Goal: Transaction & Acquisition: Purchase product/service

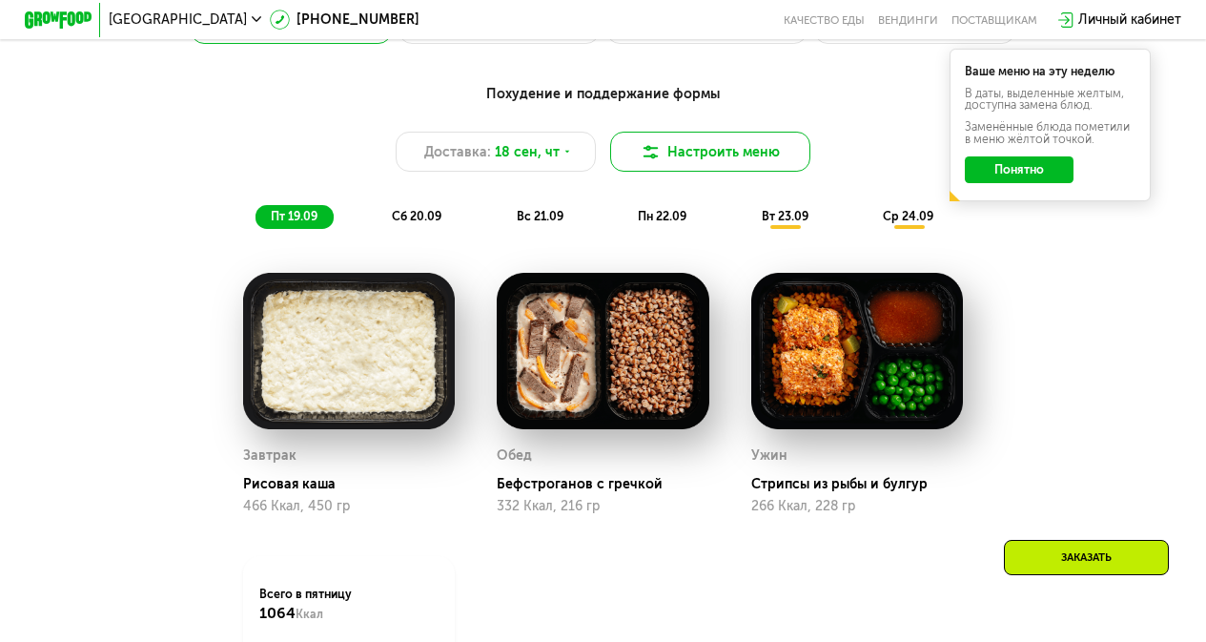
scroll to position [1240, 0]
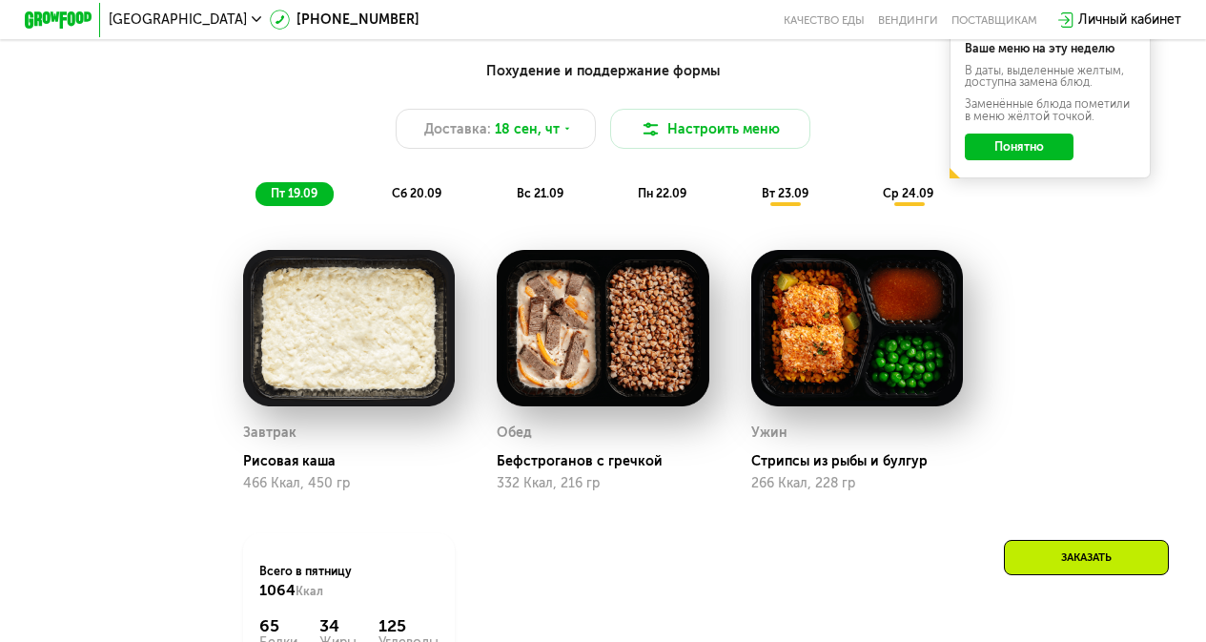
click at [1048, 160] on button "Понятно" at bounding box center [1019, 147] width 108 height 27
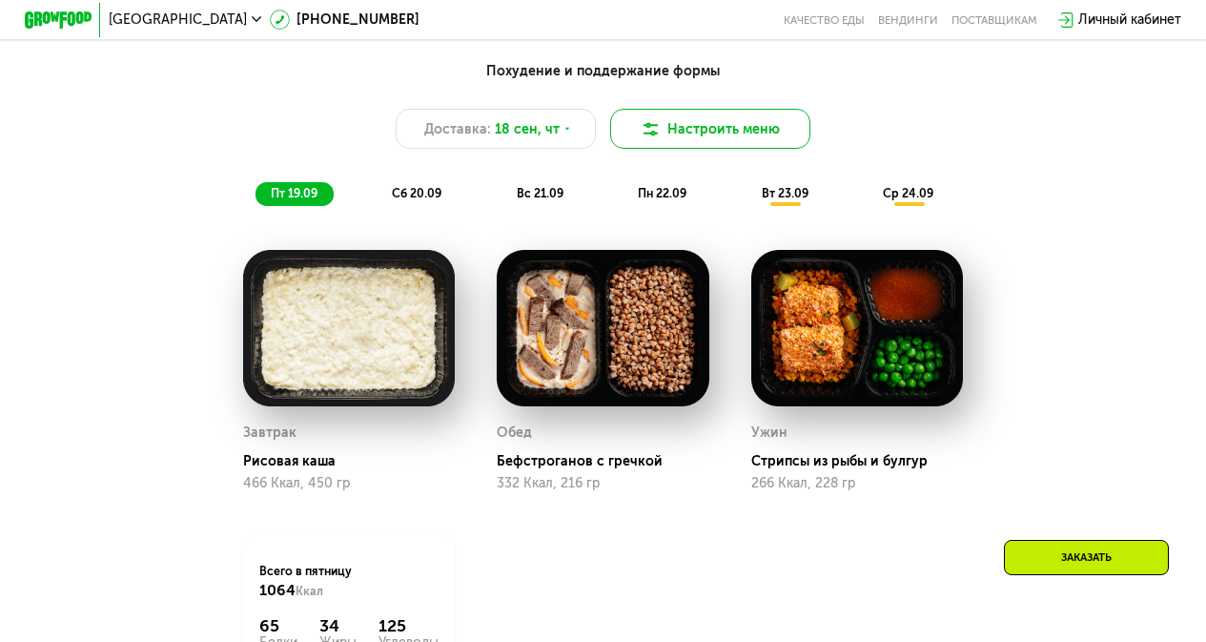
click at [704, 131] on button "Настроить меню" at bounding box center [710, 129] width 201 height 40
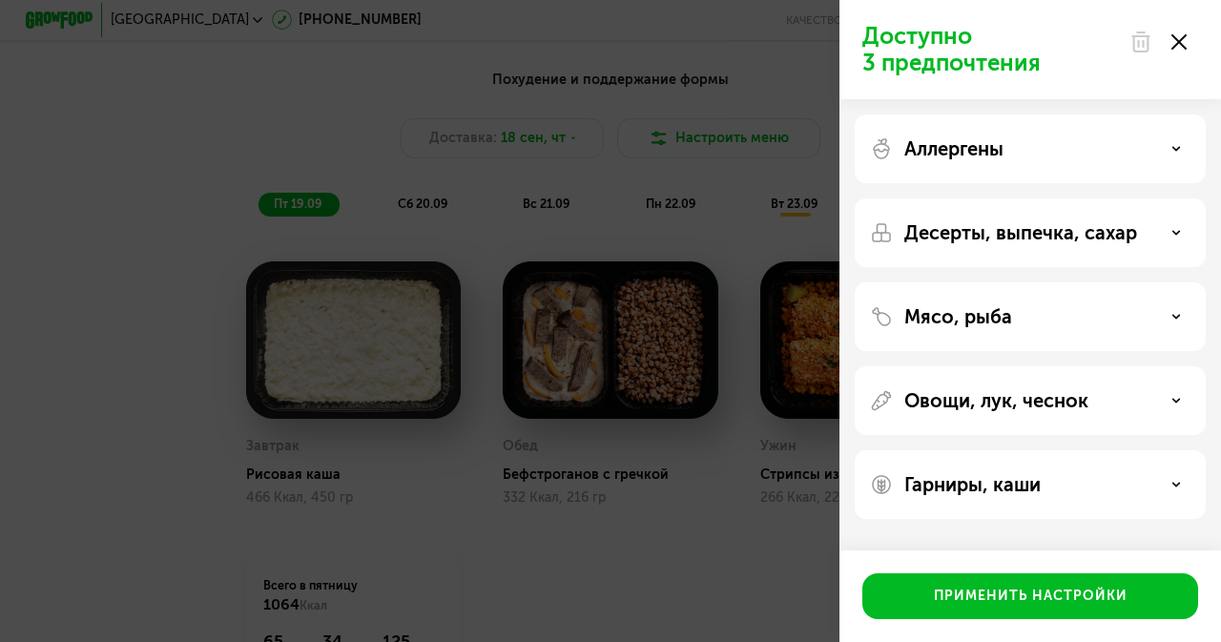
click at [1105, 331] on div "Мясо, рыба" at bounding box center [1030, 316] width 351 height 69
click at [1169, 320] on div "Мясо, рыба" at bounding box center [1030, 316] width 320 height 23
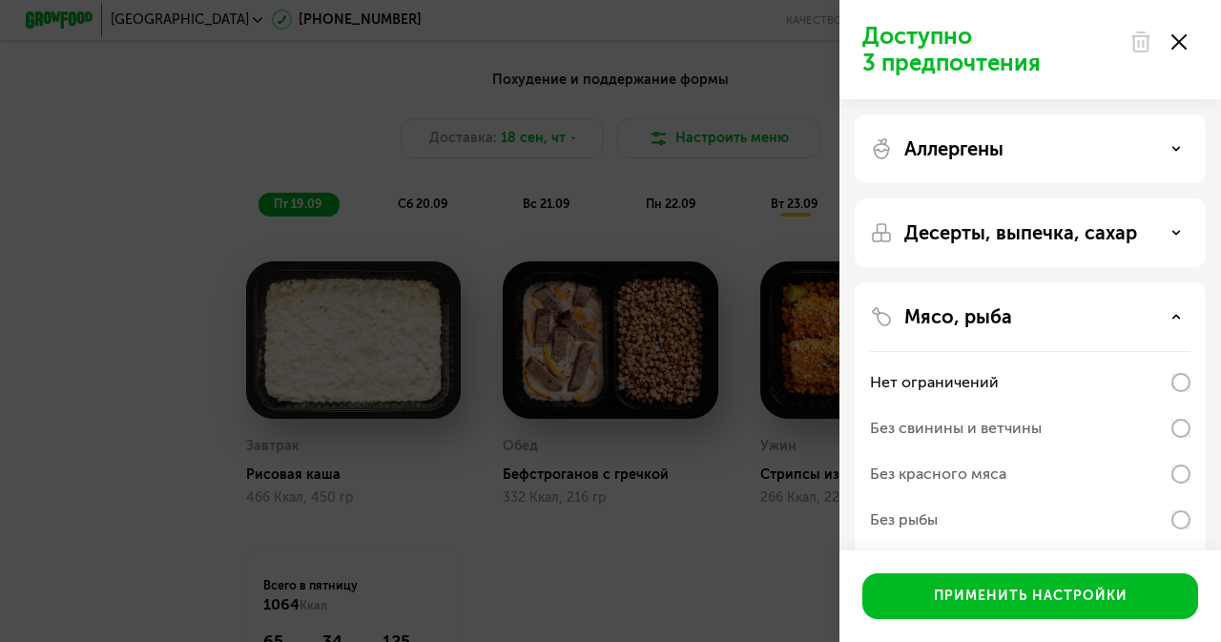
click at [1173, 318] on use at bounding box center [1176, 316] width 7 height 3
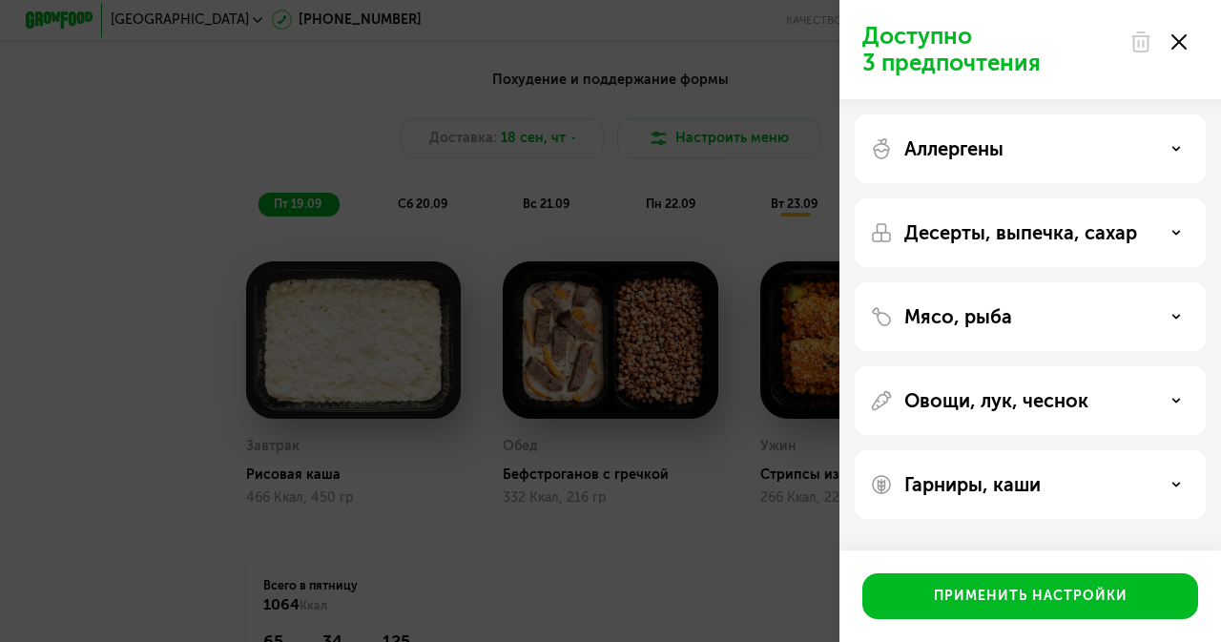
click at [1175, 226] on div "Десерты, выпечка, сахар" at bounding box center [1030, 232] width 320 height 23
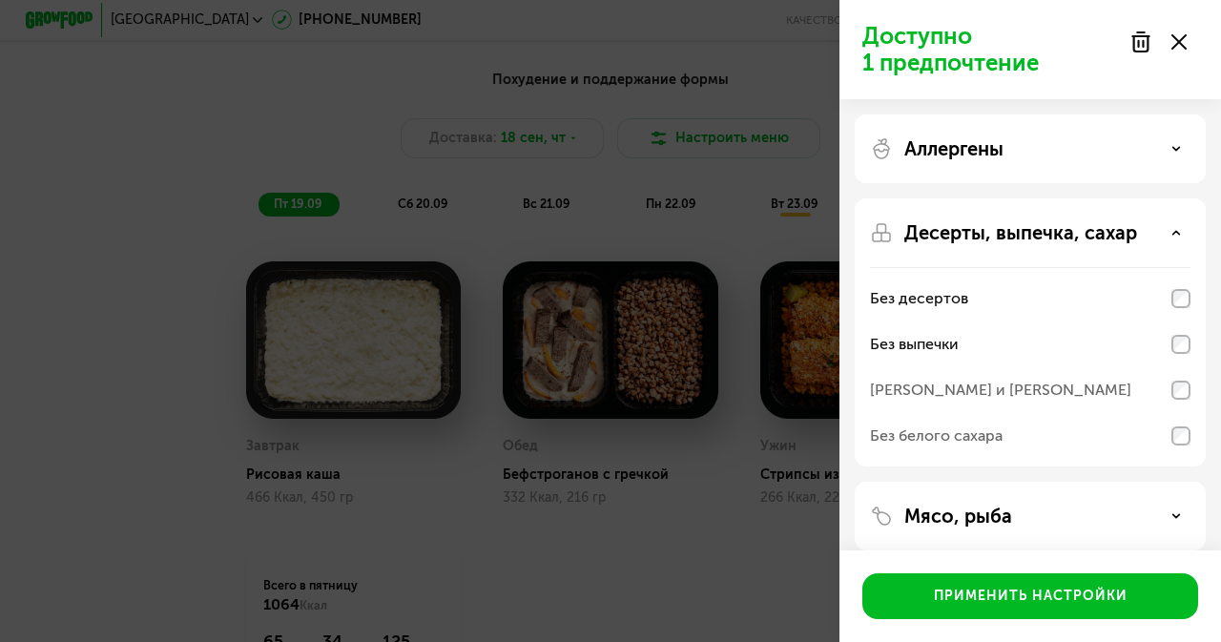
click at [1176, 379] on div "[PERSON_NAME] и [PERSON_NAME]" at bounding box center [1030, 390] width 320 height 46
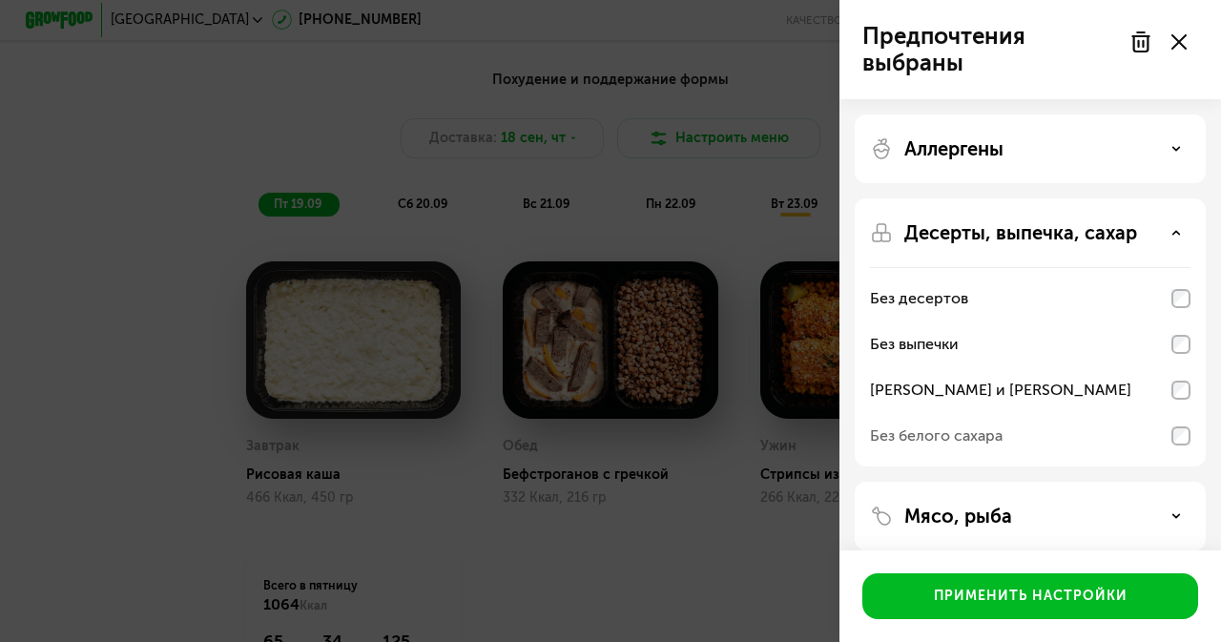
click at [1178, 425] on div "Без белого сахара" at bounding box center [1030, 436] width 320 height 46
click at [1183, 333] on div "Без выпечки" at bounding box center [1030, 344] width 320 height 46
click at [1180, 330] on div "Без выпечки" at bounding box center [1030, 344] width 320 height 46
click at [1176, 150] on use at bounding box center [1176, 148] width 7 height 3
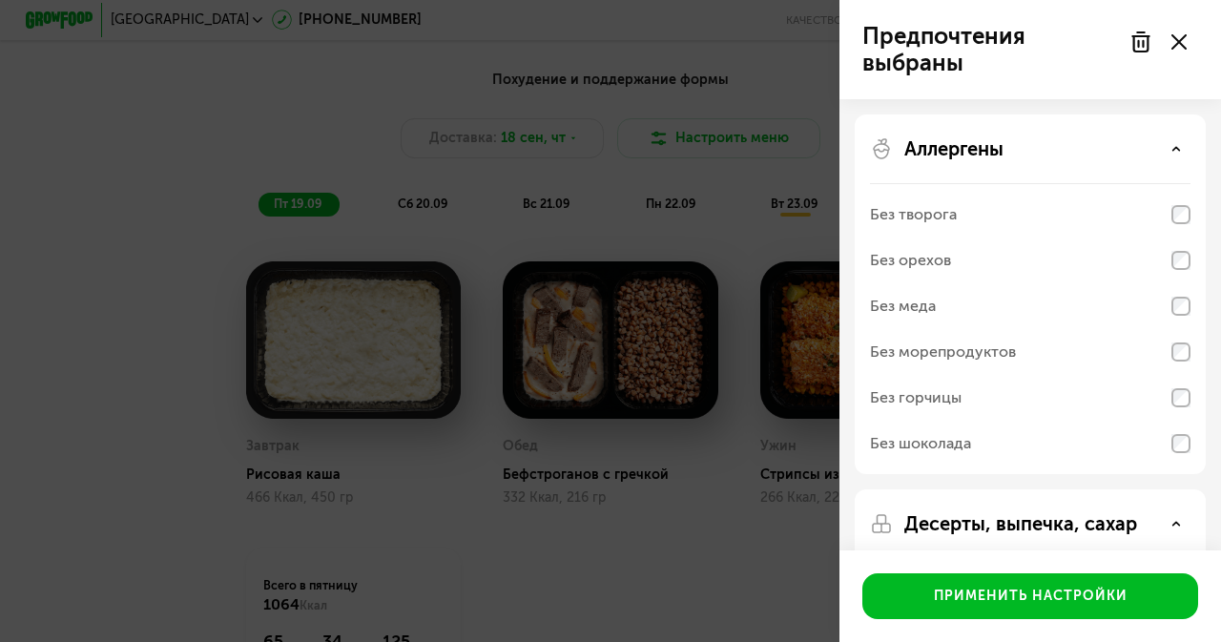
click at [1176, 150] on use at bounding box center [1176, 148] width 7 height 3
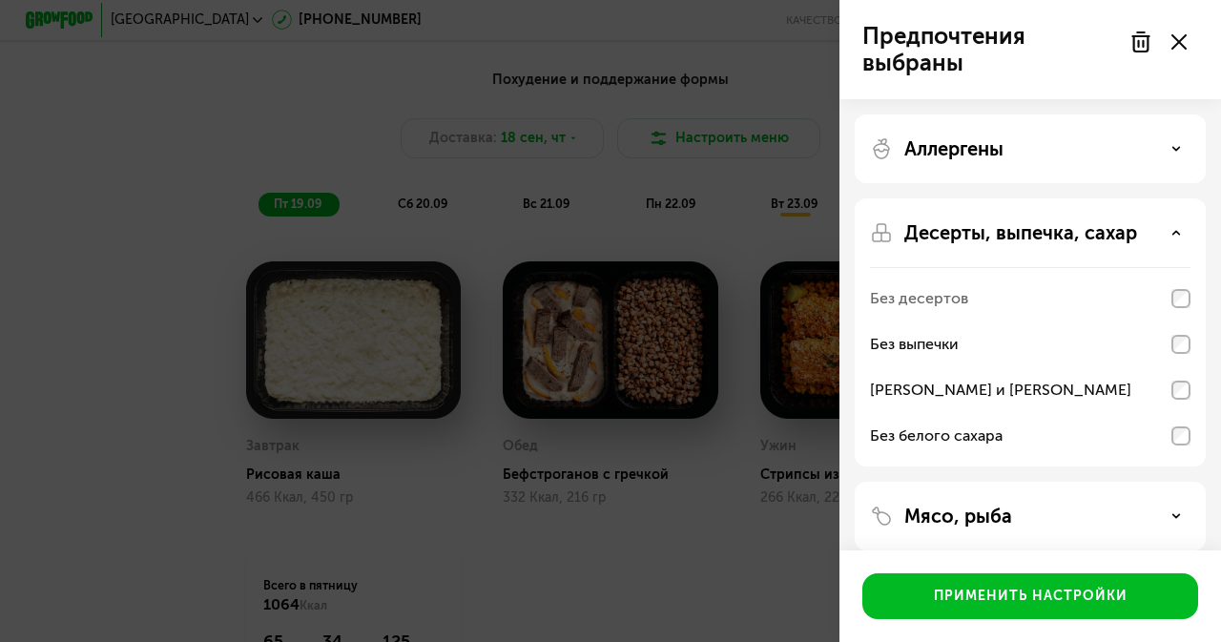
click at [1176, 229] on icon at bounding box center [1176, 233] width 10 height 10
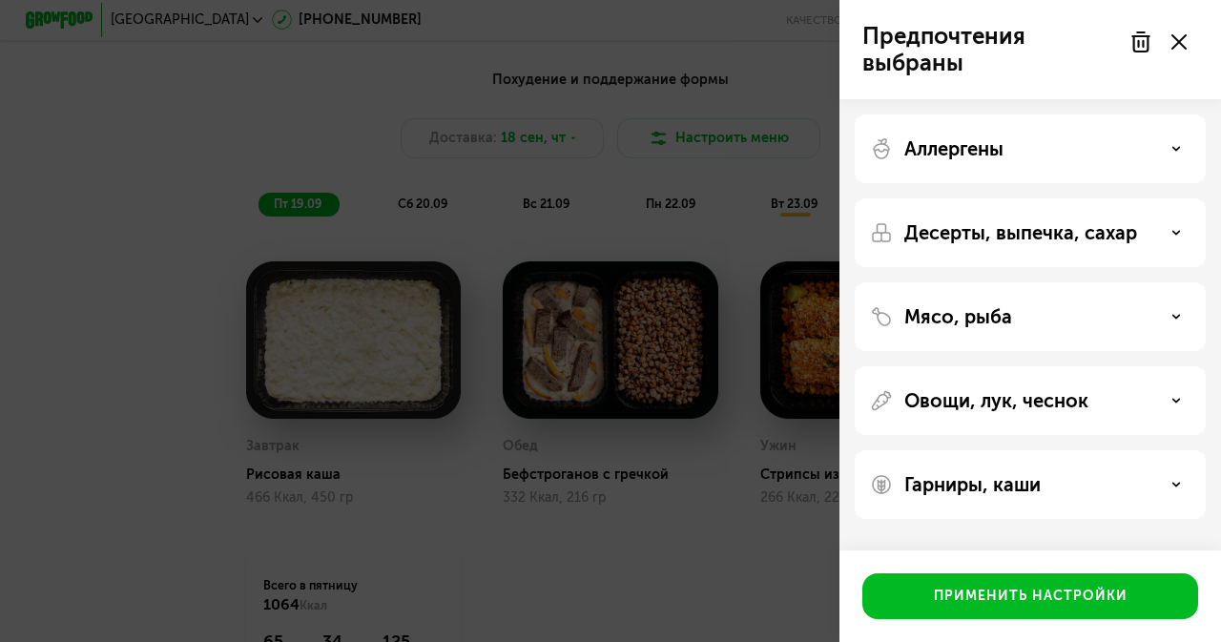
click at [1175, 314] on icon at bounding box center [1176, 317] width 10 height 10
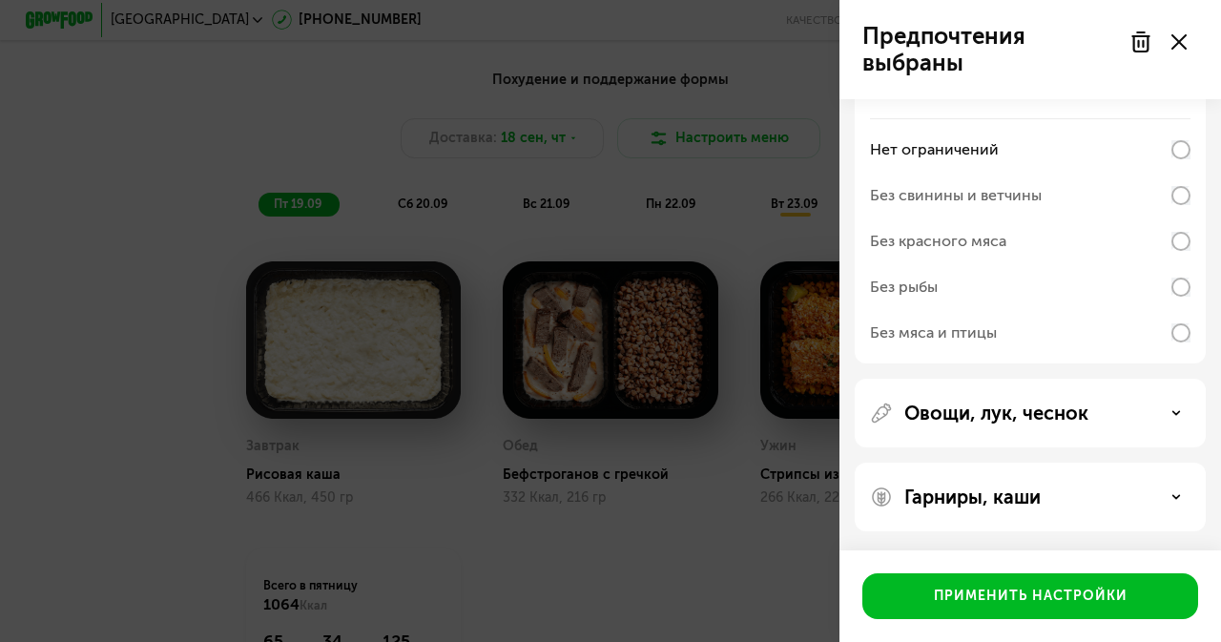
scroll to position [137, 0]
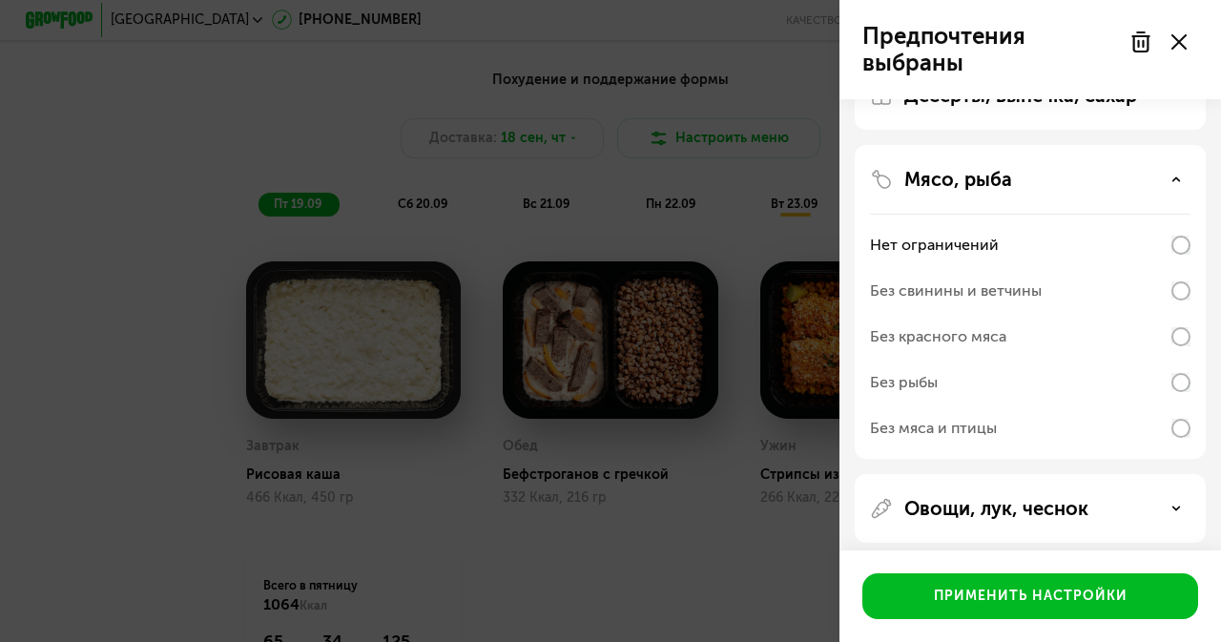
click at [1183, 176] on div "Мясо, рыба" at bounding box center [1030, 179] width 320 height 23
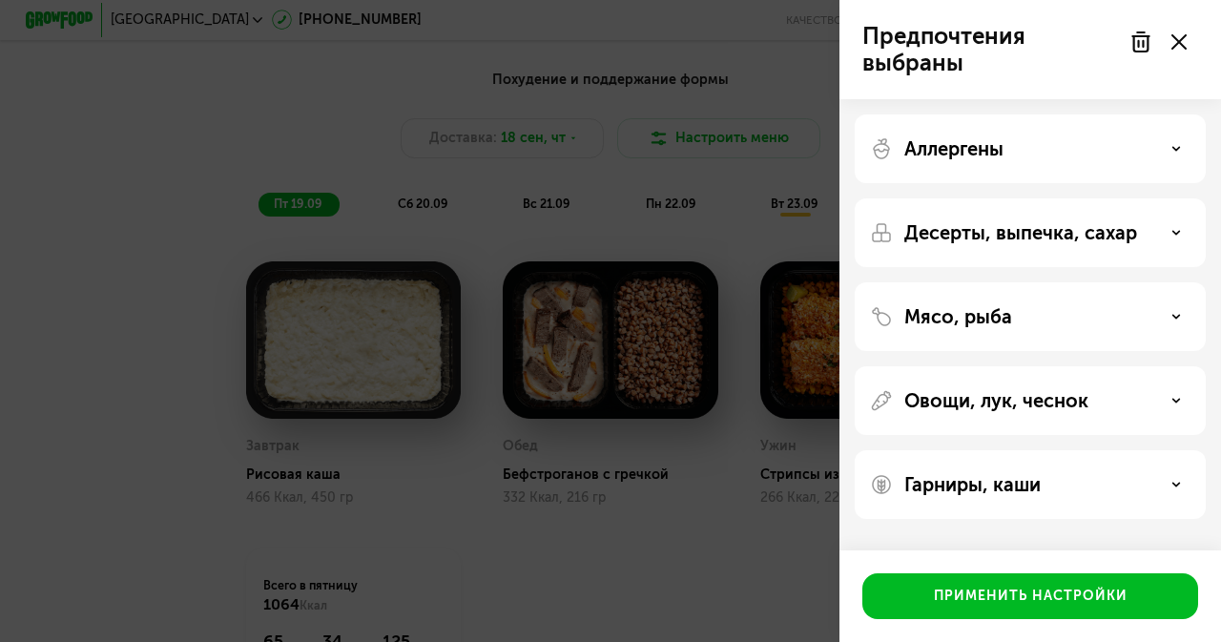
scroll to position [0, 0]
click at [1181, 485] on div "Гарниры, каши" at bounding box center [1030, 484] width 320 height 23
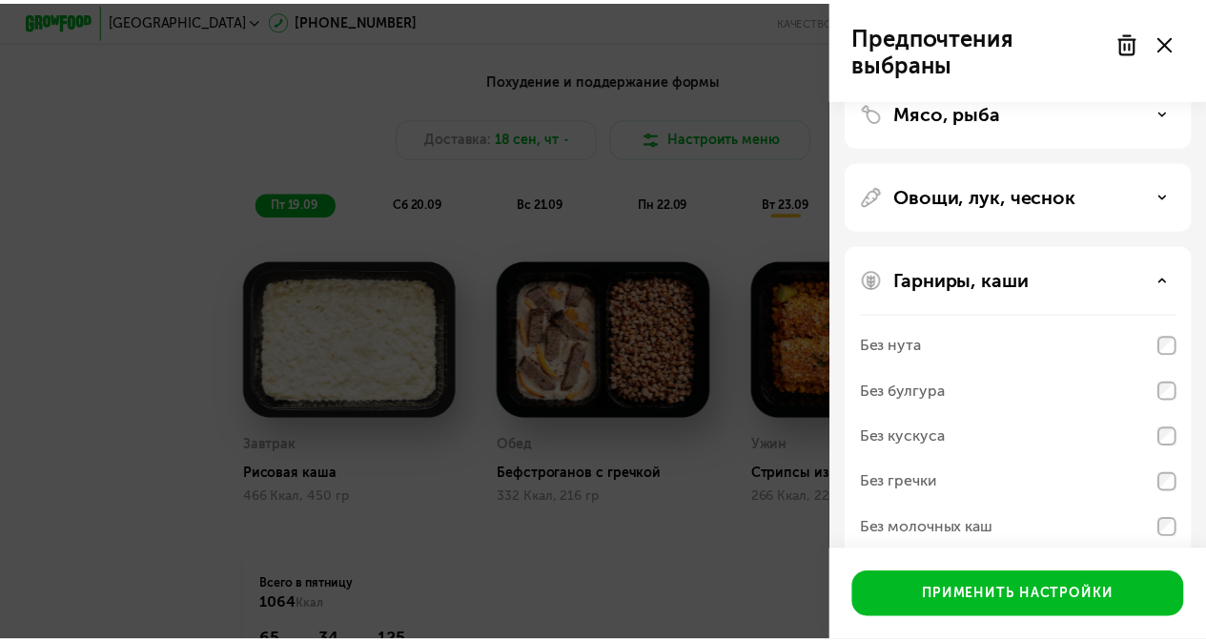
scroll to position [233, 0]
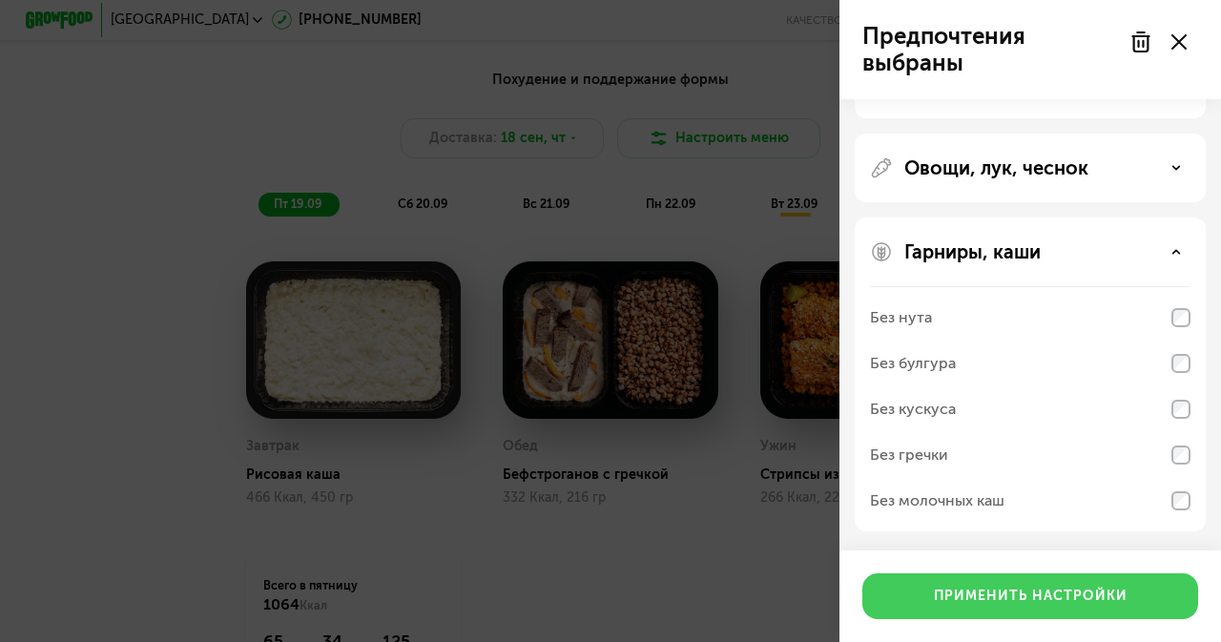
click at [1094, 591] on div "Применить настройки" at bounding box center [1031, 596] width 194 height 19
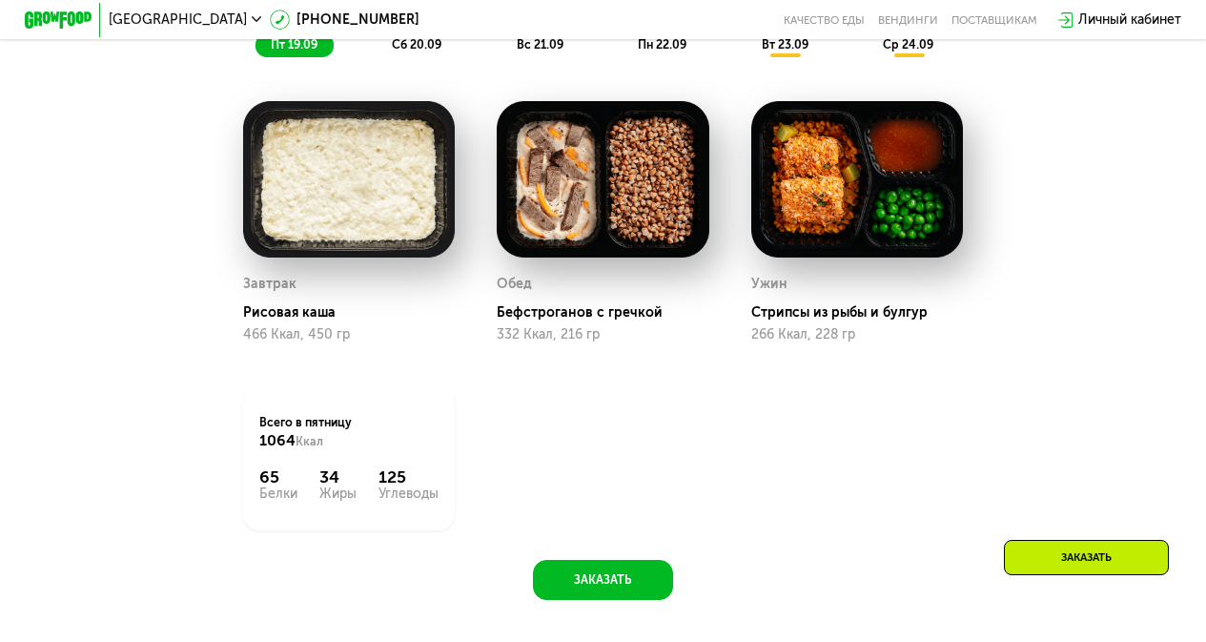
scroll to position [1144, 0]
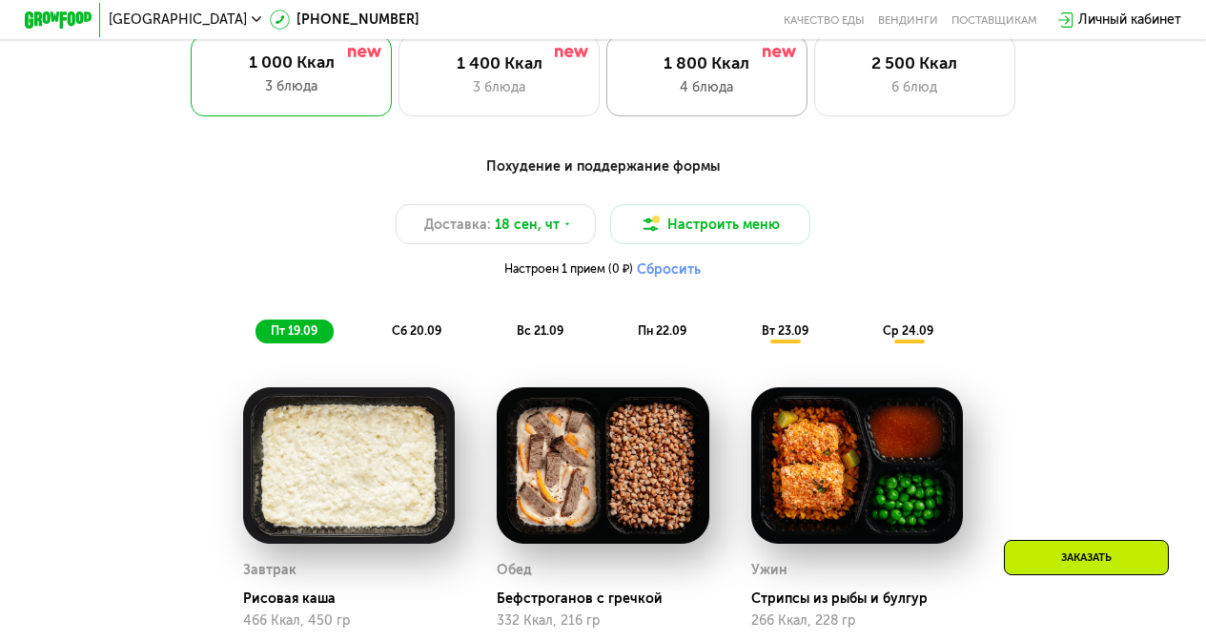
click at [717, 86] on div "4 блюда" at bounding box center [708, 87] width 166 height 20
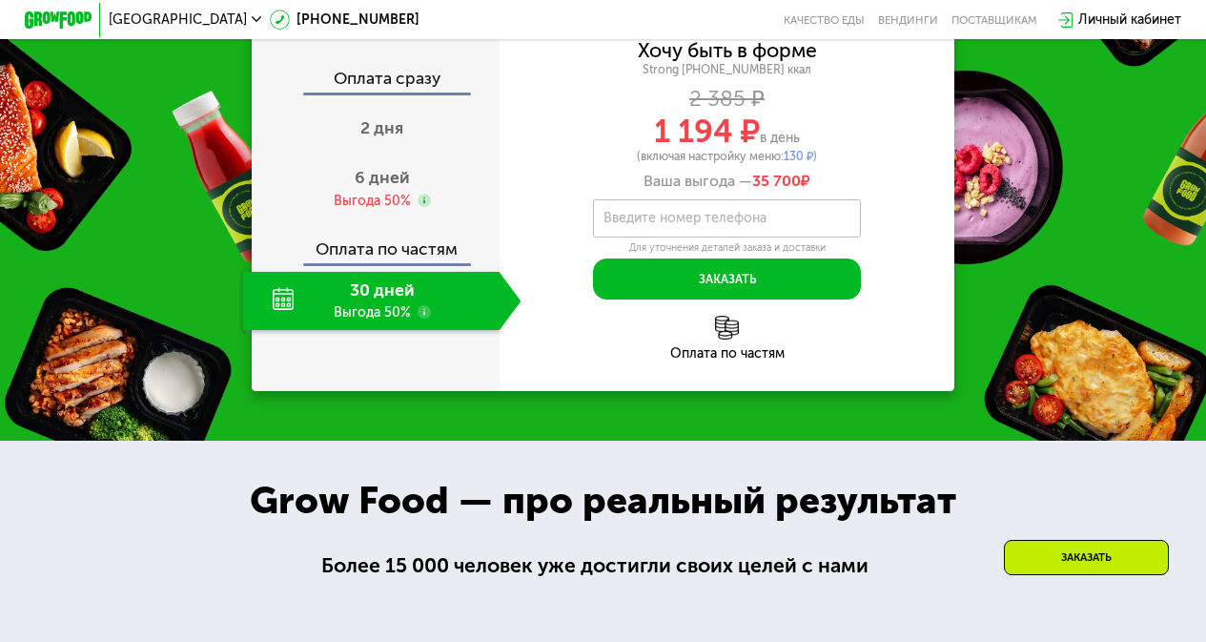
scroll to position [2194, 0]
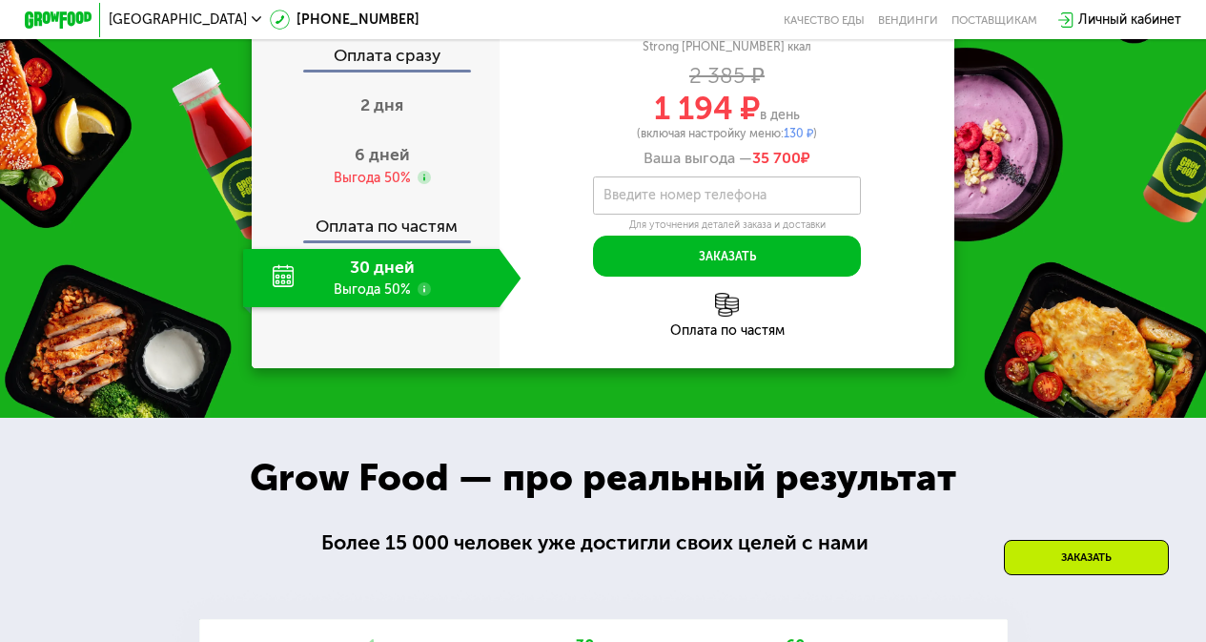
click at [390, 307] on div "30 дней Выгода 50%" at bounding box center [371, 278] width 257 height 58
click at [477, 307] on div "30 дней Выгода 50%" at bounding box center [371, 278] width 257 height 58
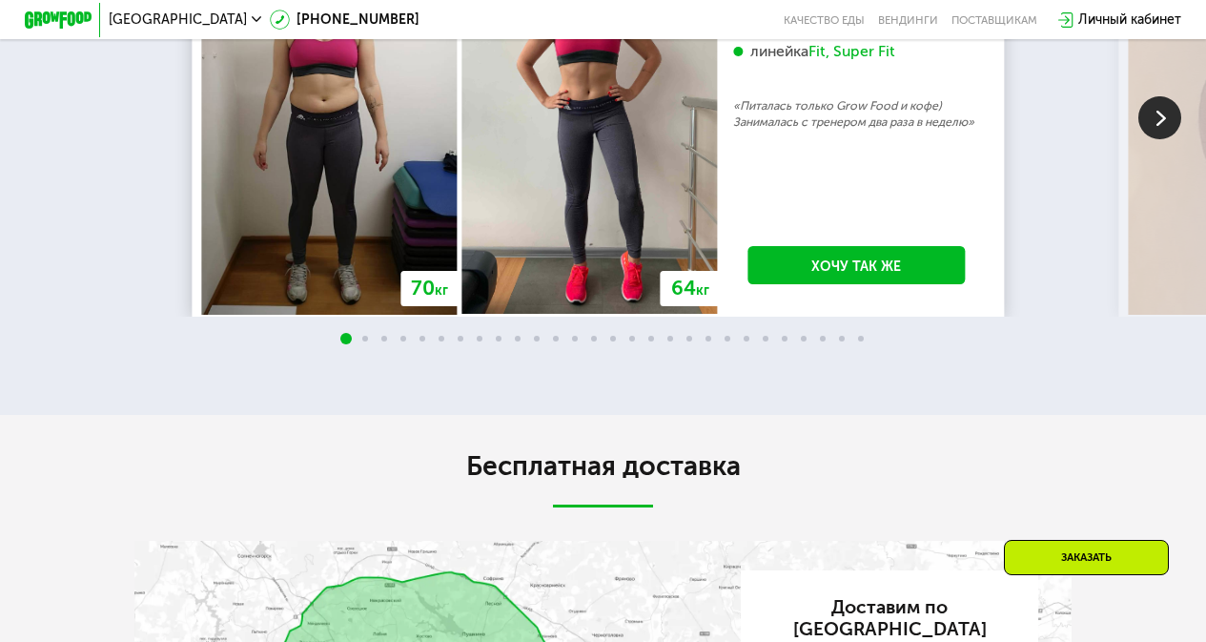
scroll to position [3433, 0]
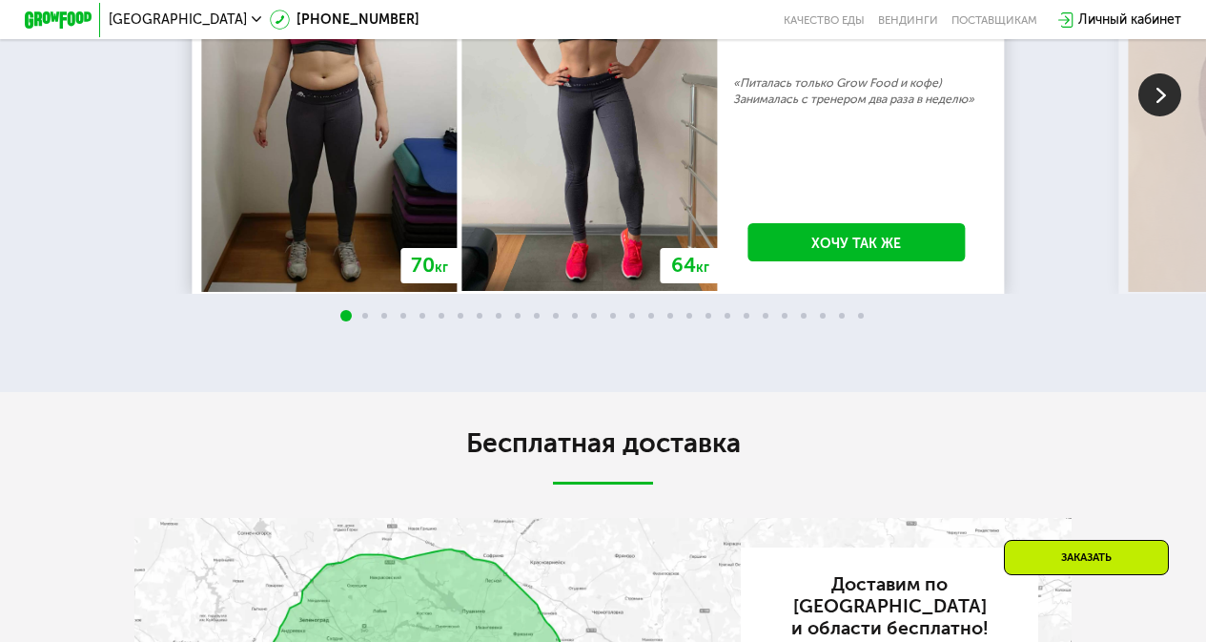
click at [1161, 116] on img at bounding box center [1160, 94] width 43 height 43
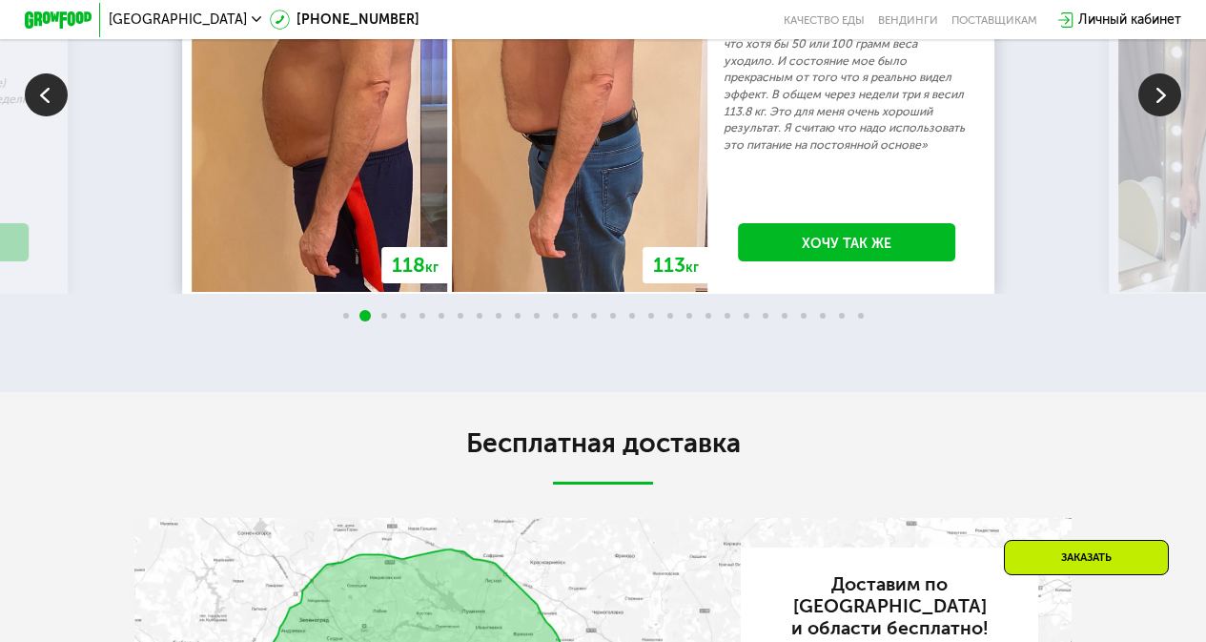
scroll to position [3338, 0]
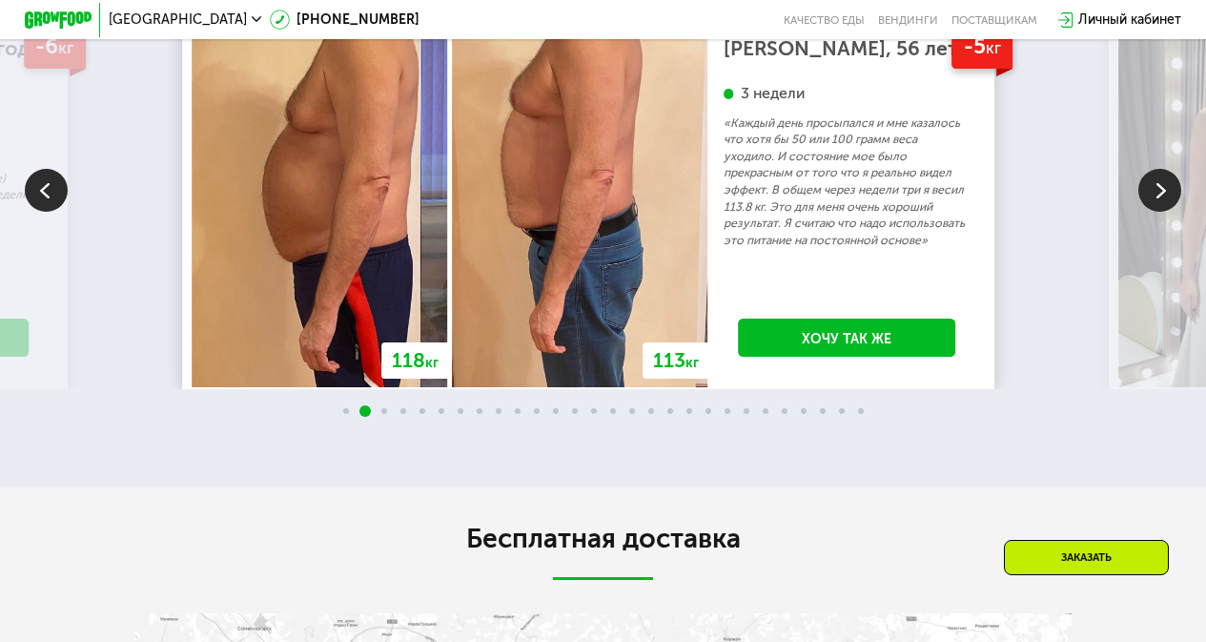
click at [1164, 212] on img at bounding box center [1160, 190] width 43 height 43
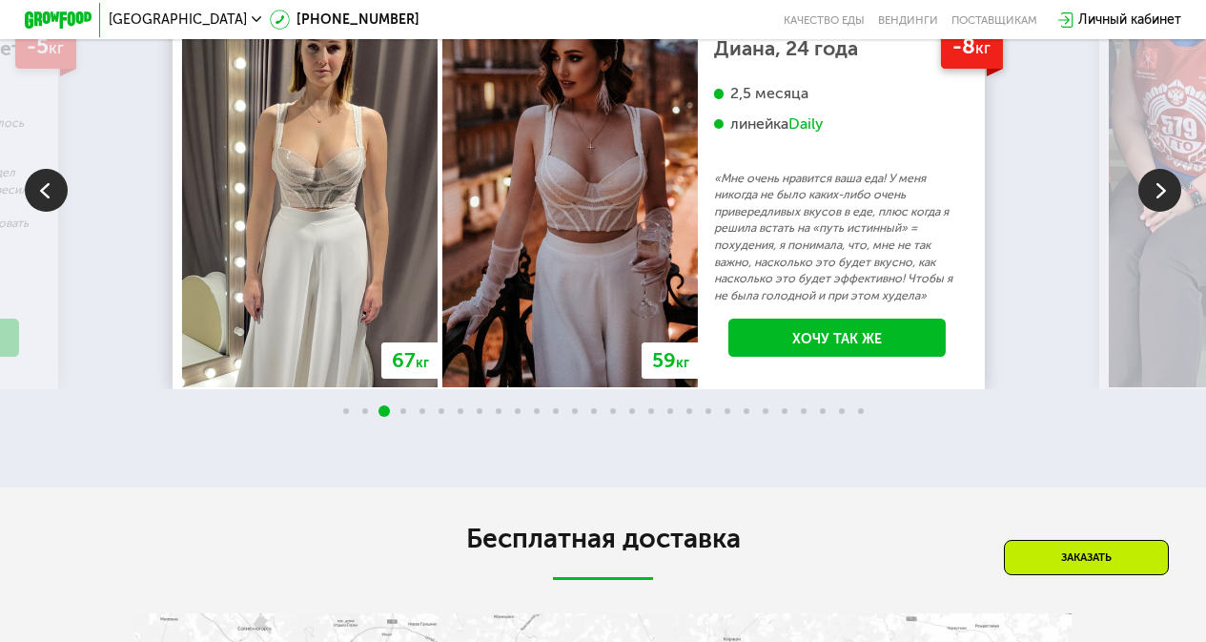
click at [1164, 212] on img at bounding box center [1160, 190] width 43 height 43
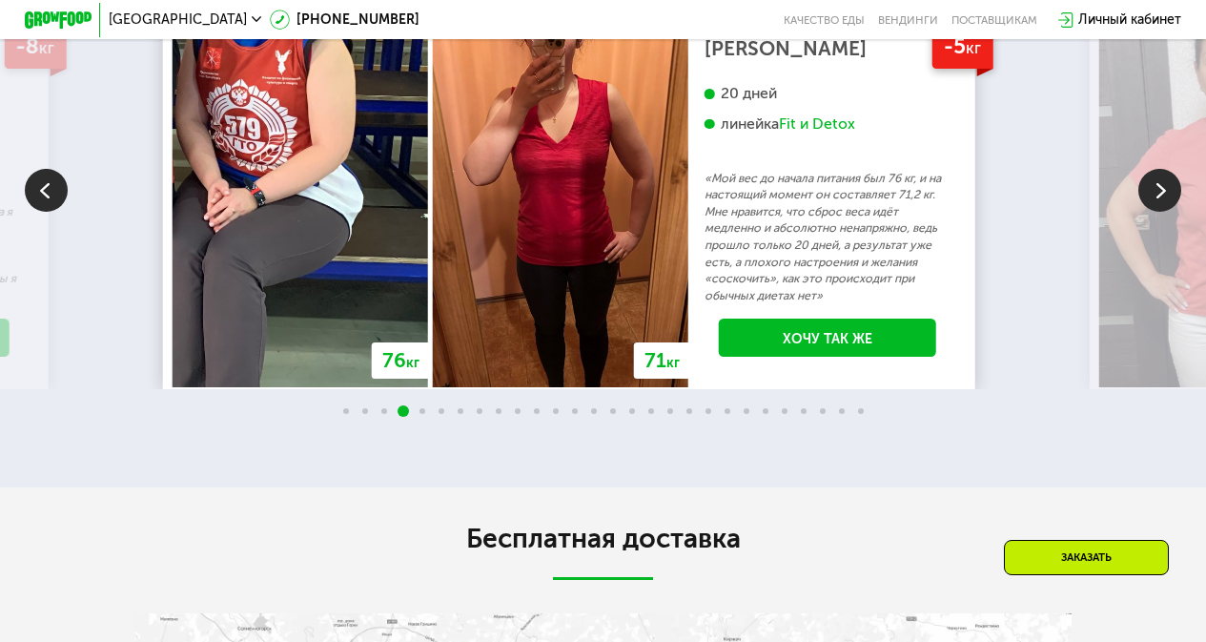
click at [1164, 212] on img at bounding box center [1160, 190] width 43 height 43
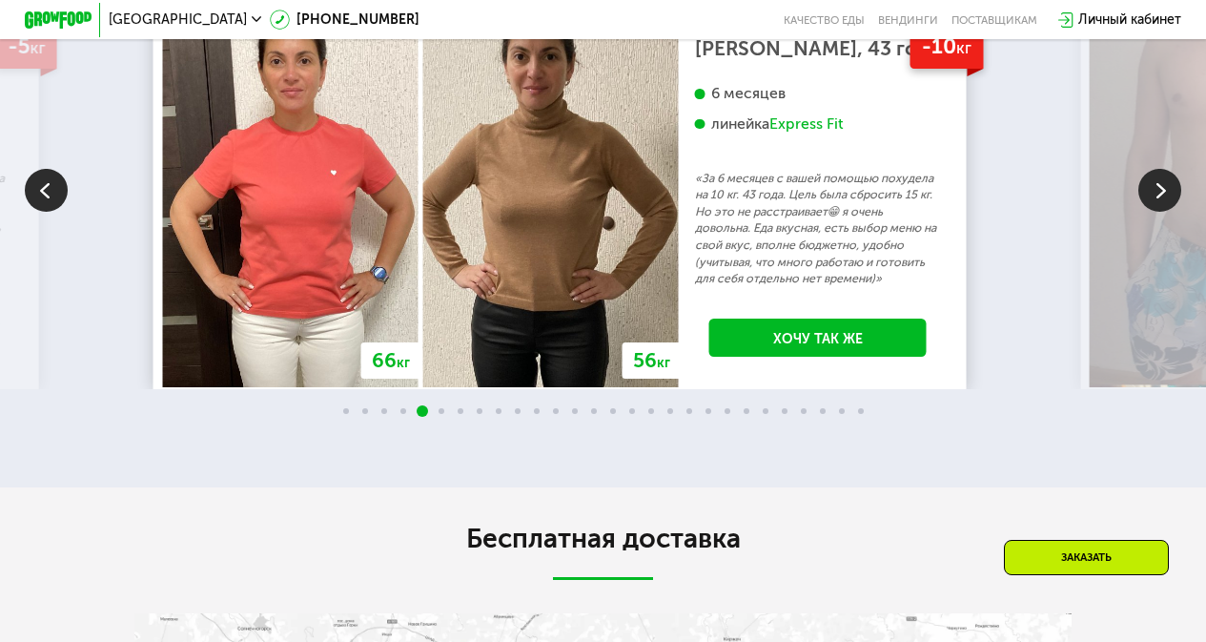
click at [1164, 212] on img at bounding box center [1160, 190] width 43 height 43
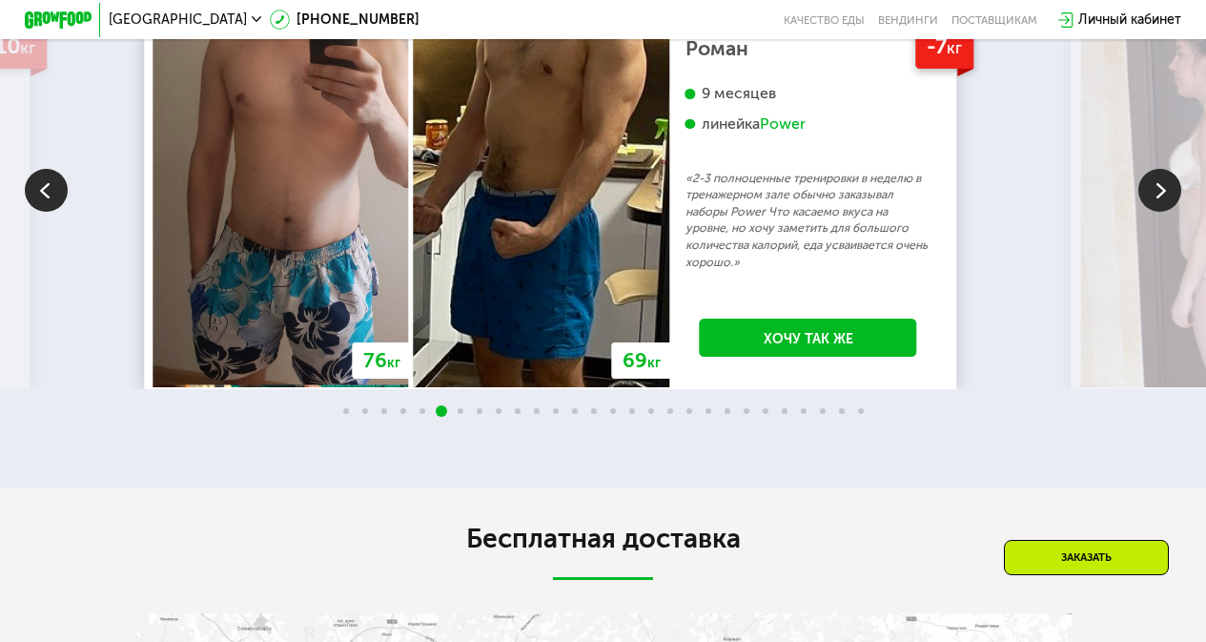
click at [1164, 212] on img at bounding box center [1160, 190] width 43 height 43
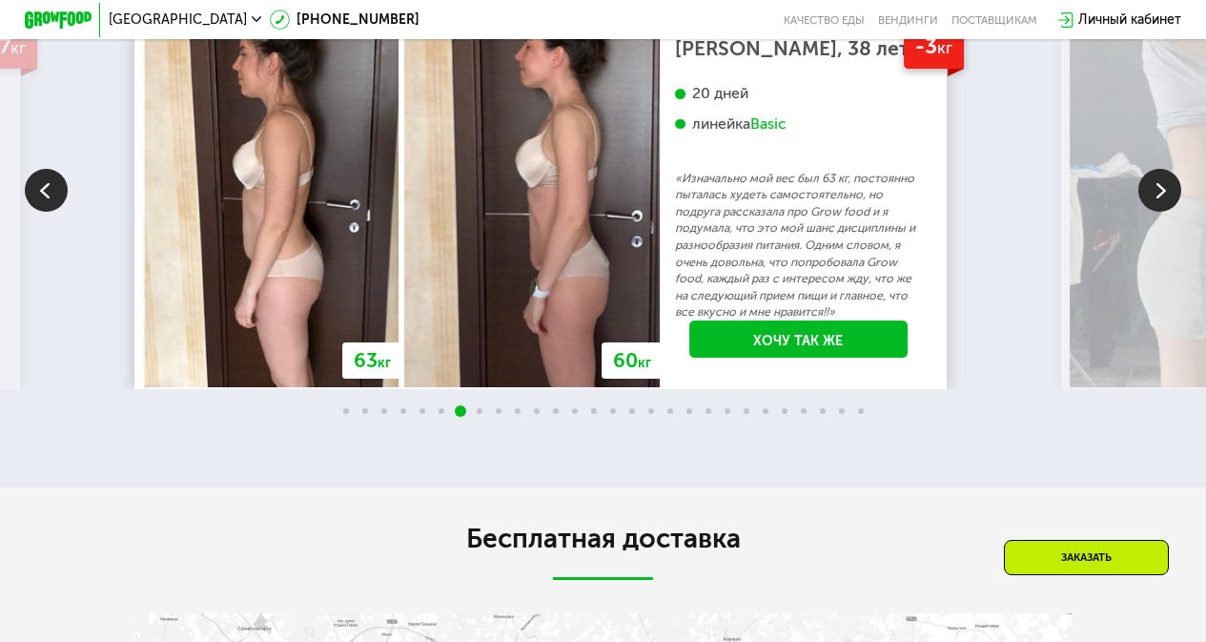
click at [1164, 212] on img at bounding box center [1160, 190] width 43 height 43
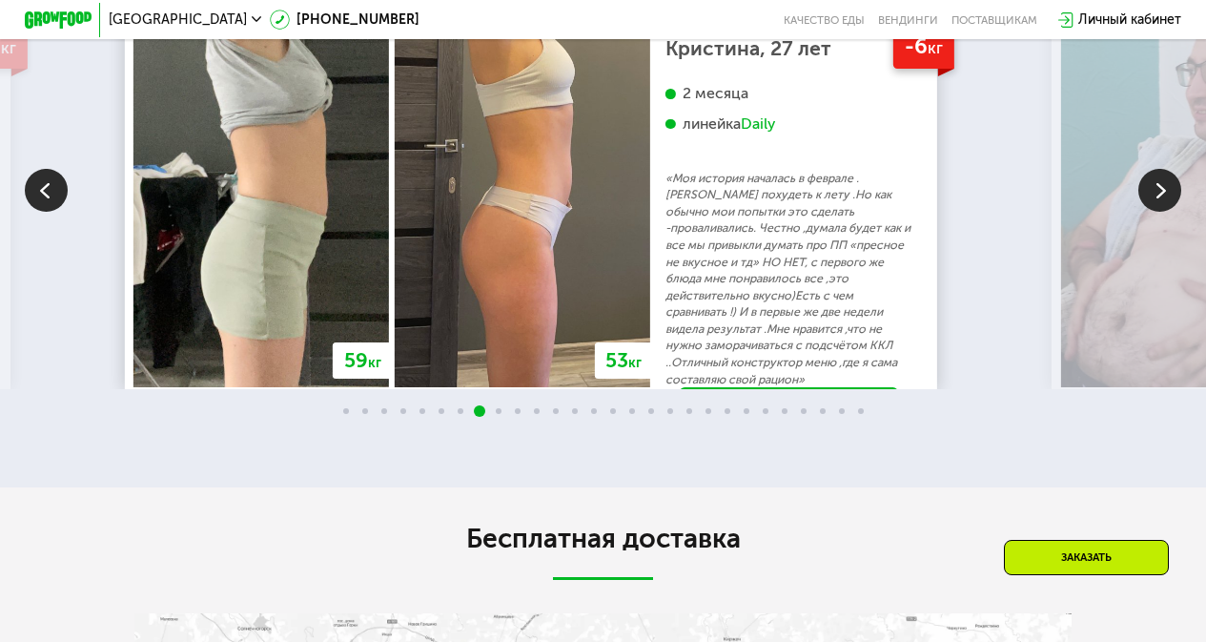
click at [1164, 212] on img at bounding box center [1160, 190] width 43 height 43
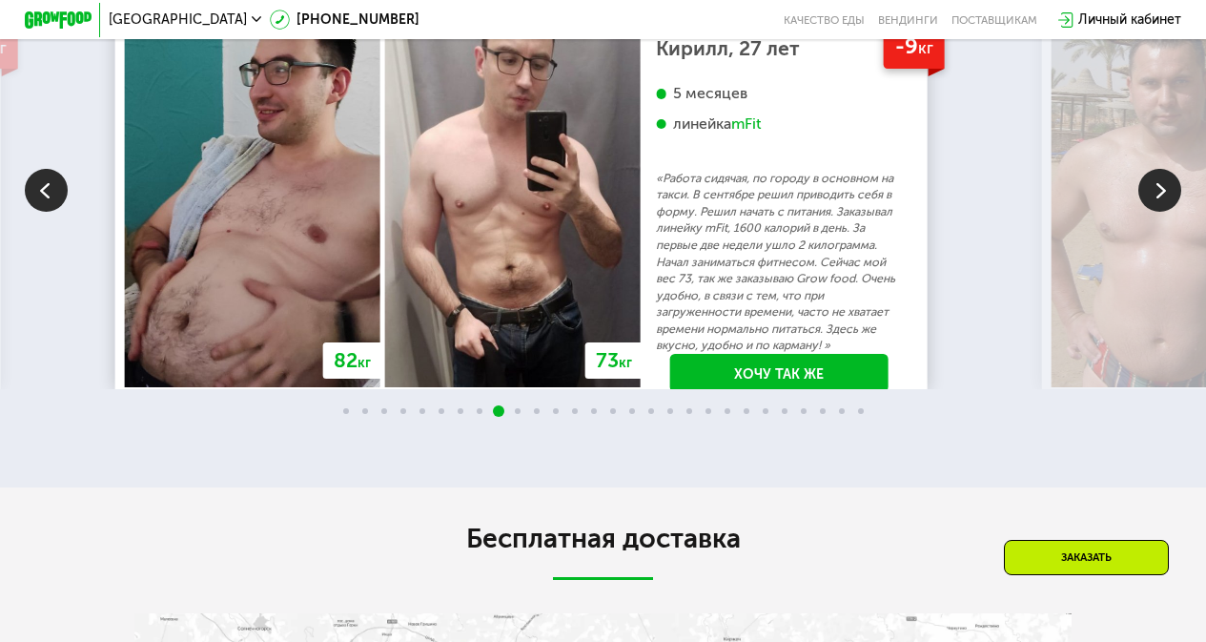
click at [762, 134] on div "mFit" at bounding box center [747, 123] width 31 height 19
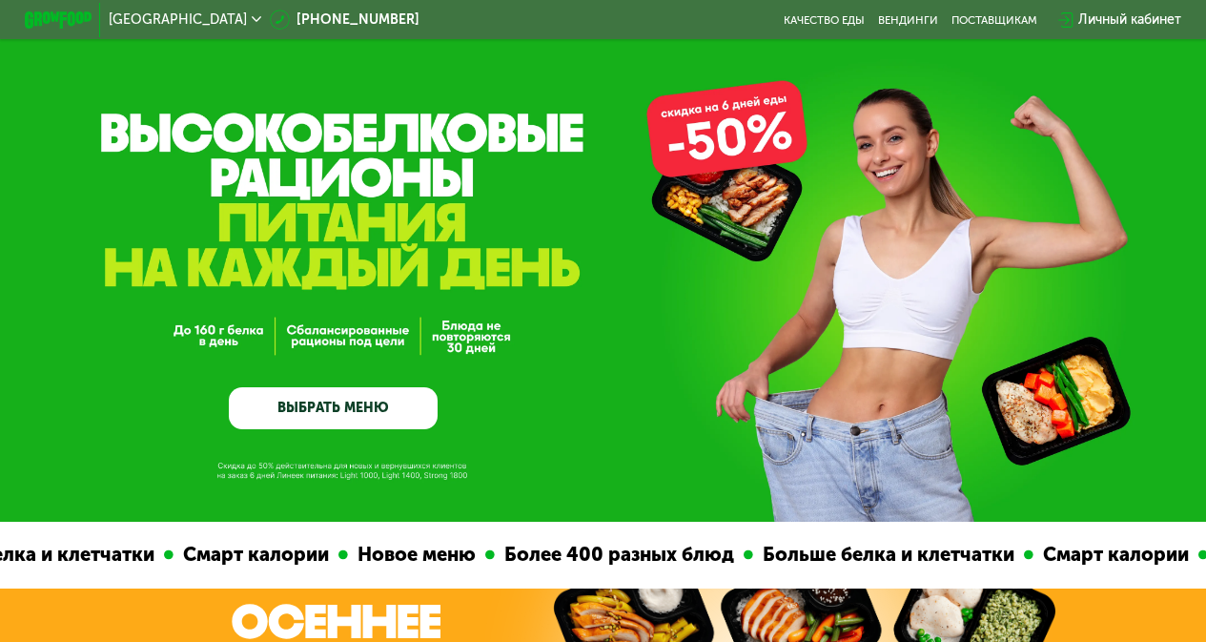
scroll to position [0, 0]
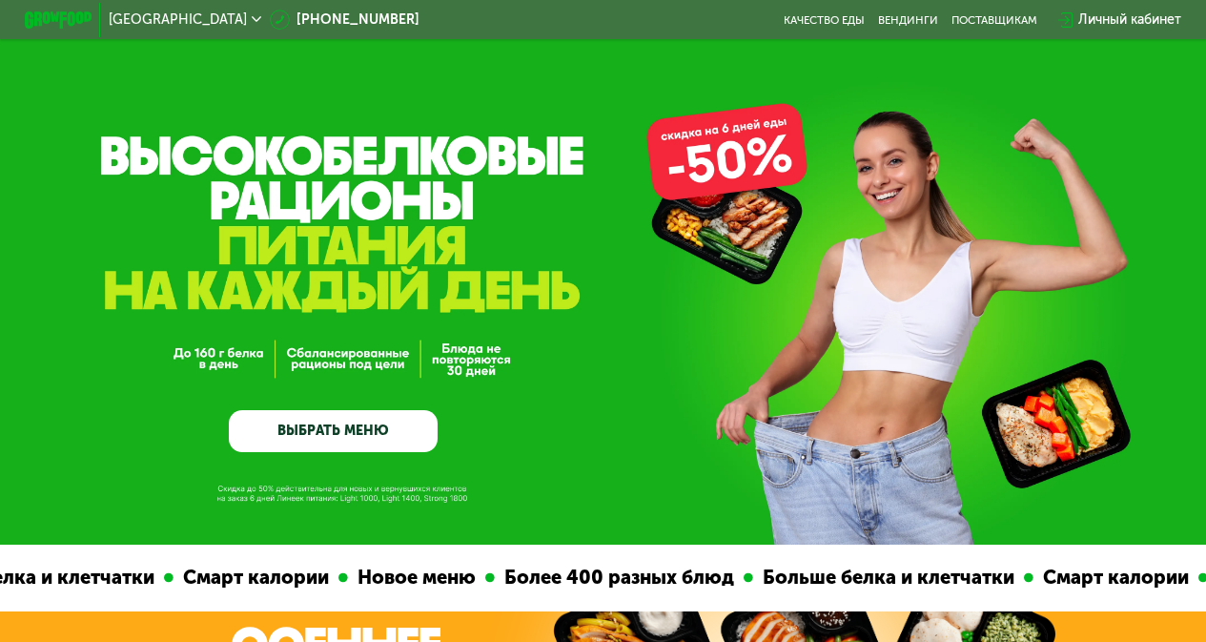
click at [354, 427] on link "ВЫБРАТЬ МЕНЮ" at bounding box center [333, 431] width 209 height 42
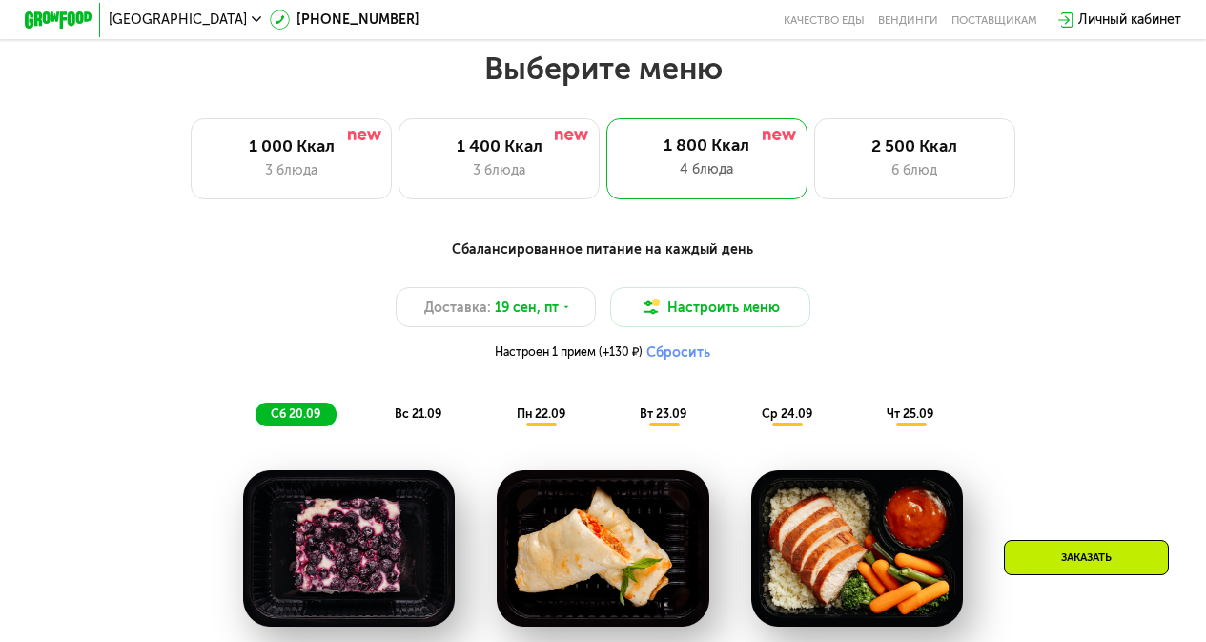
scroll to position [1079, 0]
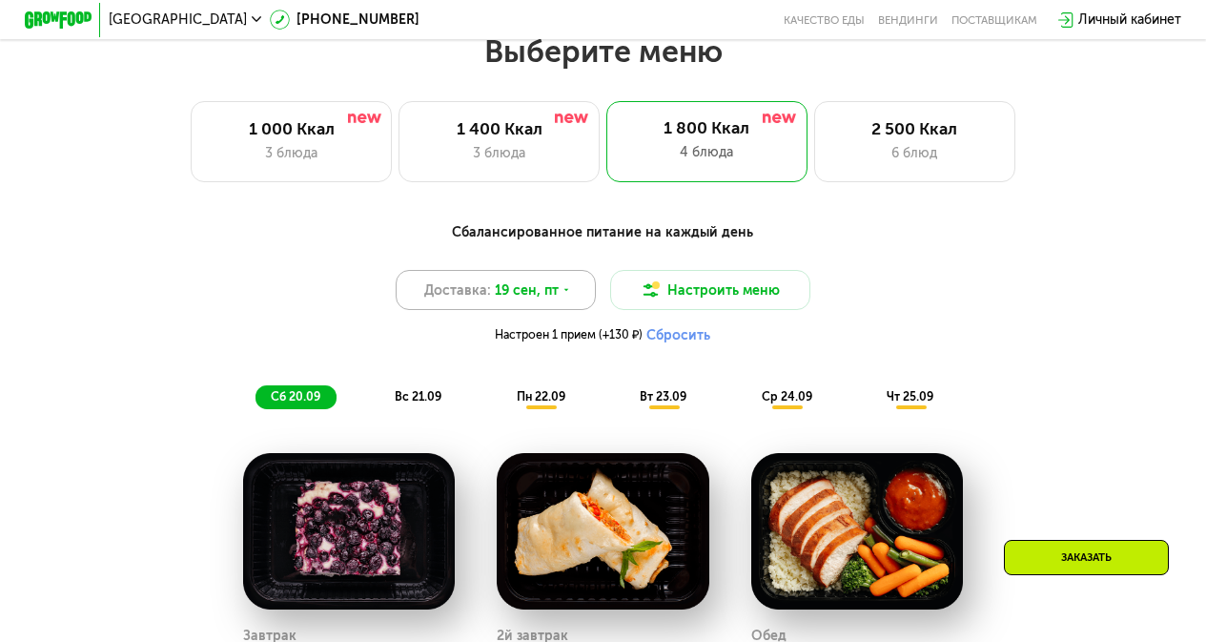
click at [562, 295] on icon at bounding box center [567, 290] width 10 height 10
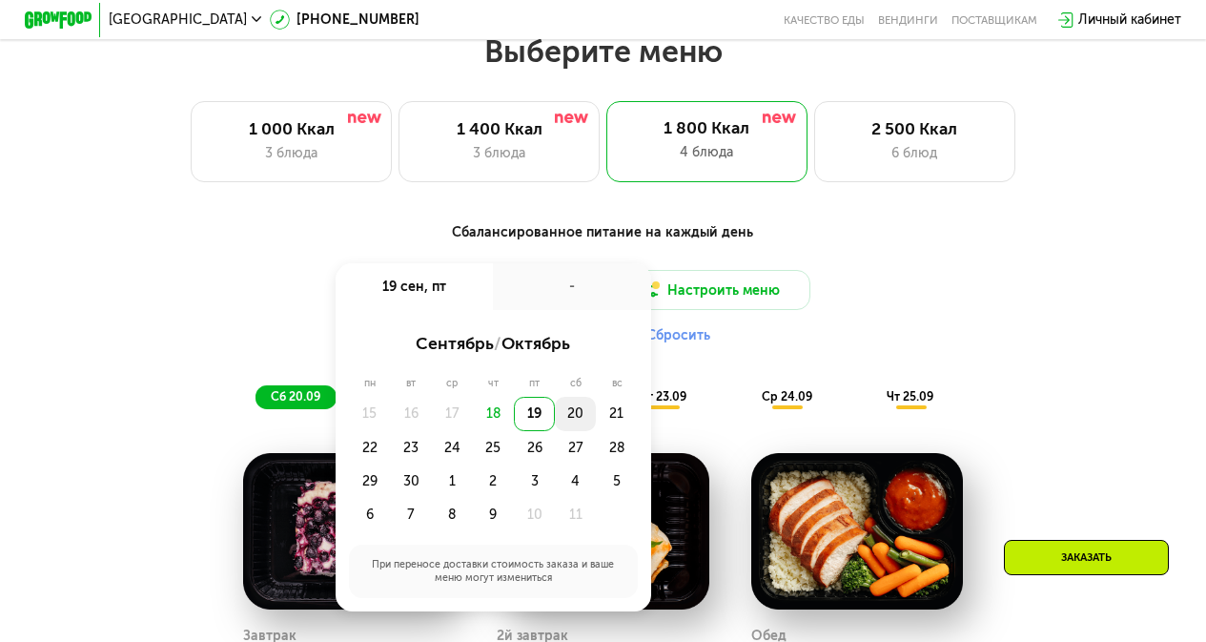
click at [573, 424] on div "20" at bounding box center [575, 413] width 41 height 33
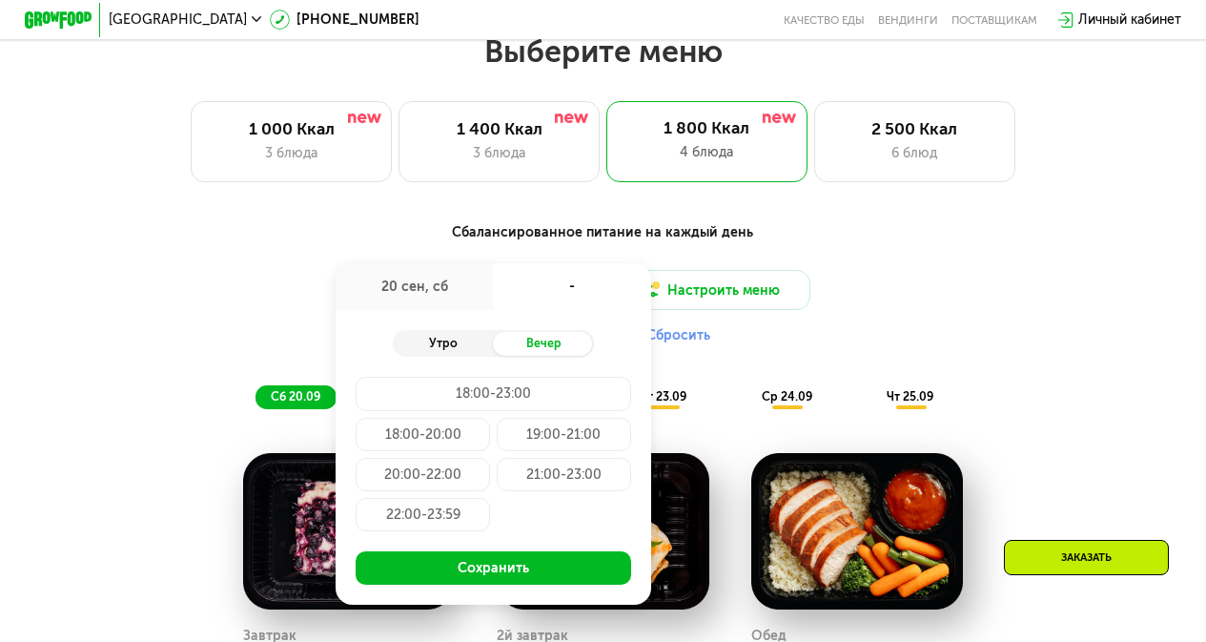
click at [463, 354] on div "Утро" at bounding box center [443, 344] width 100 height 24
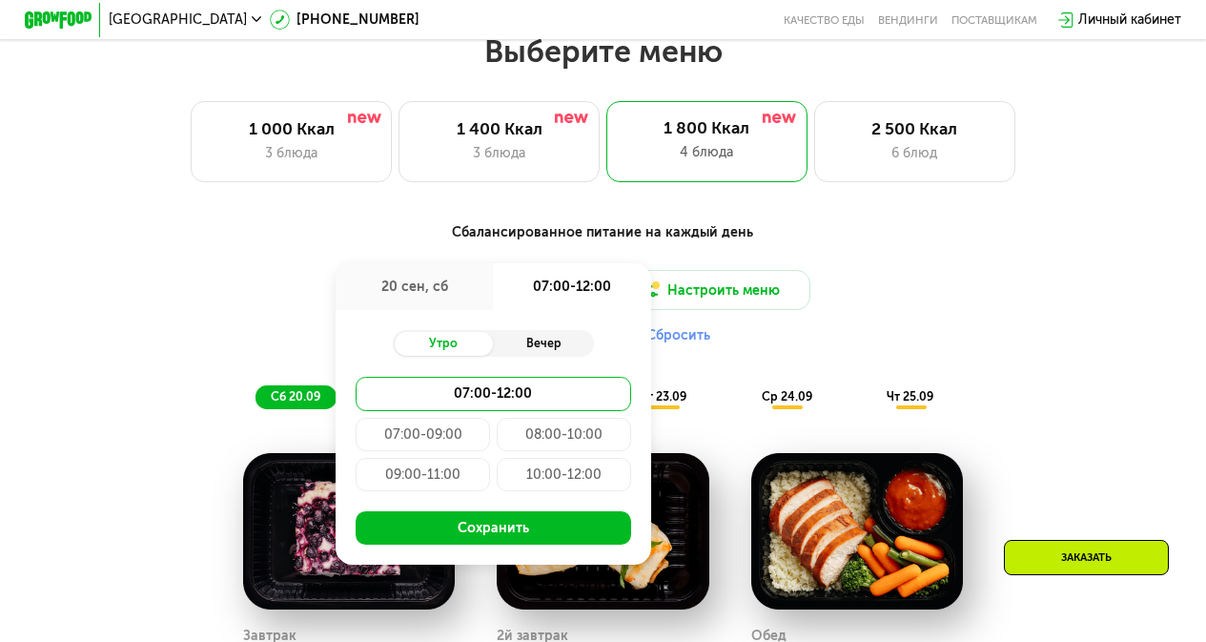
click at [530, 354] on div "Вечер" at bounding box center [543, 344] width 100 height 24
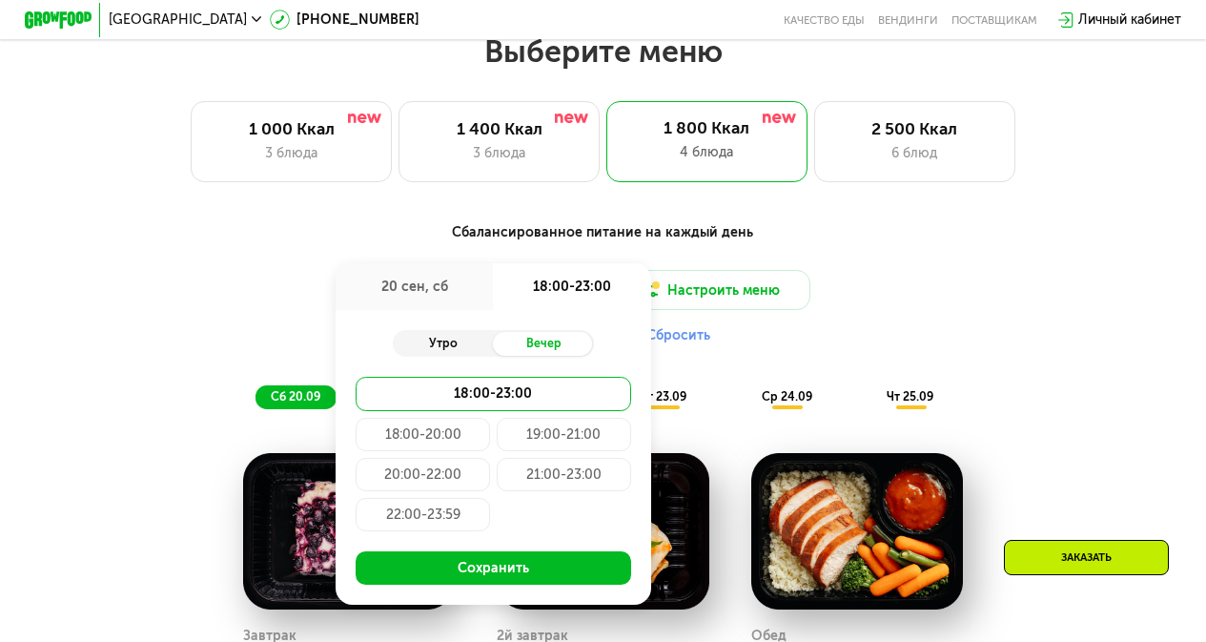
click at [461, 345] on div "Утро" at bounding box center [443, 344] width 100 height 24
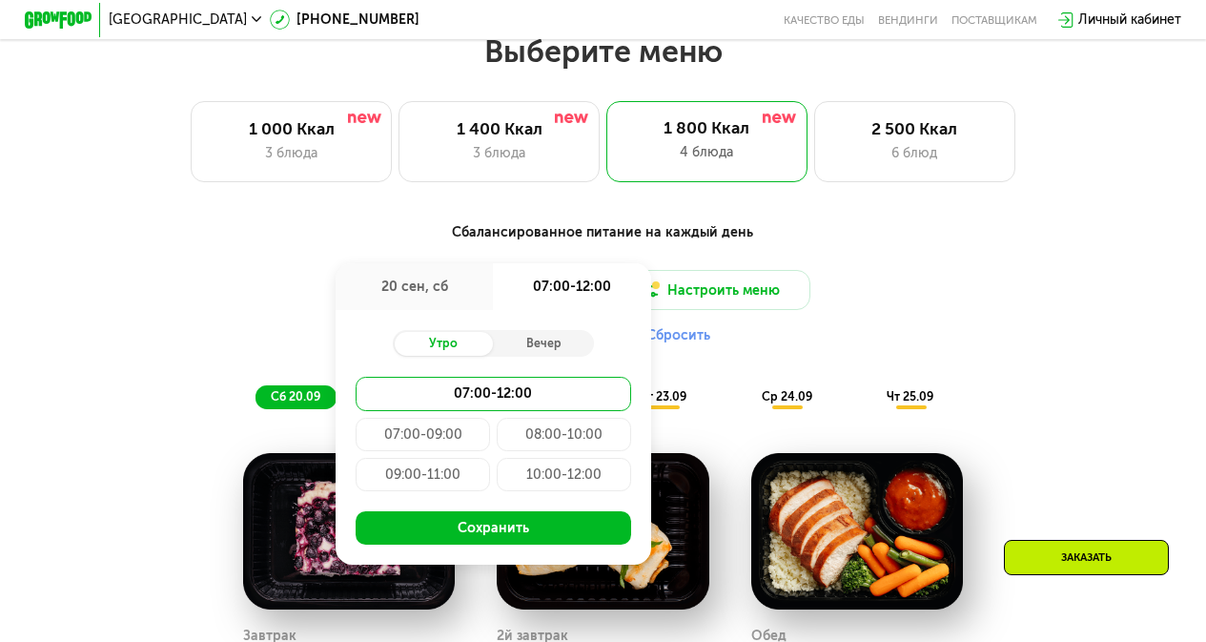
click at [1086, 273] on div "Сбалансированное питание на каждый день Доставка: [DATE] сен, сб 07:00-12:00 Ут…" at bounding box center [603, 315] width 992 height 187
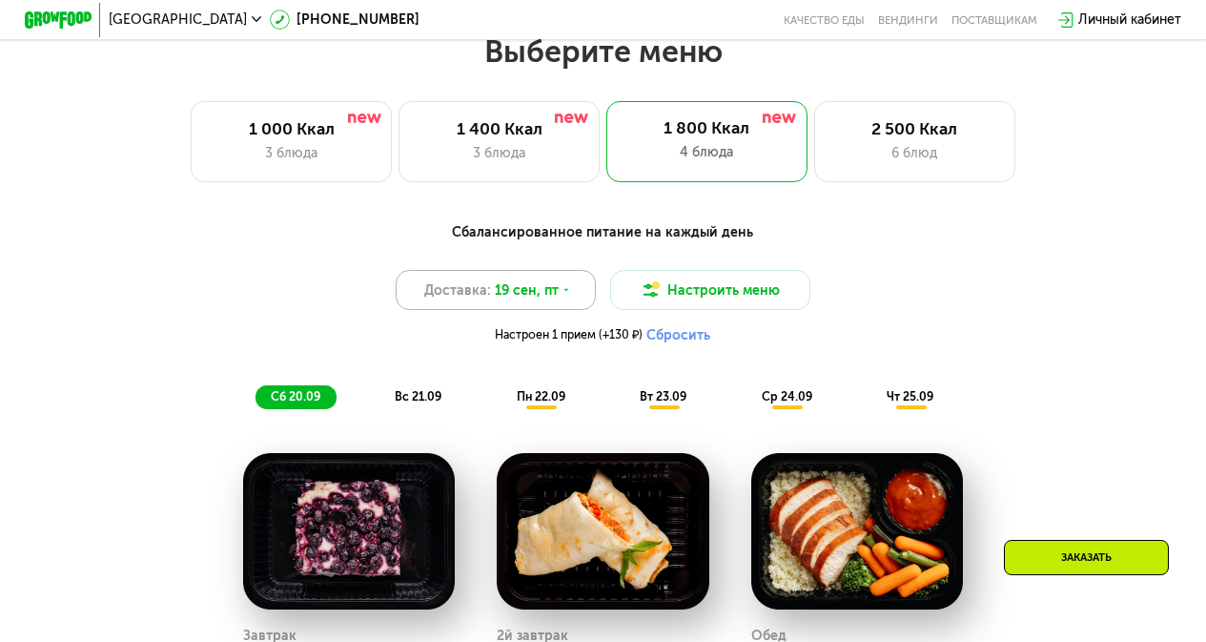
click at [524, 298] on span "19 сен, пт" at bounding box center [527, 290] width 64 height 20
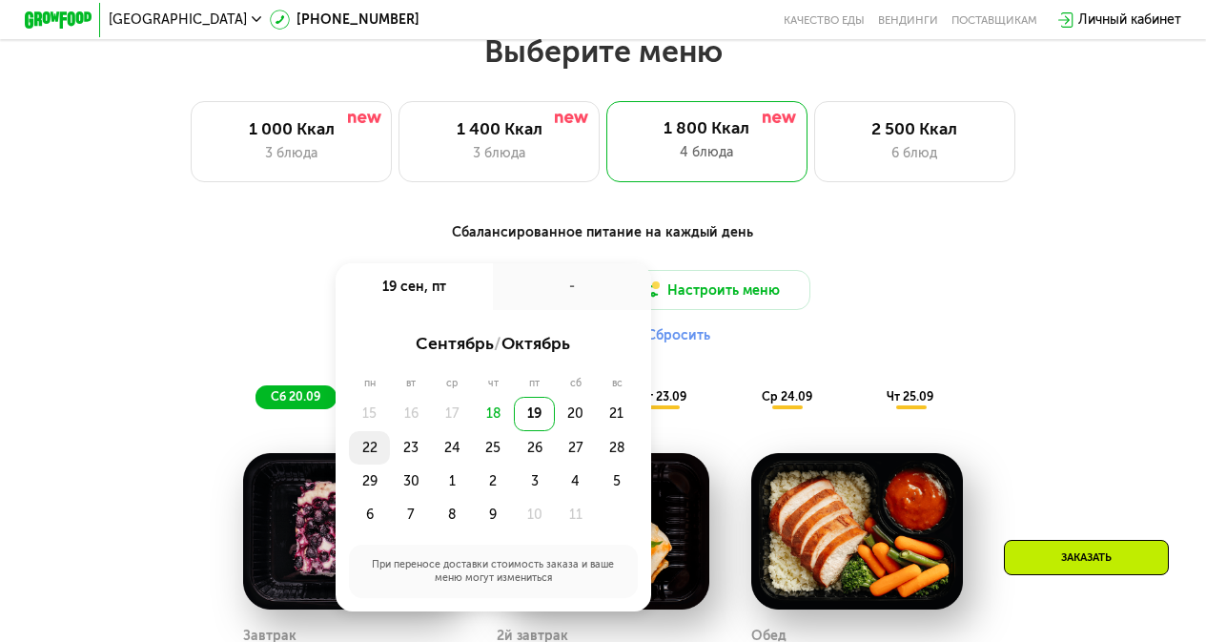
click at [373, 456] on div "22" at bounding box center [369, 447] width 41 height 33
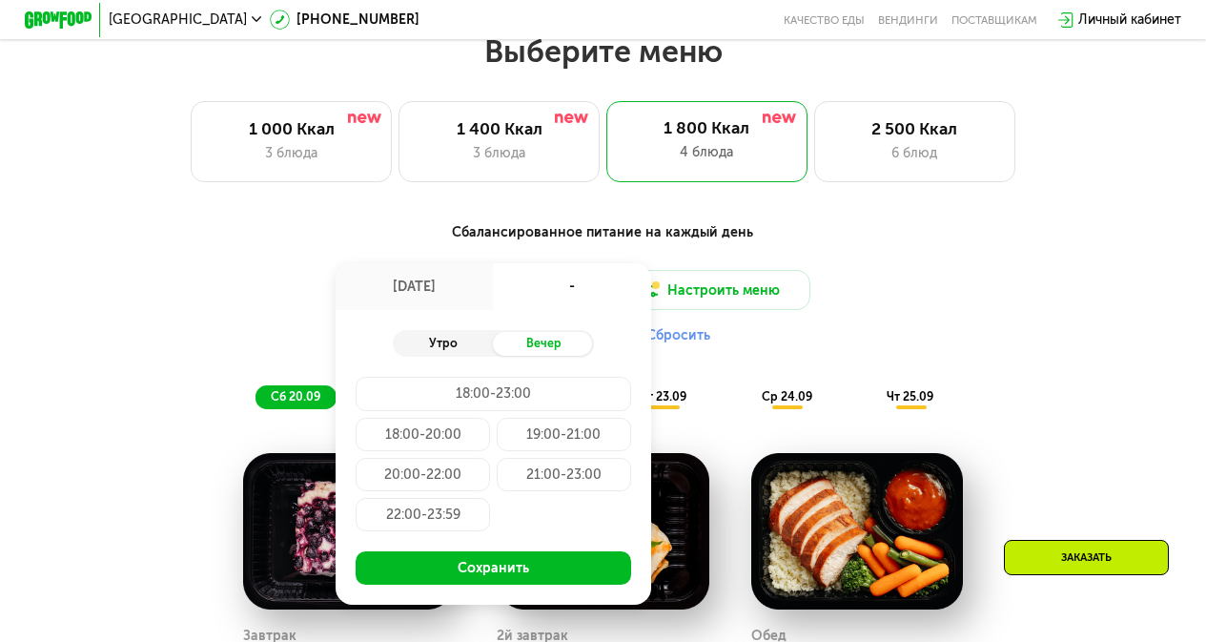
click at [455, 356] on div "Утро" at bounding box center [443, 344] width 100 height 24
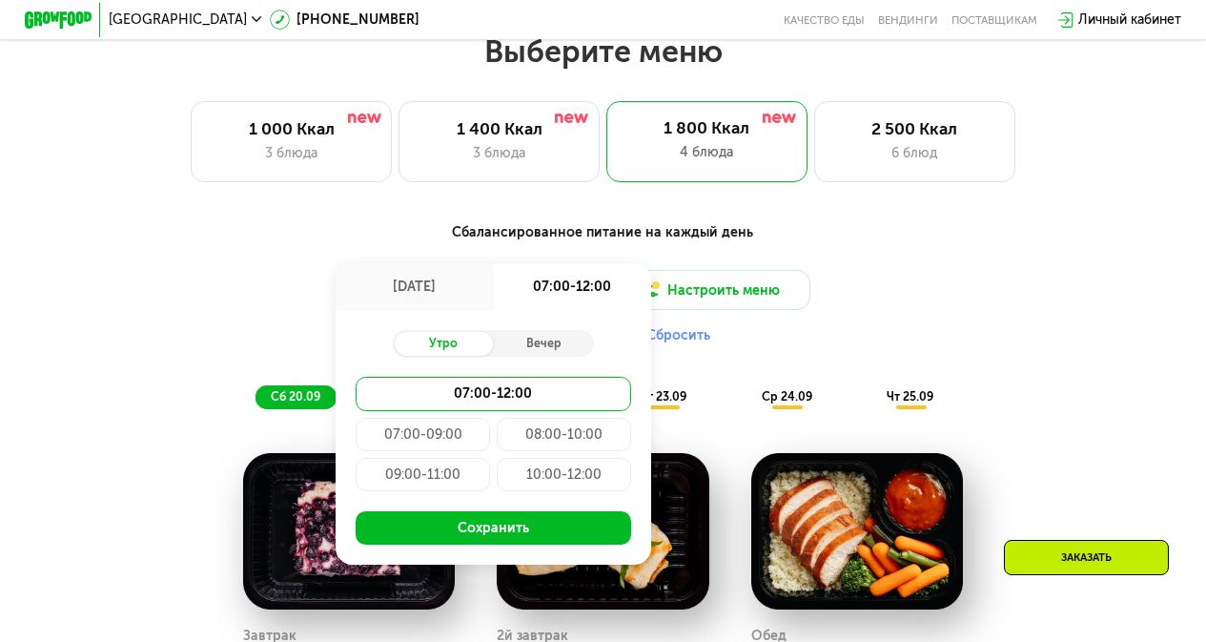
click at [427, 491] on div "09:00-11:00" at bounding box center [423, 474] width 134 height 33
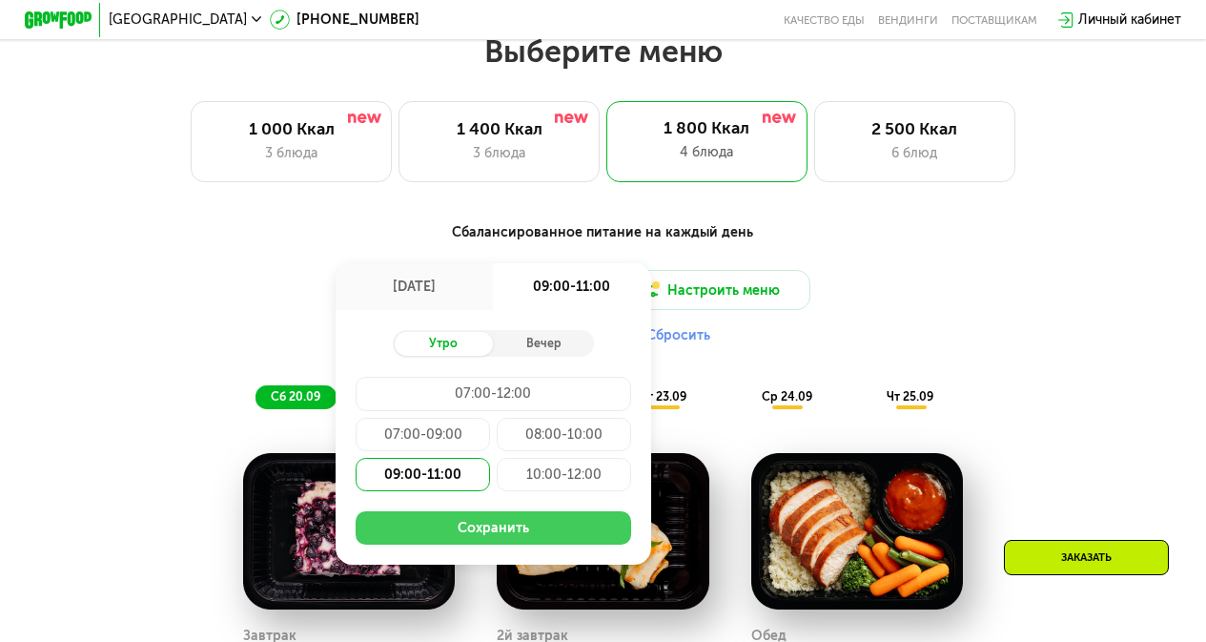
click at [463, 533] on button "Сохранить" at bounding box center [493, 527] width 275 height 33
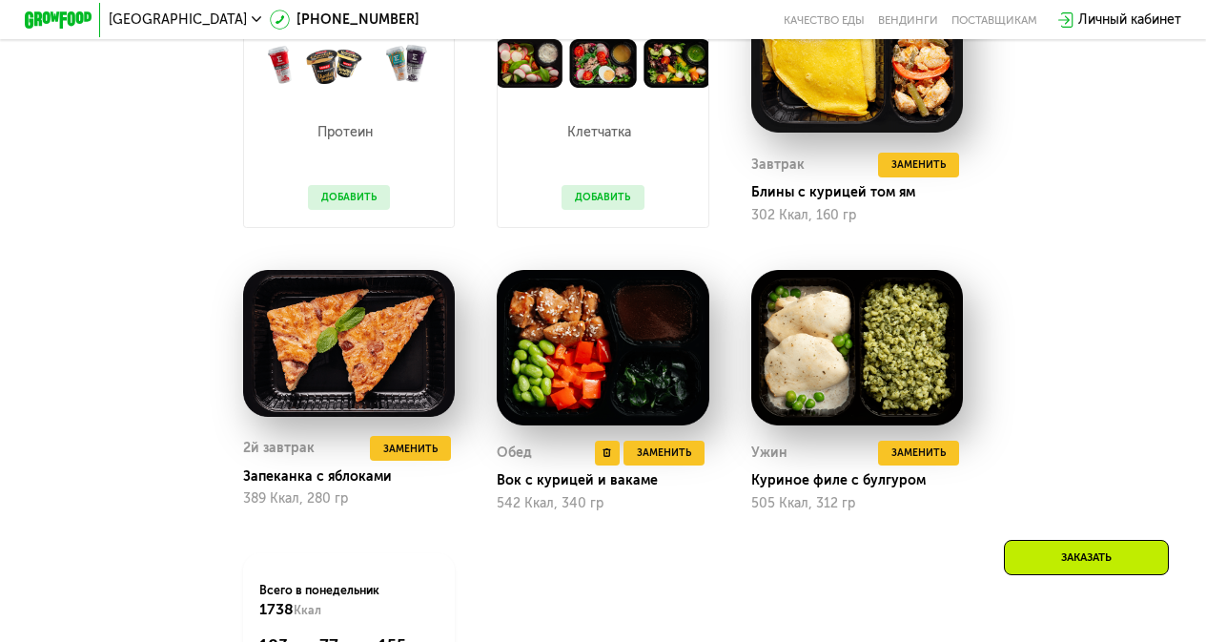
scroll to position [1460, 0]
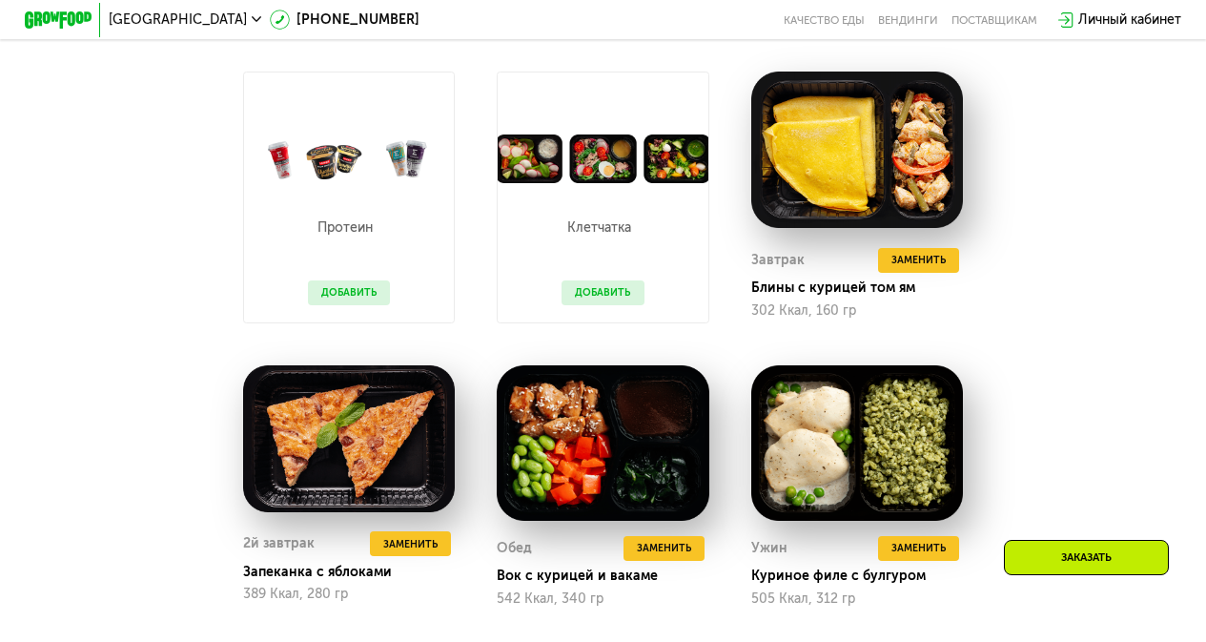
click at [361, 305] on button "Добавить" at bounding box center [349, 292] width 82 height 25
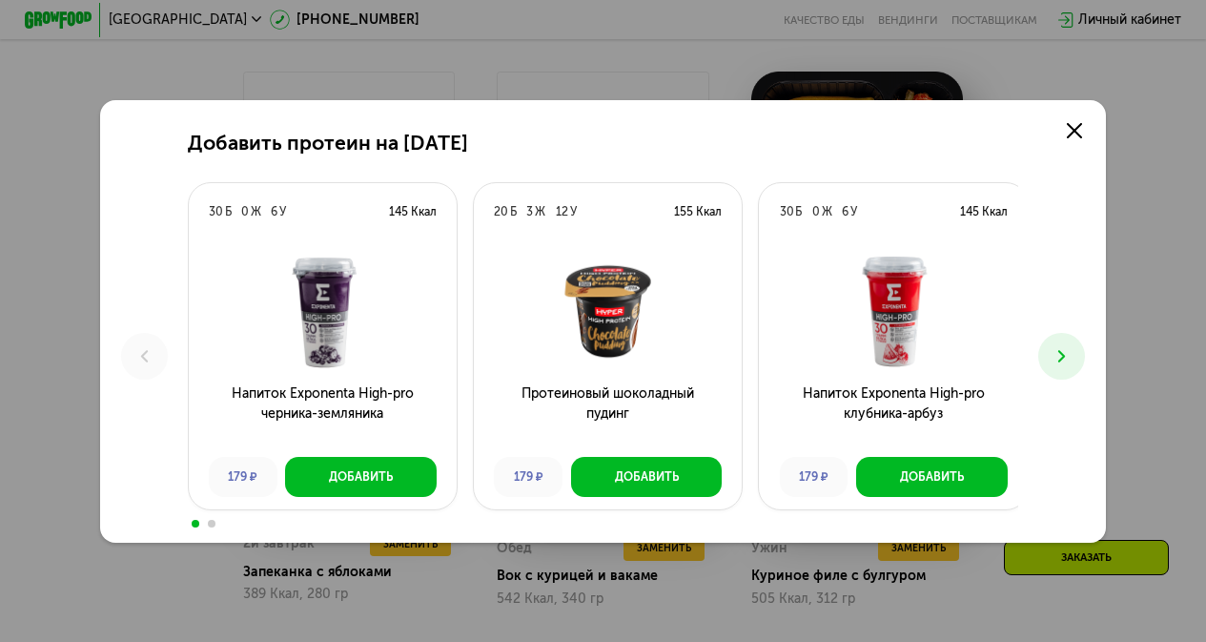
click at [1062, 342] on button at bounding box center [1062, 356] width 47 height 47
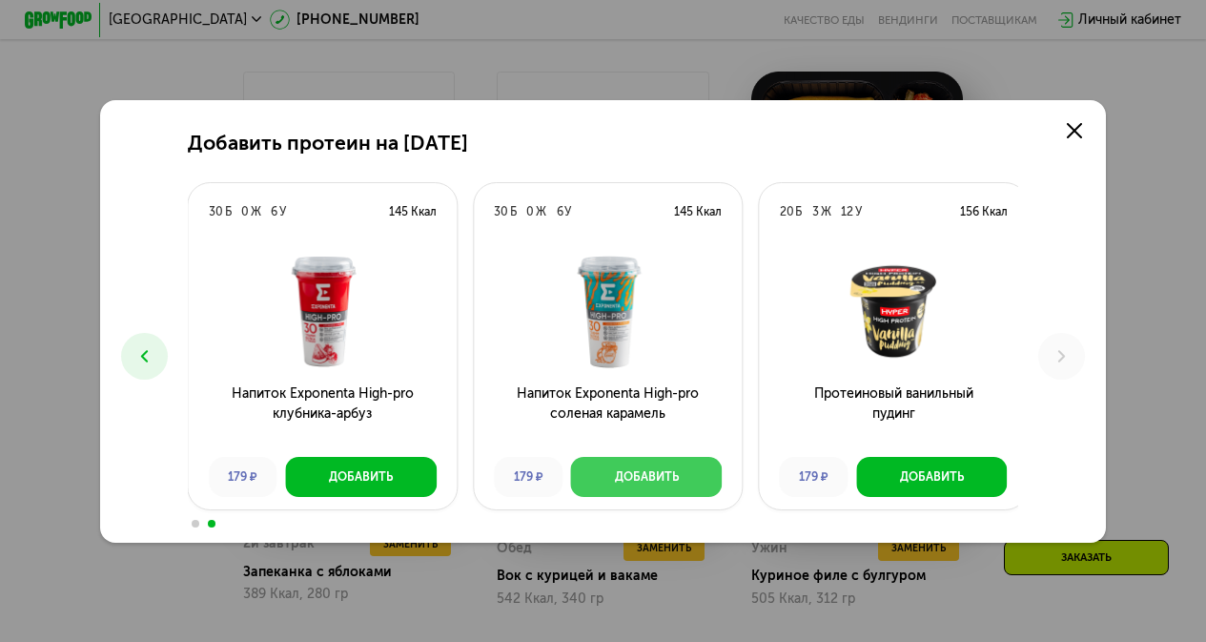
click at [615, 476] on div "Добавить" at bounding box center [647, 476] width 64 height 17
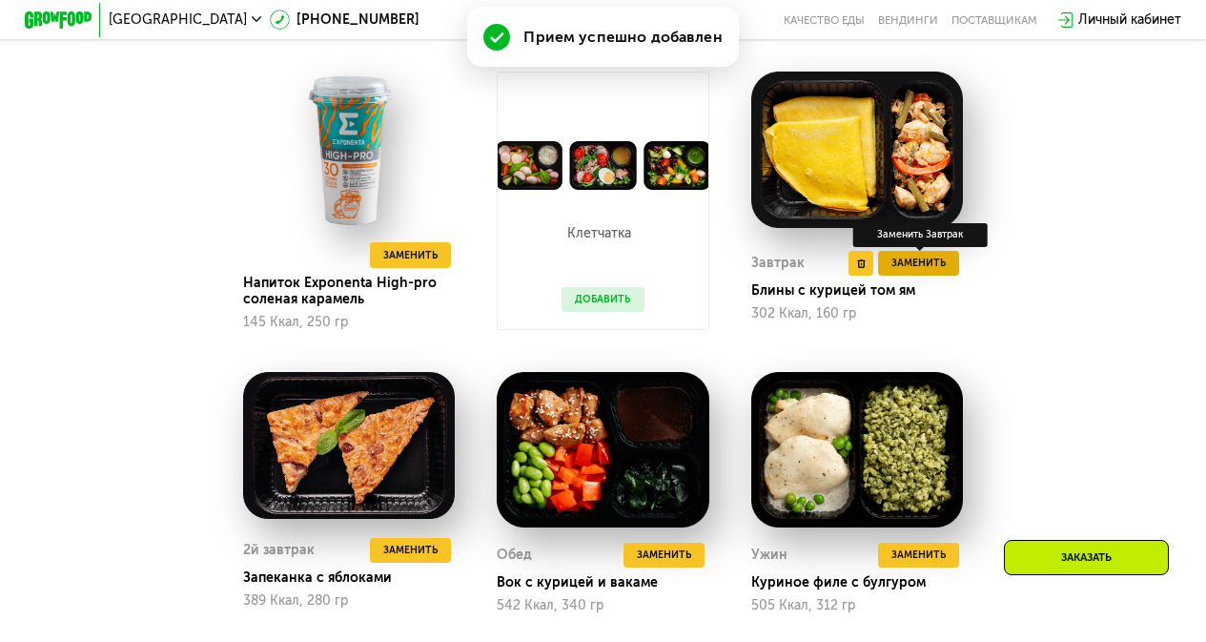
click at [916, 272] on span "Заменить" at bounding box center [919, 263] width 54 height 17
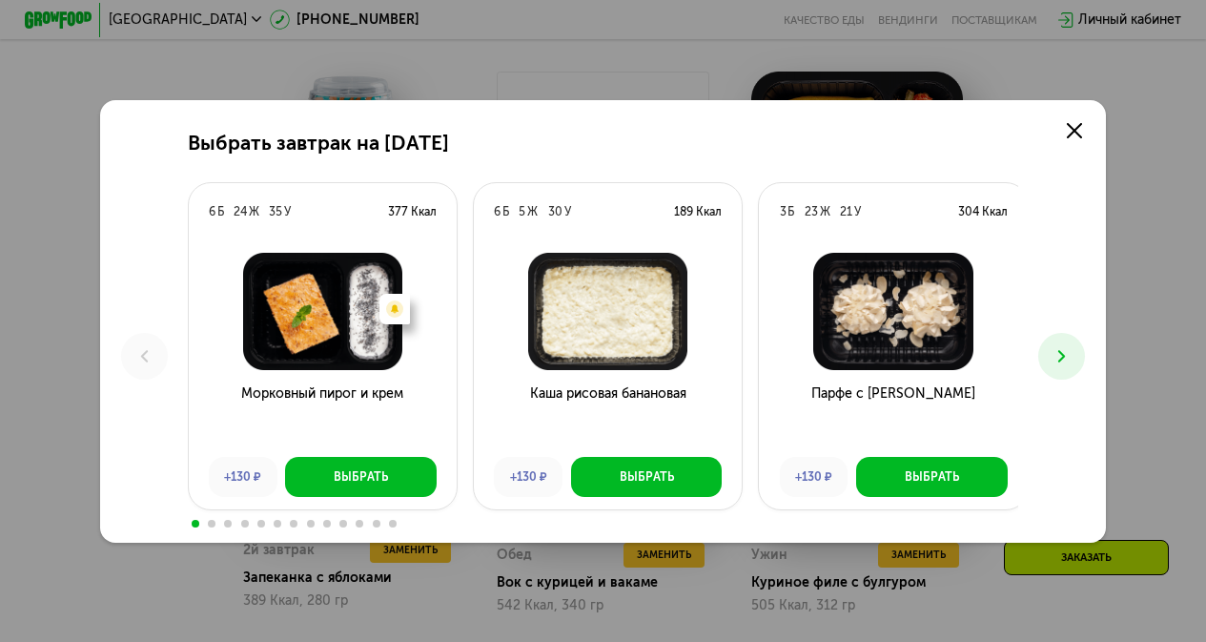
click at [1060, 354] on icon at bounding box center [1062, 356] width 20 height 20
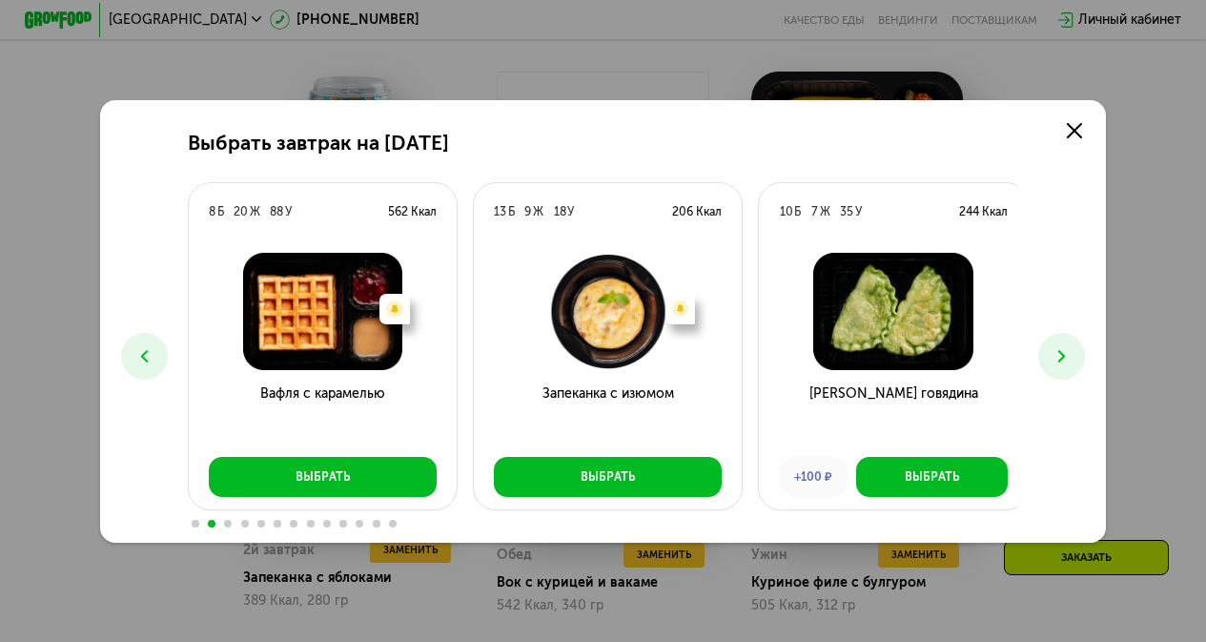
click at [1060, 354] on icon at bounding box center [1062, 356] width 20 height 20
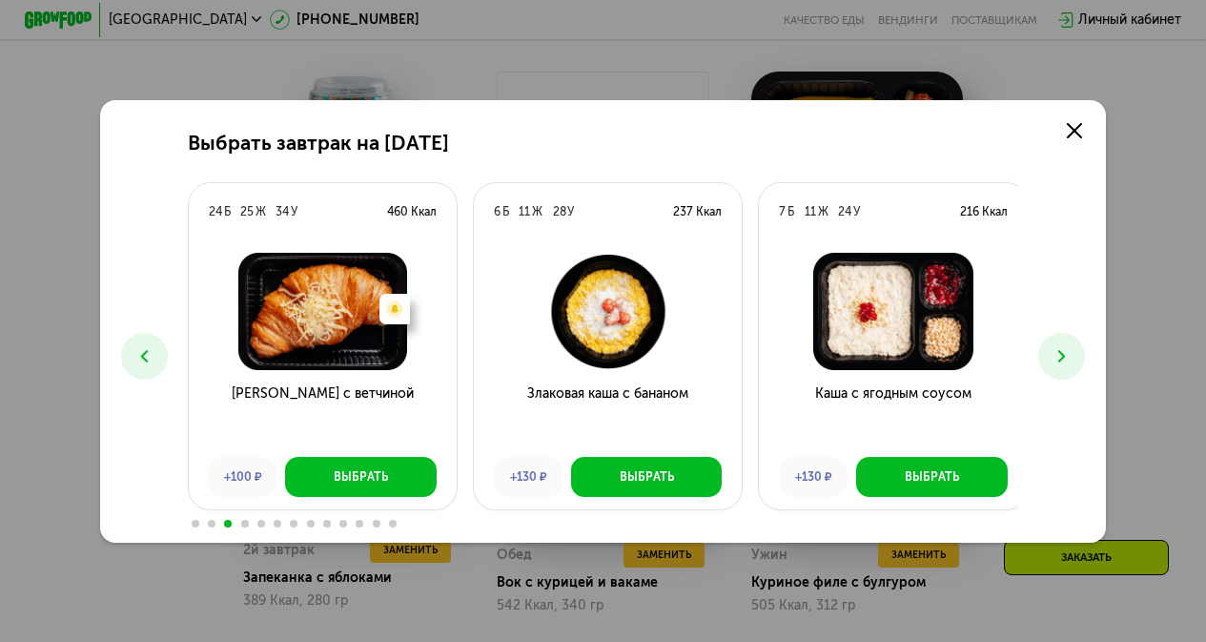
click at [1067, 355] on icon at bounding box center [1062, 356] width 20 height 20
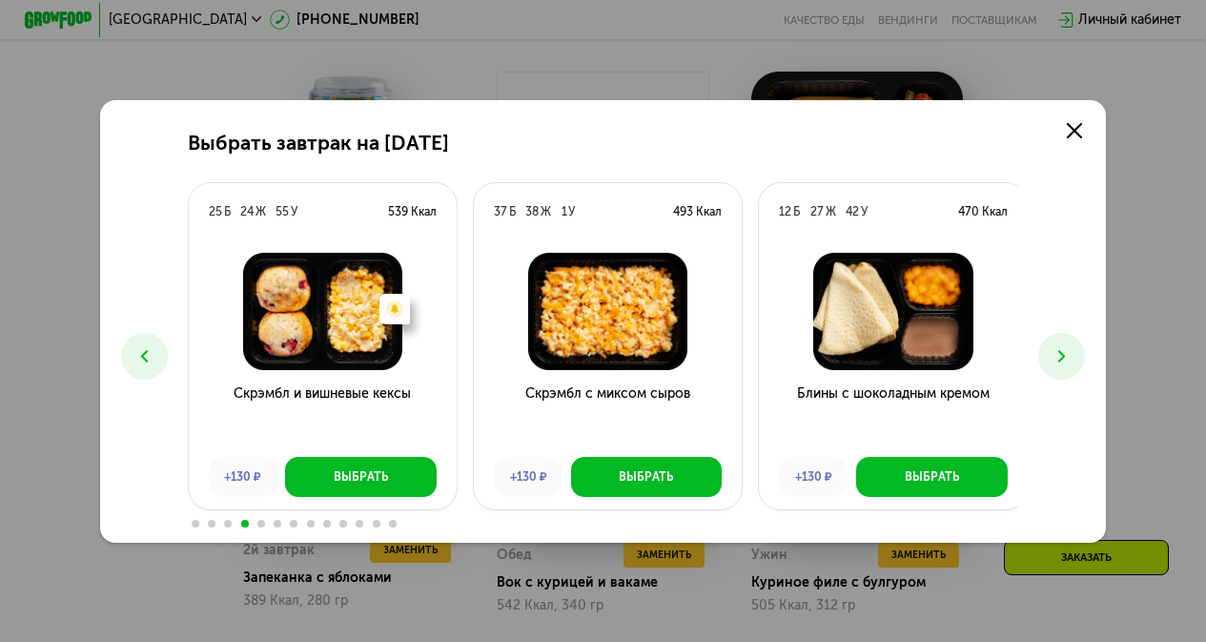
click at [1067, 355] on icon at bounding box center [1062, 356] width 20 height 20
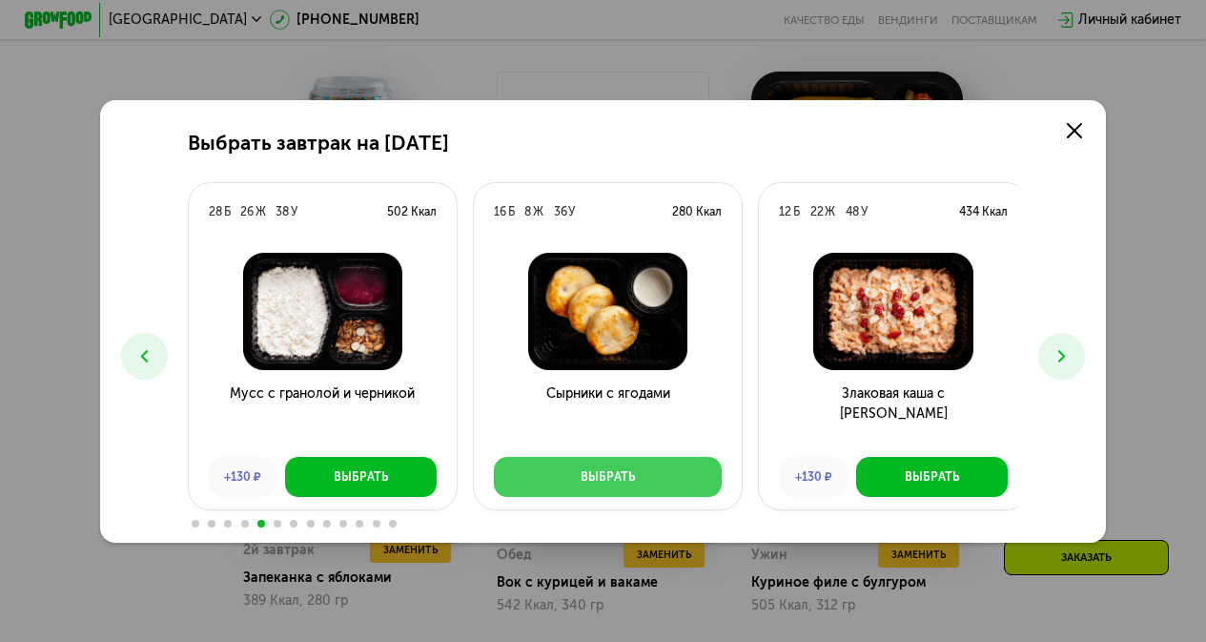
click at [619, 478] on div "Выбрать" at bounding box center [608, 476] width 54 height 17
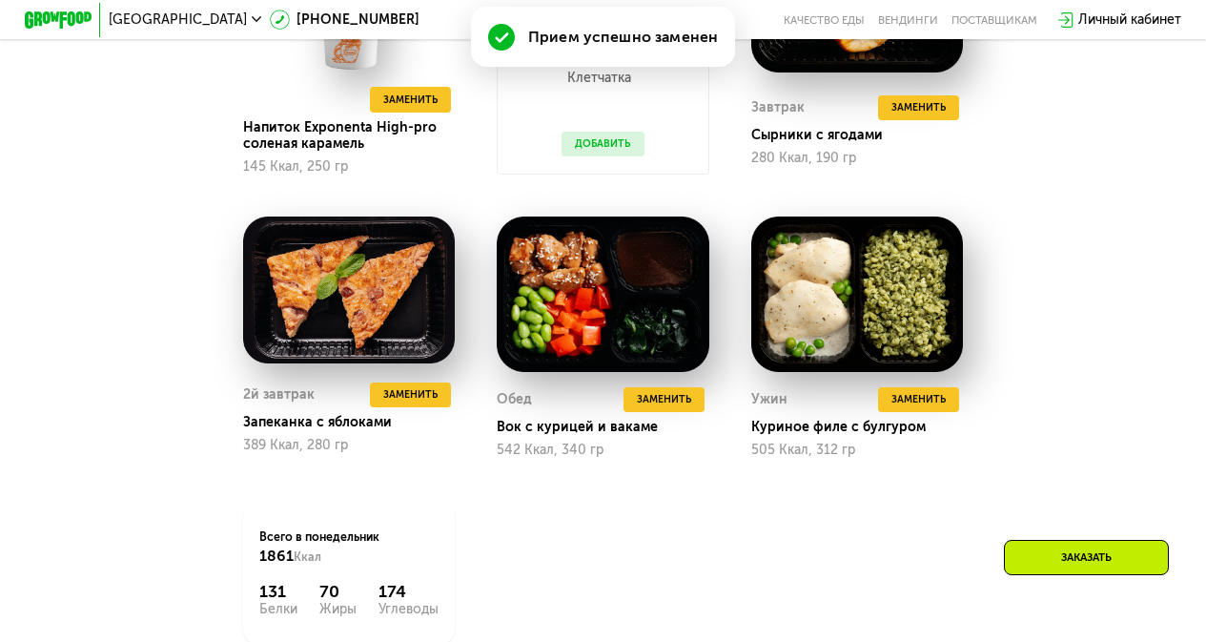
scroll to position [1651, 0]
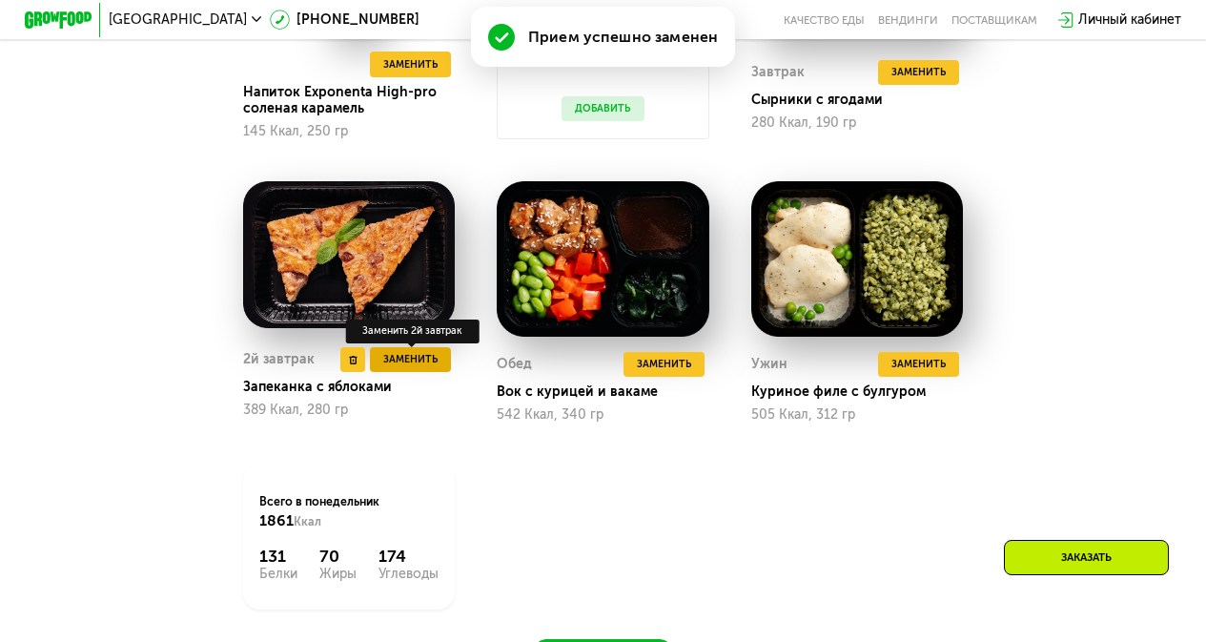
click at [414, 368] on span "Заменить" at bounding box center [410, 359] width 54 height 17
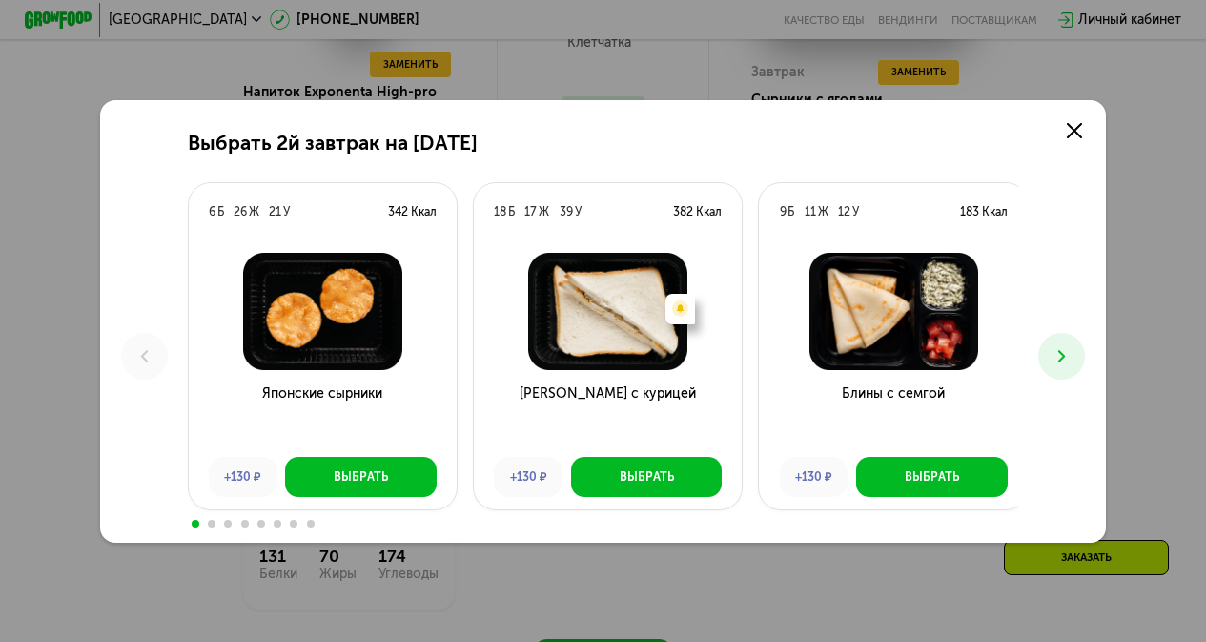
click at [1054, 347] on button at bounding box center [1062, 356] width 47 height 47
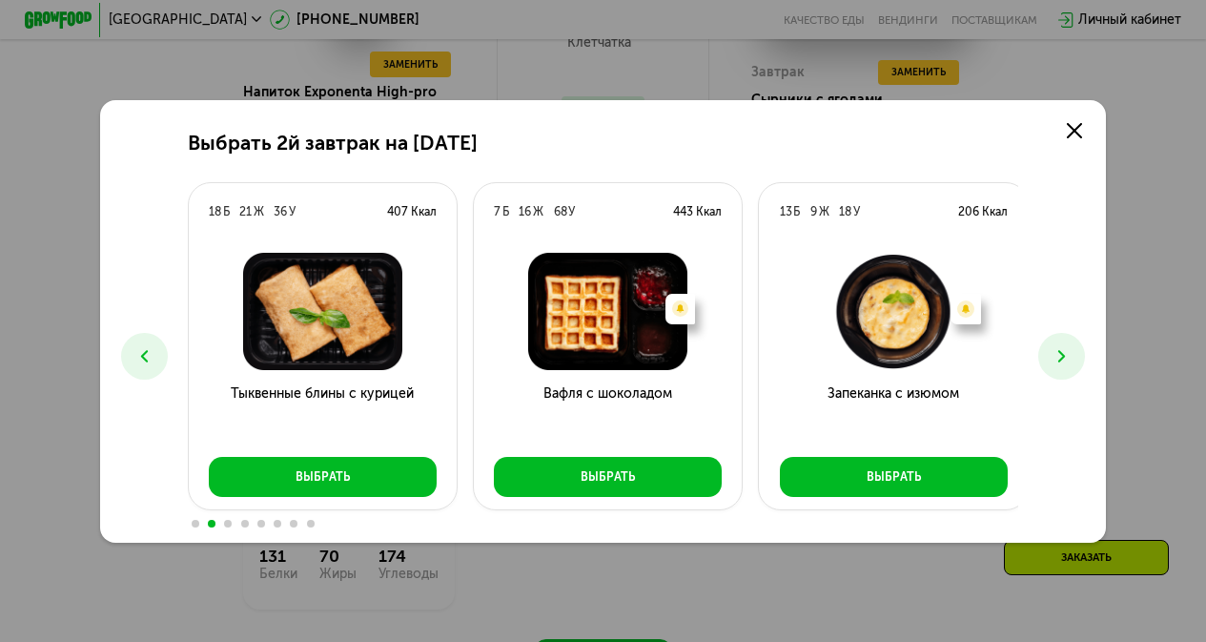
click at [1058, 347] on icon at bounding box center [1062, 356] width 20 height 20
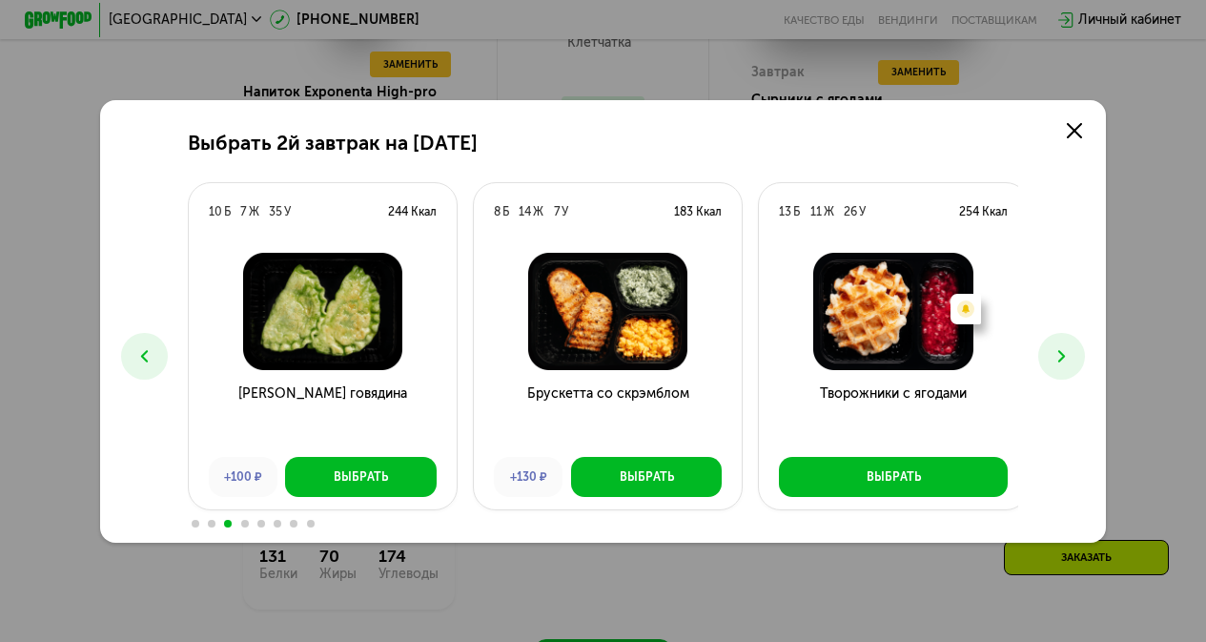
click at [1055, 347] on button at bounding box center [1062, 356] width 47 height 47
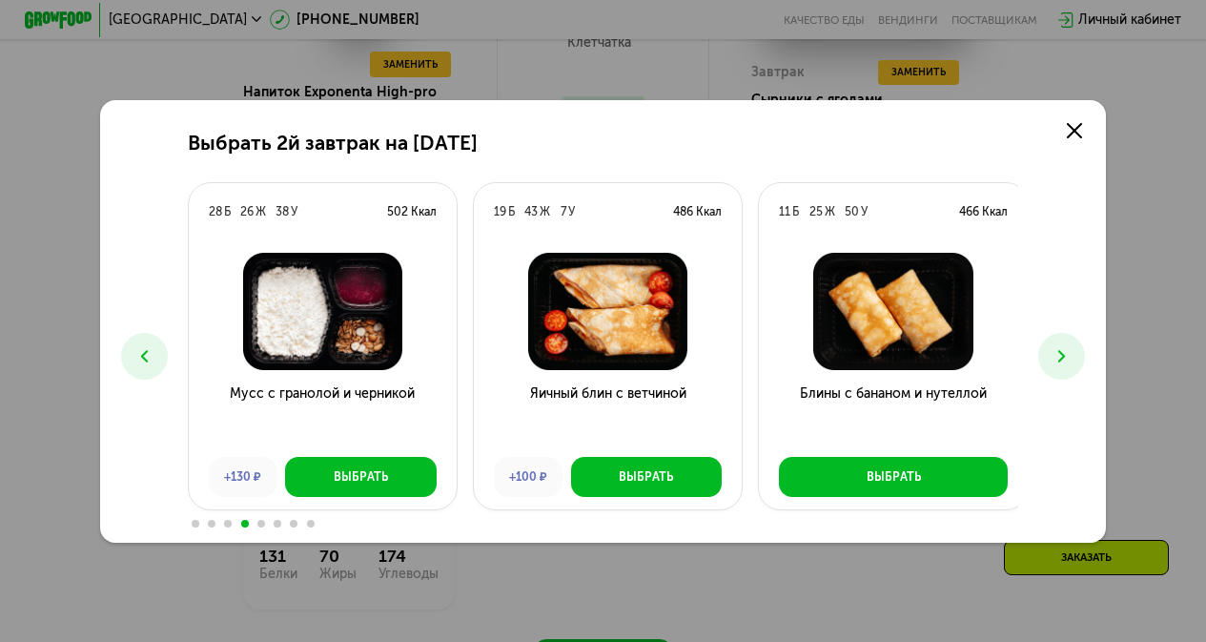
click at [1059, 347] on icon at bounding box center [1062, 356] width 20 height 20
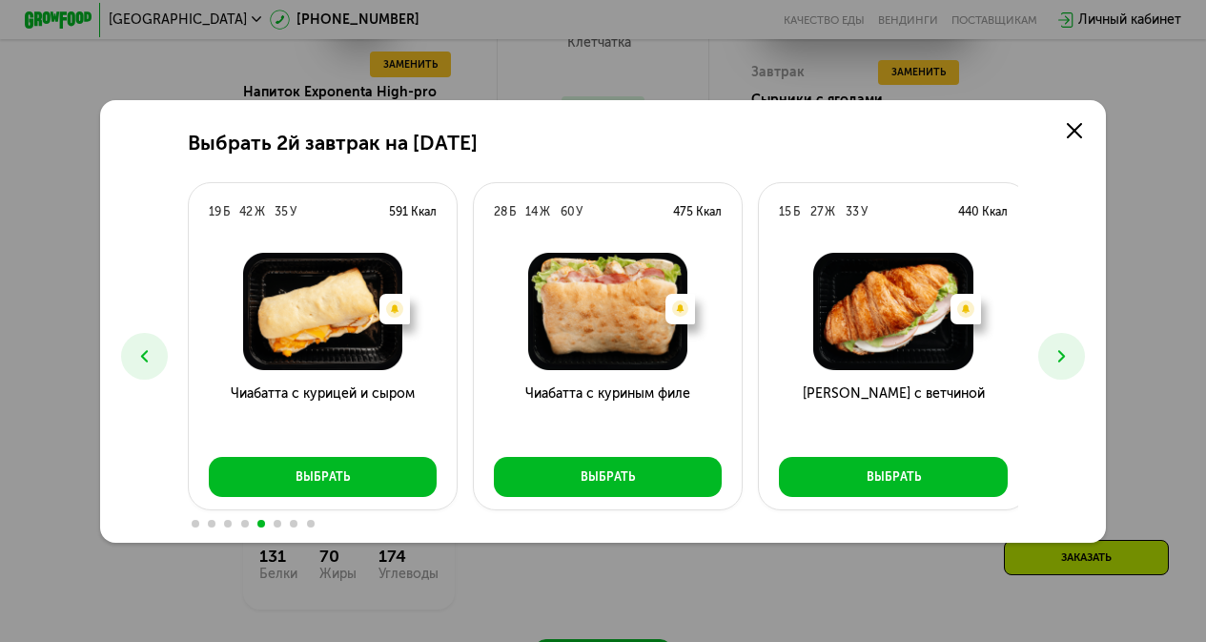
click at [1065, 347] on icon at bounding box center [1062, 356] width 20 height 20
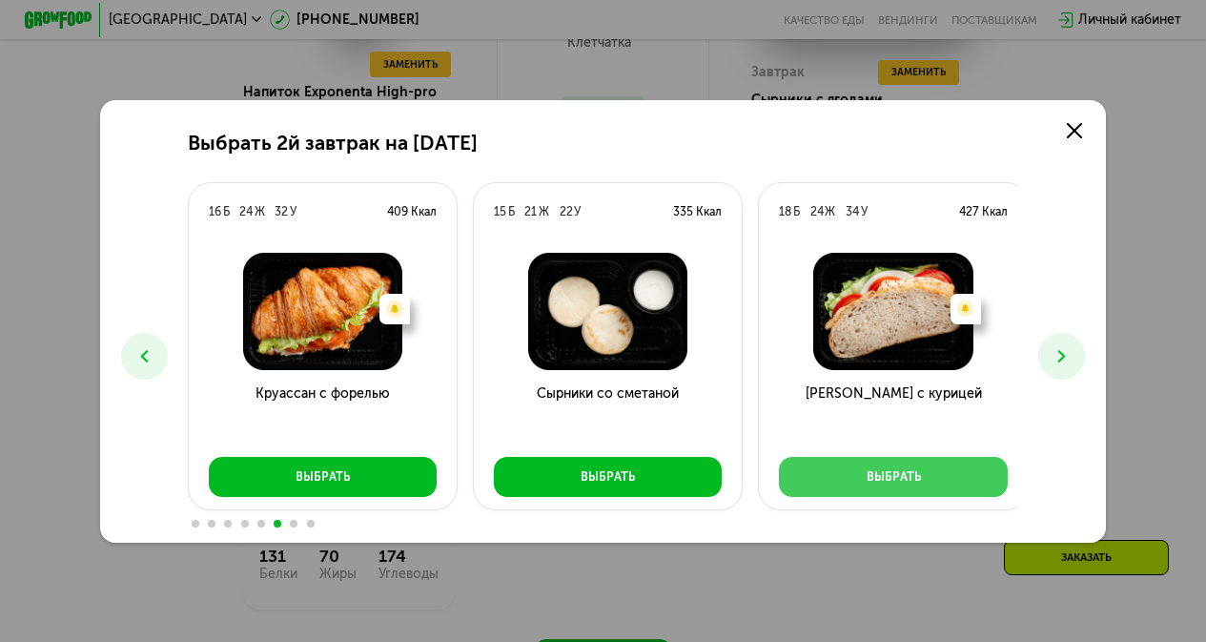
click at [922, 474] on button "Выбрать" at bounding box center [893, 477] width 228 height 40
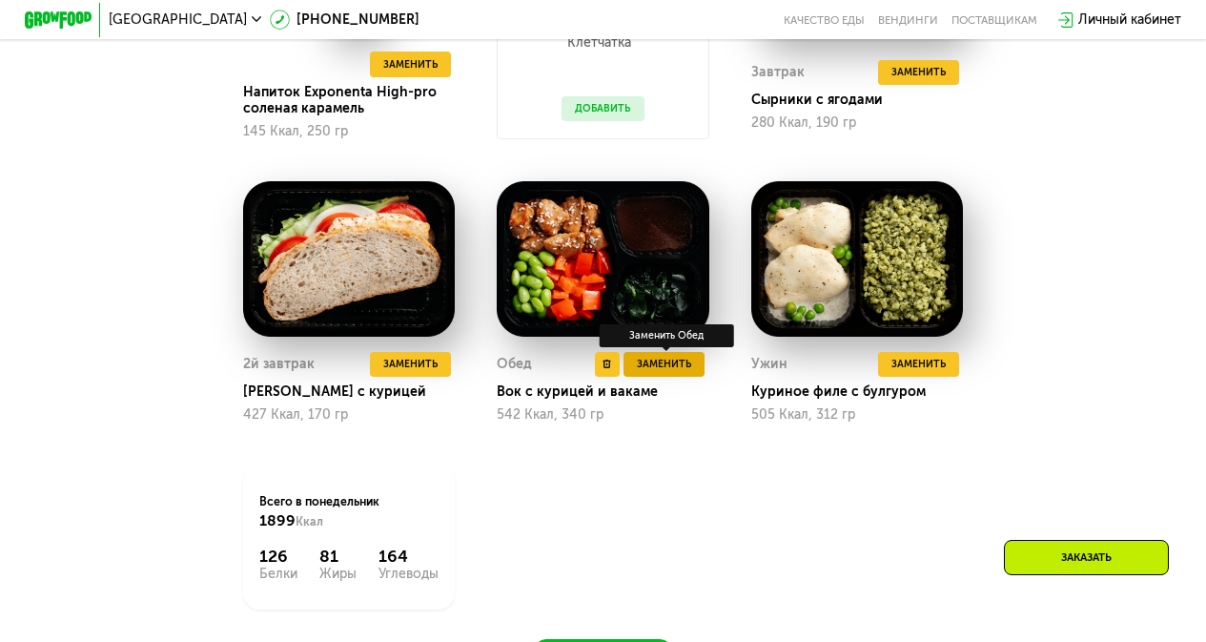
click at [671, 373] on span "Заменить" at bounding box center [664, 364] width 54 height 17
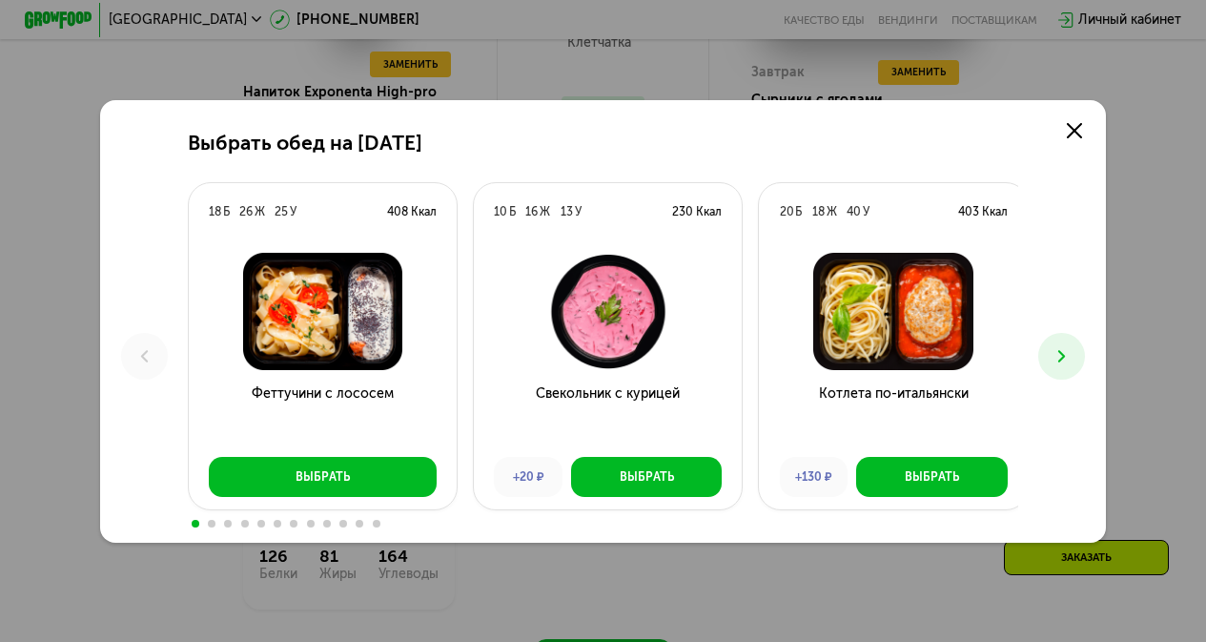
click at [1069, 367] on button at bounding box center [1062, 356] width 47 height 47
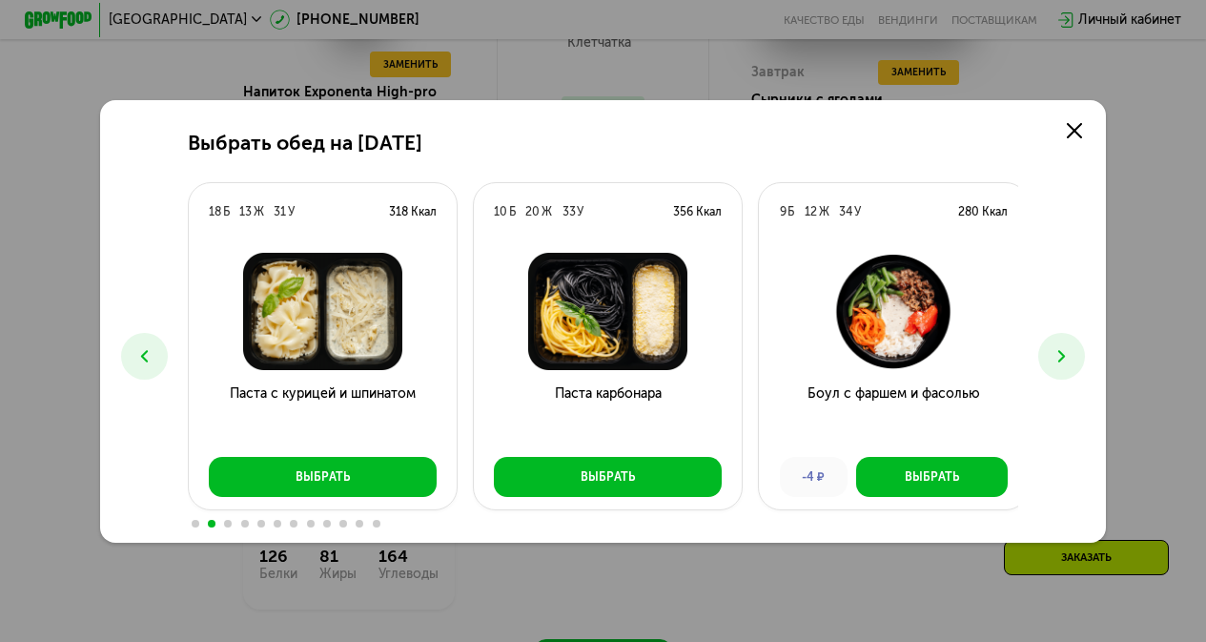
click at [1071, 367] on button at bounding box center [1062, 356] width 47 height 47
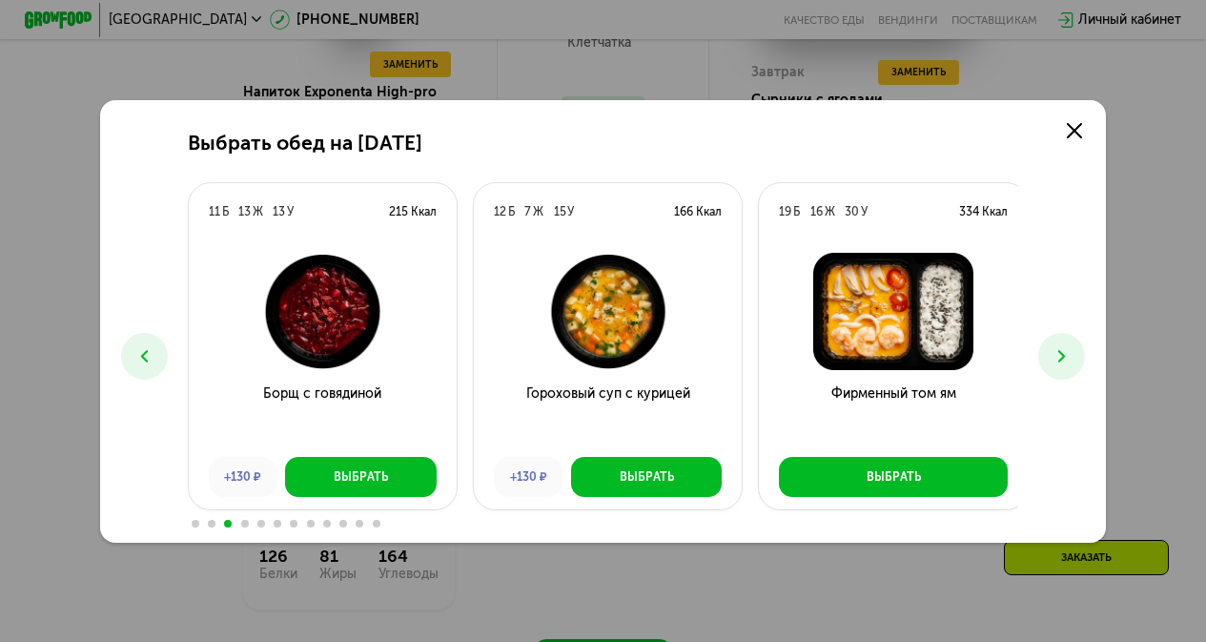
click at [129, 368] on button at bounding box center [144, 356] width 47 height 47
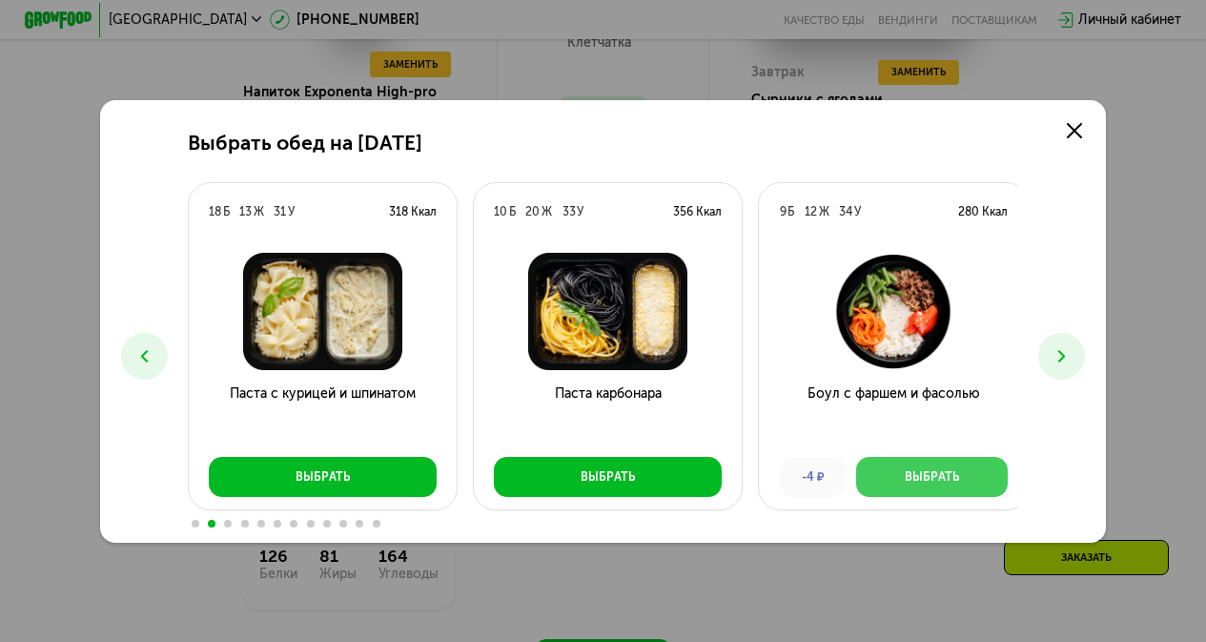
click at [917, 466] on button "Выбрать" at bounding box center [932, 477] width 152 height 40
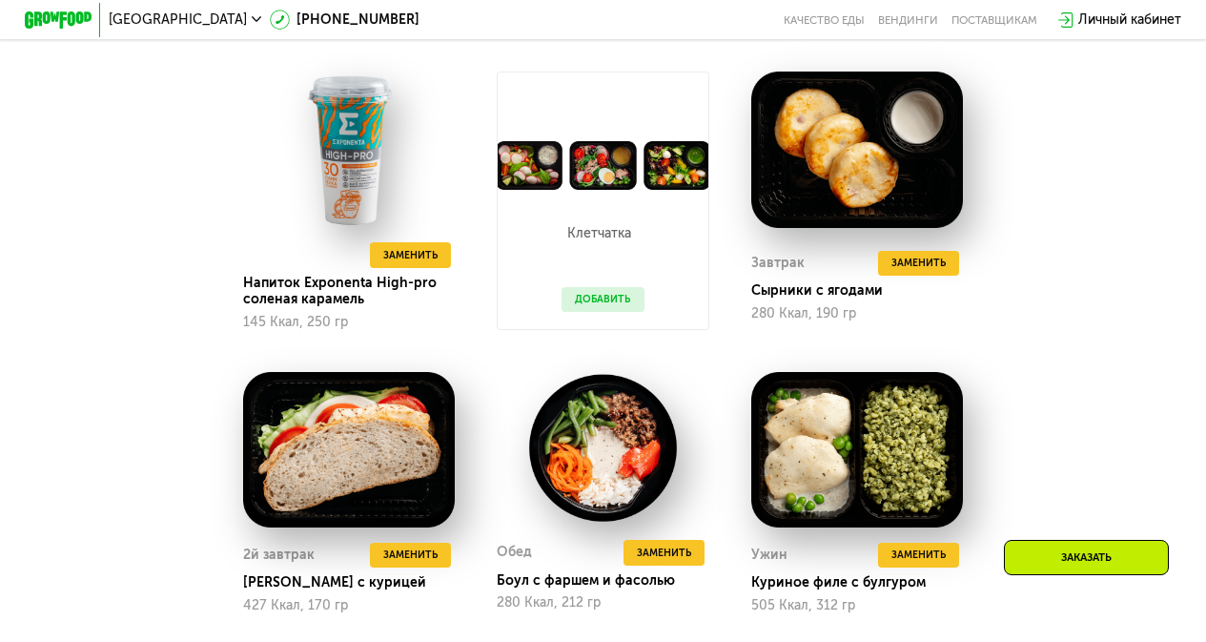
scroll to position [1174, 0]
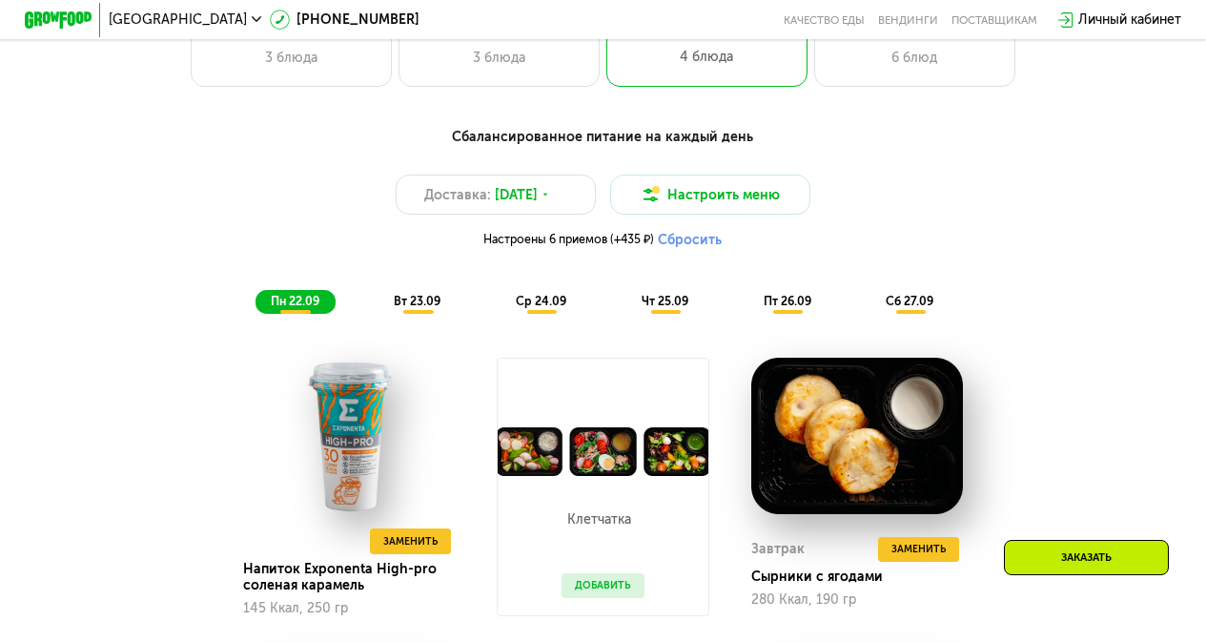
click at [426, 304] on div "вт 23.09" at bounding box center [419, 302] width 78 height 24
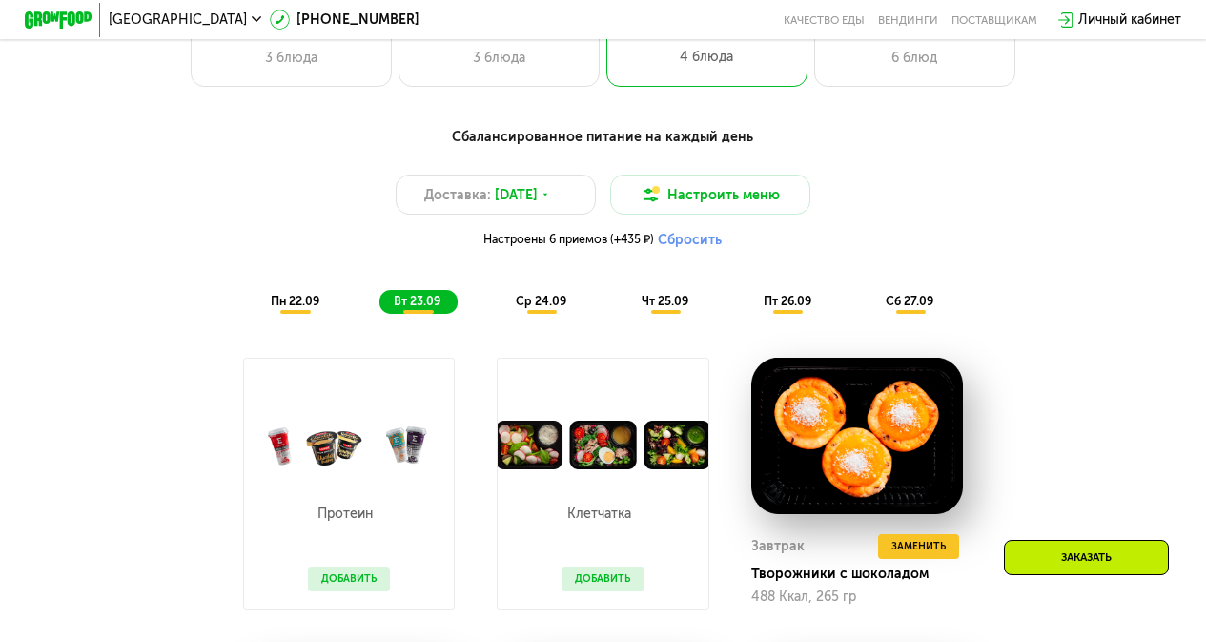
click at [295, 308] on span "пн 22.09" at bounding box center [295, 301] width 49 height 14
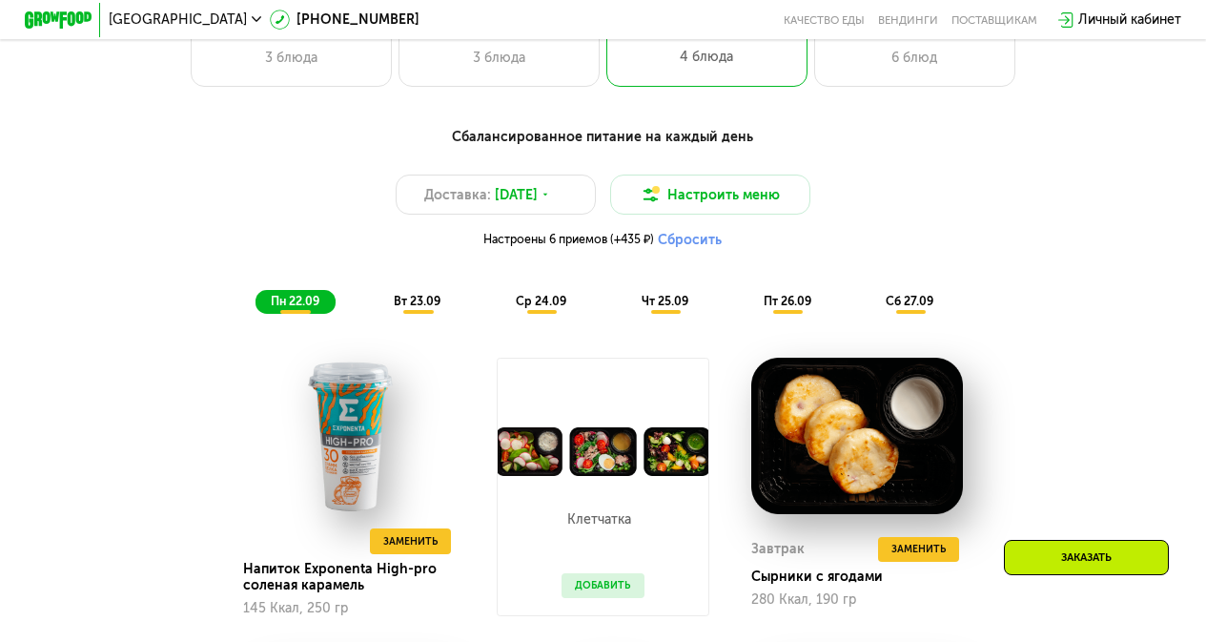
click at [411, 308] on span "вт 23.09" at bounding box center [417, 301] width 47 height 14
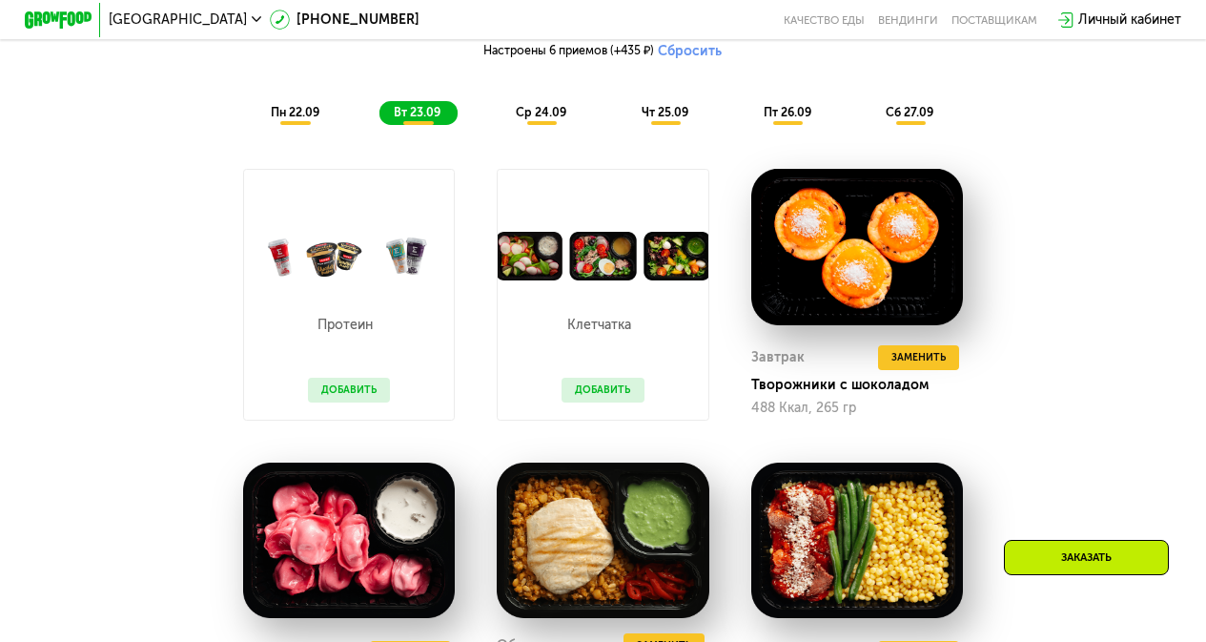
scroll to position [1365, 0]
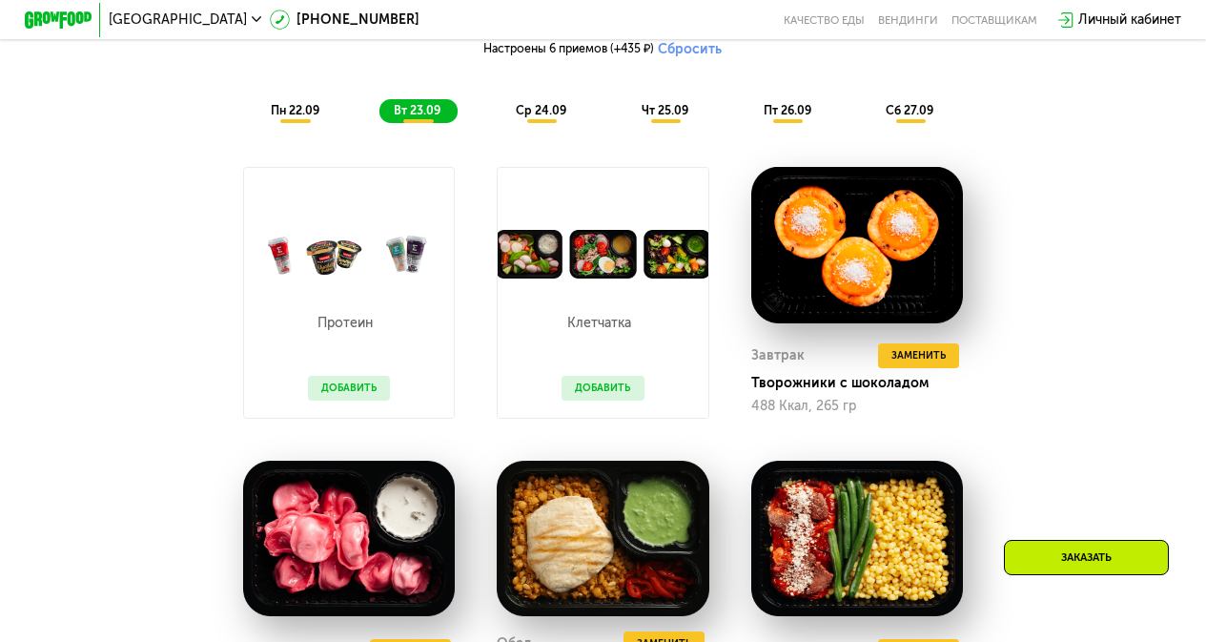
click at [362, 401] on button "Добавить" at bounding box center [349, 388] width 82 height 25
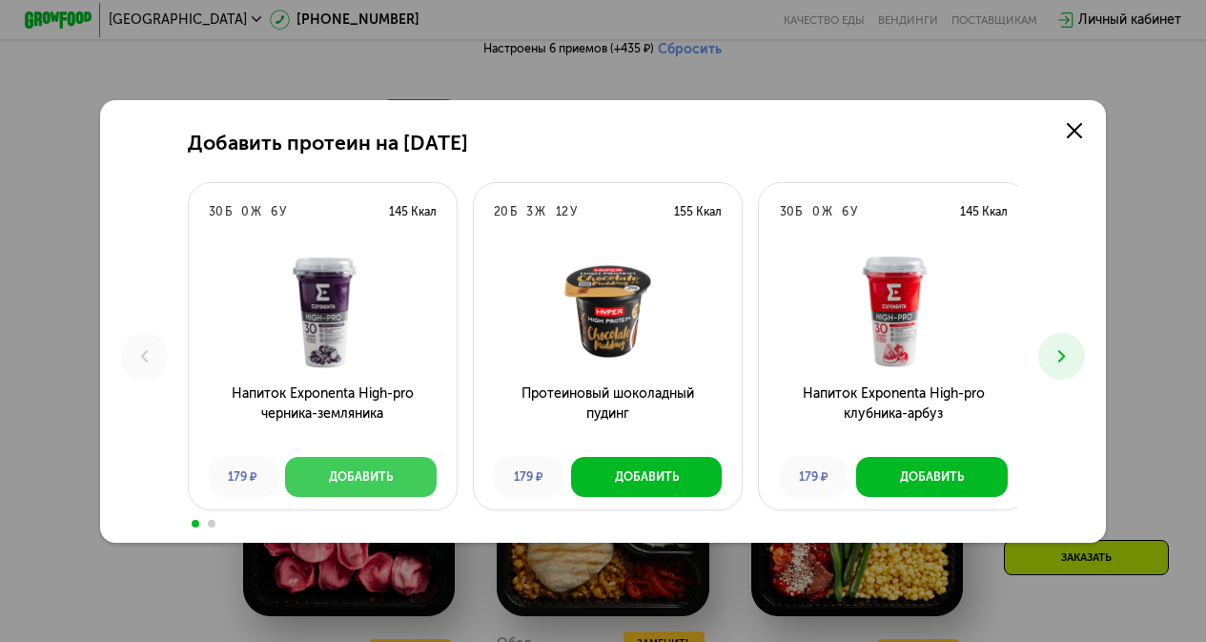
click at [353, 469] on div "Добавить" at bounding box center [361, 476] width 64 height 17
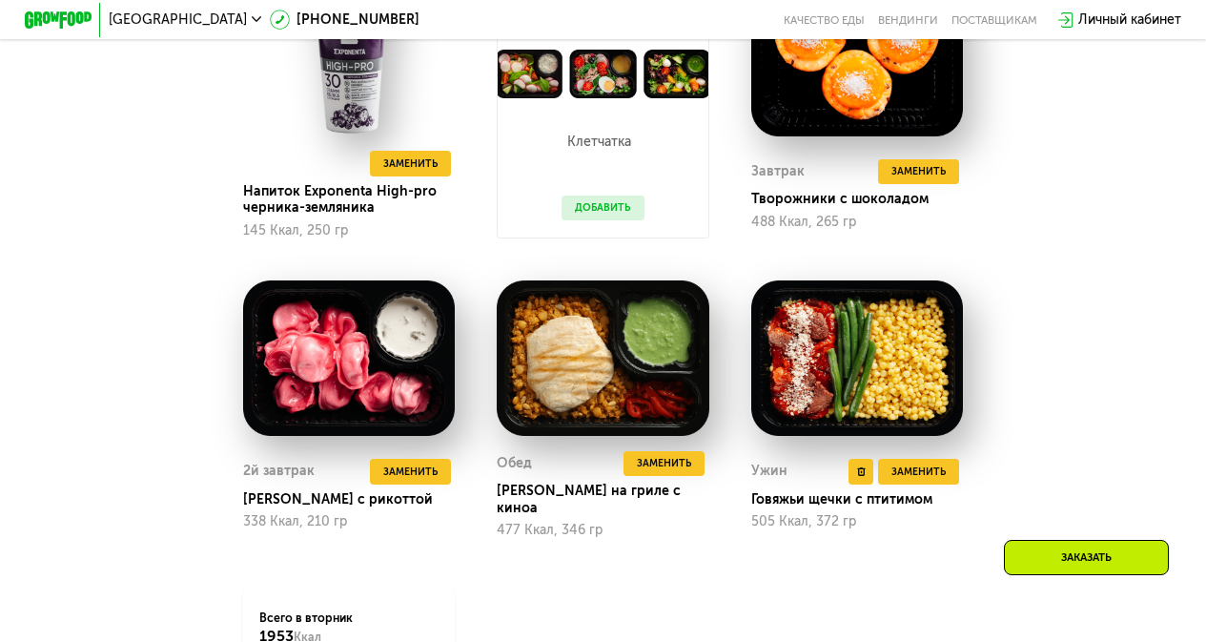
scroll to position [1556, 0]
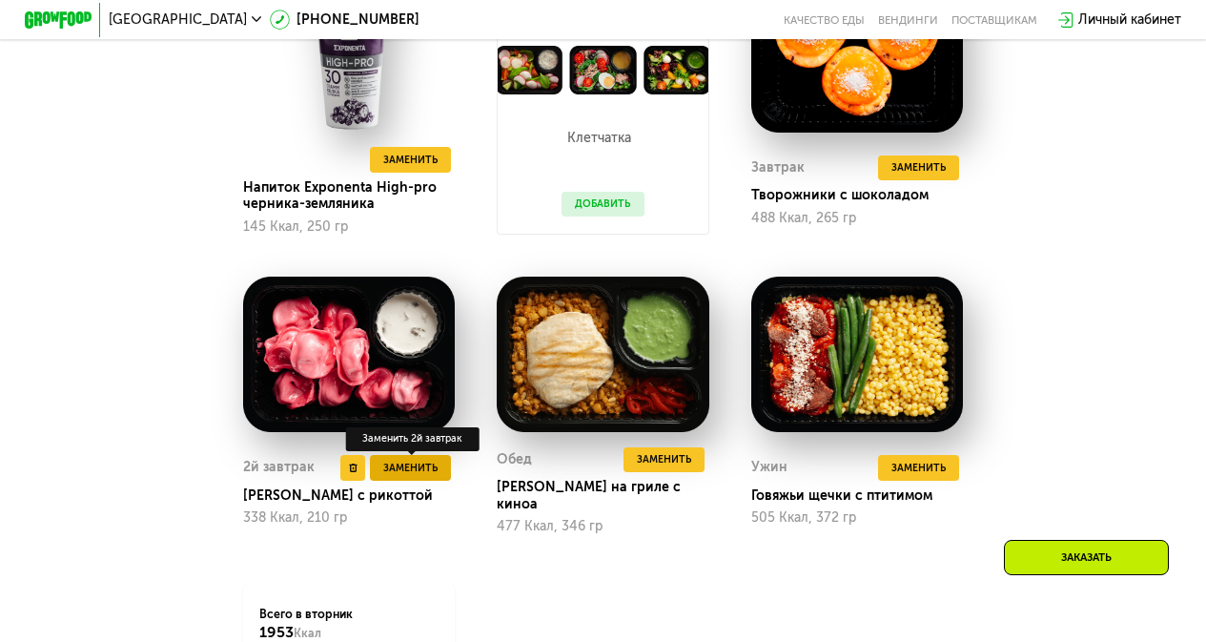
click at [398, 464] on button "Заменить" at bounding box center [410, 467] width 81 height 25
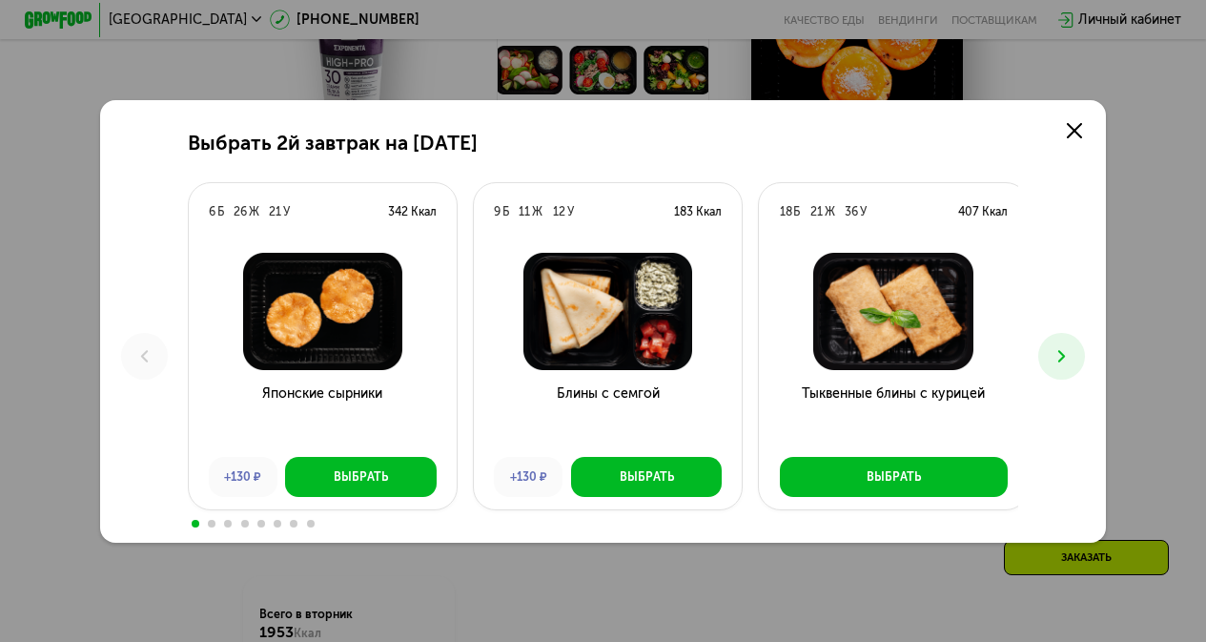
click at [1082, 345] on button at bounding box center [1062, 356] width 47 height 47
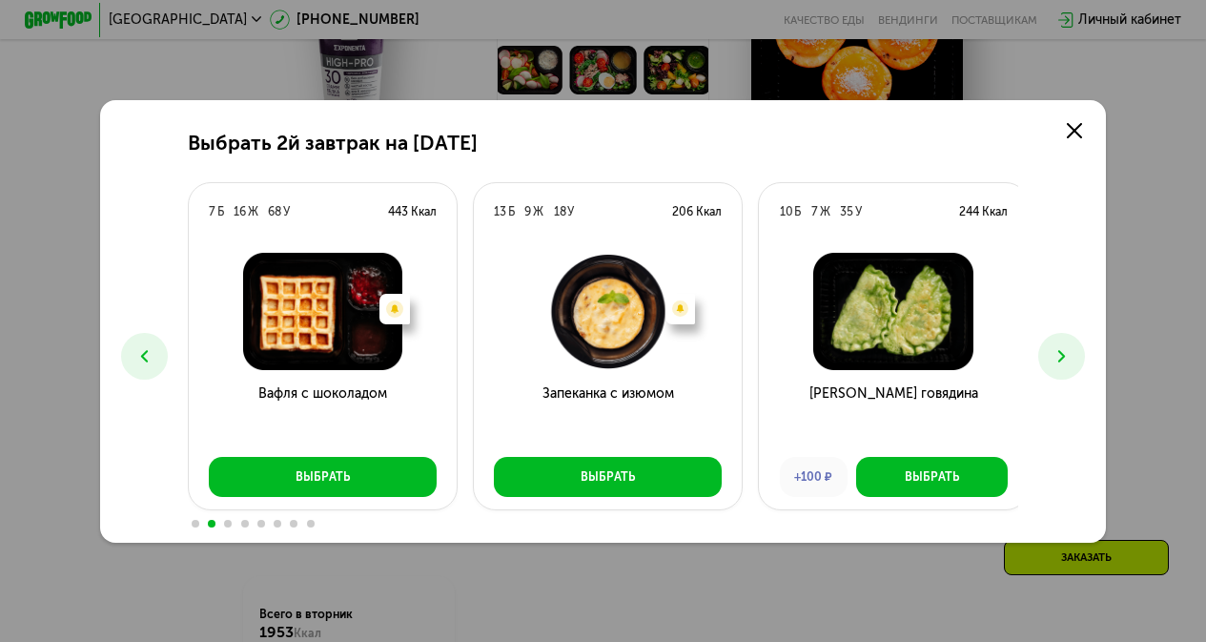
click at [1082, 346] on button at bounding box center [1062, 356] width 47 height 47
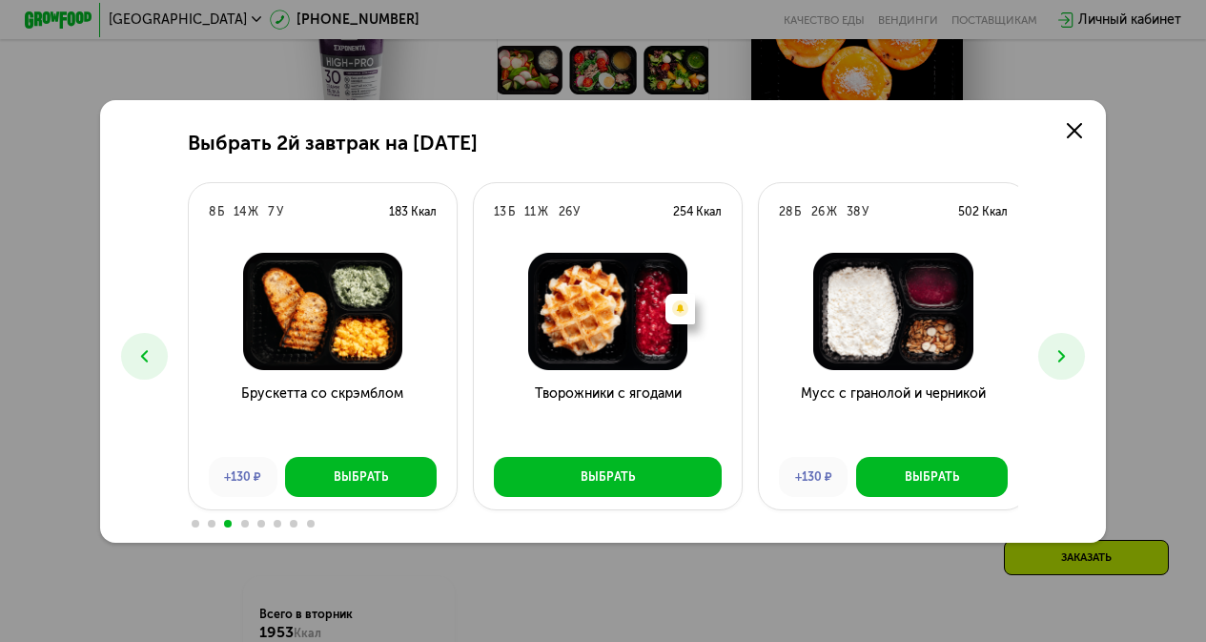
click at [140, 357] on use at bounding box center [143, 356] width 7 height 12
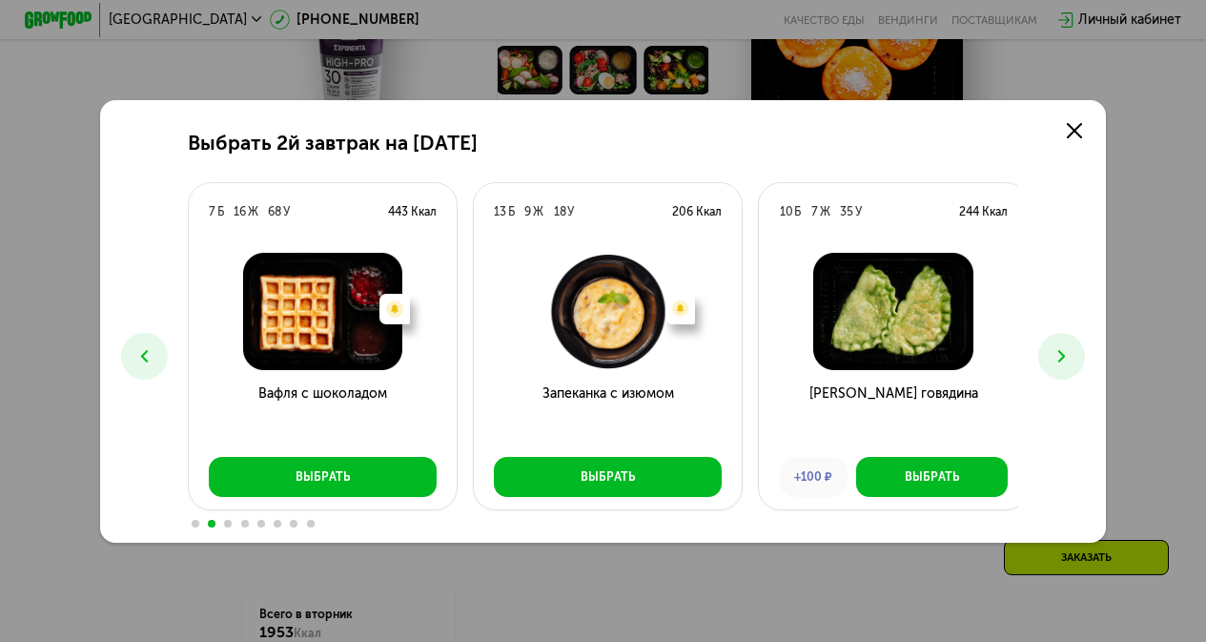
click at [1062, 361] on icon at bounding box center [1062, 356] width 20 height 20
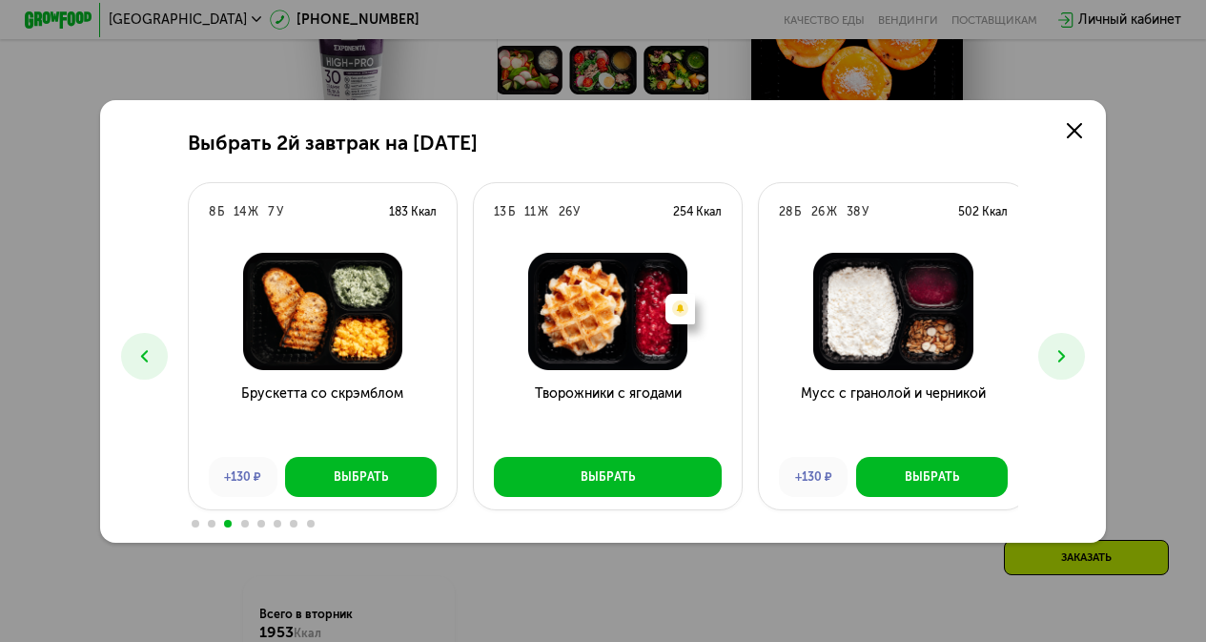
click at [1062, 361] on icon at bounding box center [1062, 356] width 20 height 20
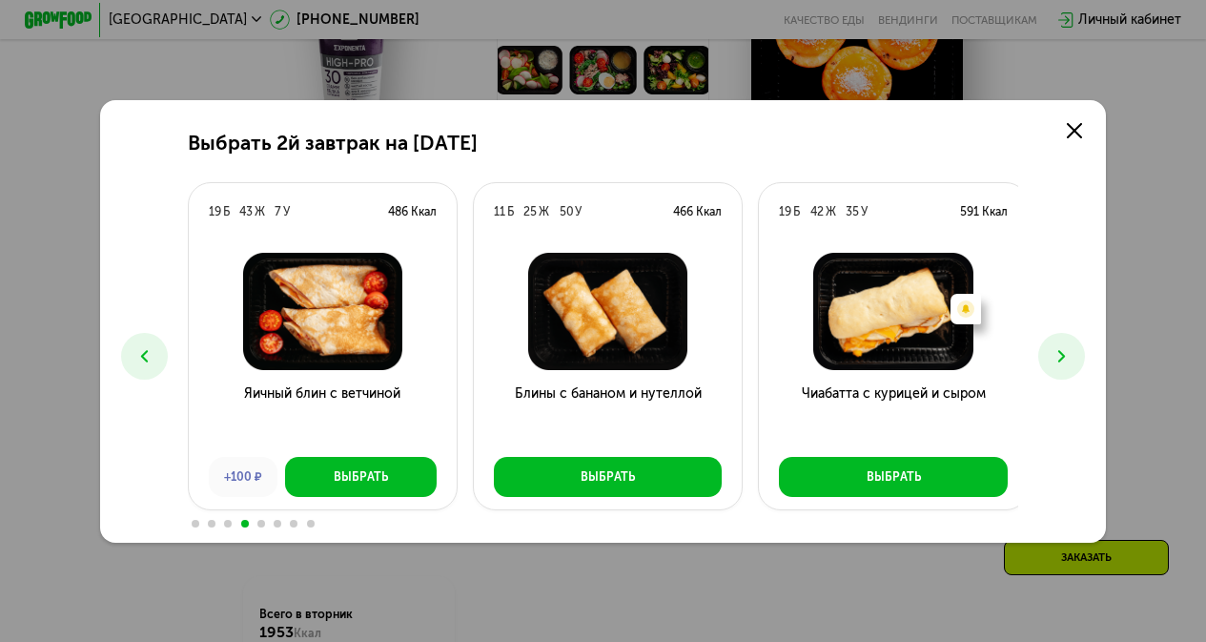
click at [1065, 355] on use at bounding box center [1062, 356] width 7 height 12
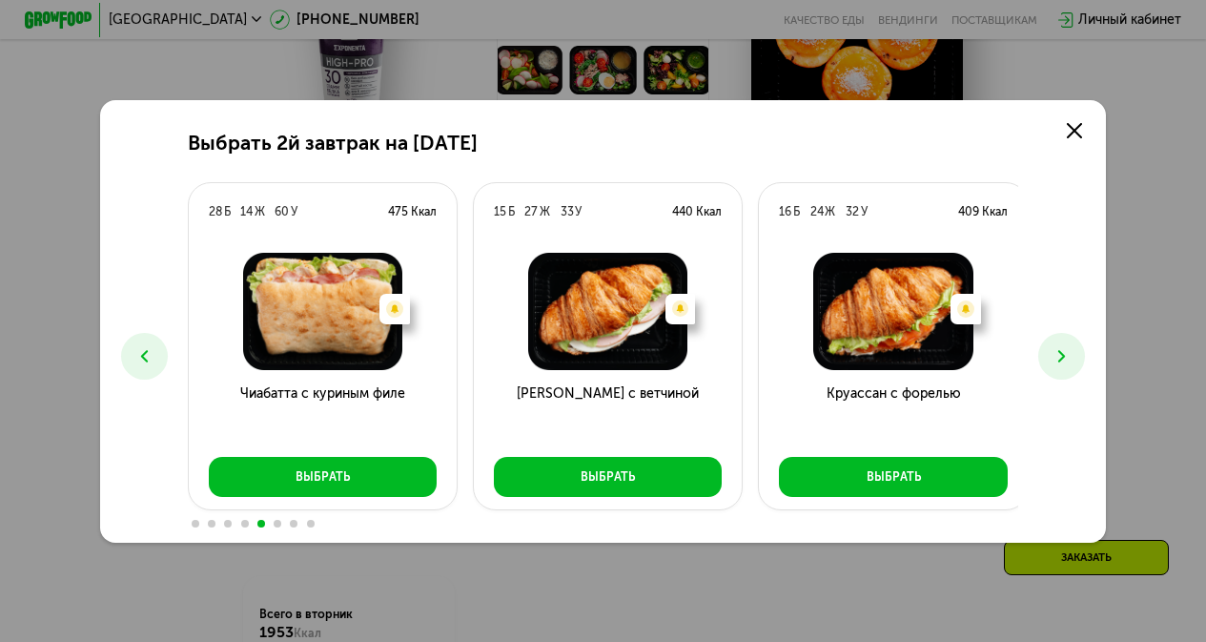
click at [1065, 355] on use at bounding box center [1062, 356] width 7 height 12
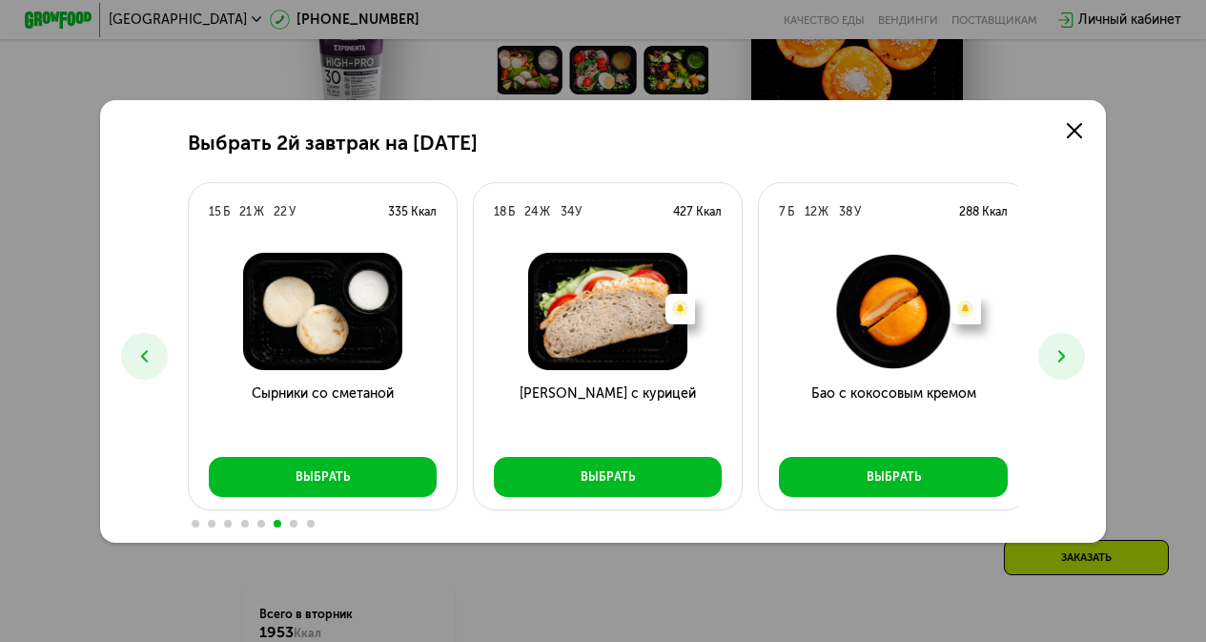
click at [1065, 355] on use at bounding box center [1062, 356] width 7 height 12
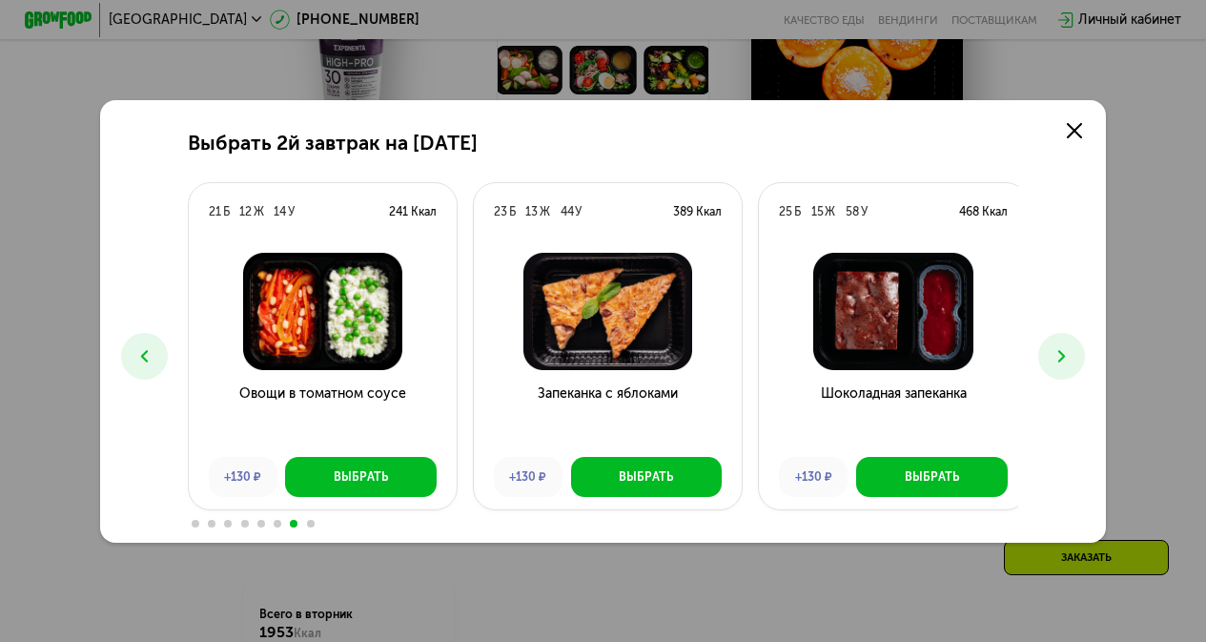
click at [1065, 355] on use at bounding box center [1062, 356] width 7 height 12
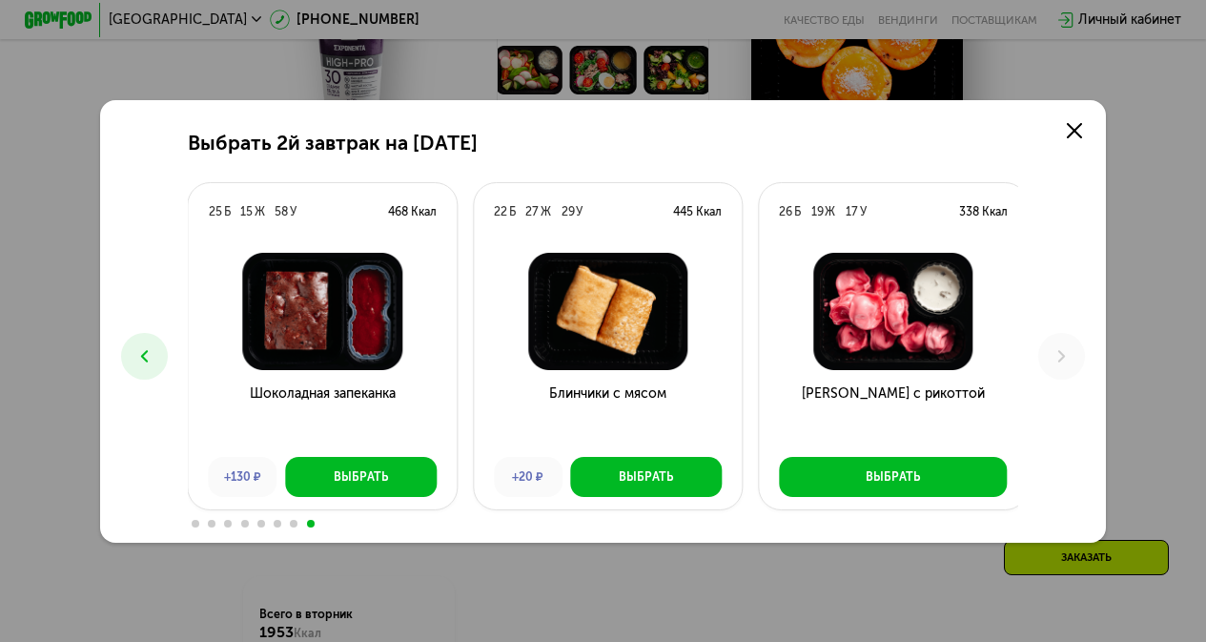
click at [146, 361] on icon at bounding box center [144, 356] width 20 height 20
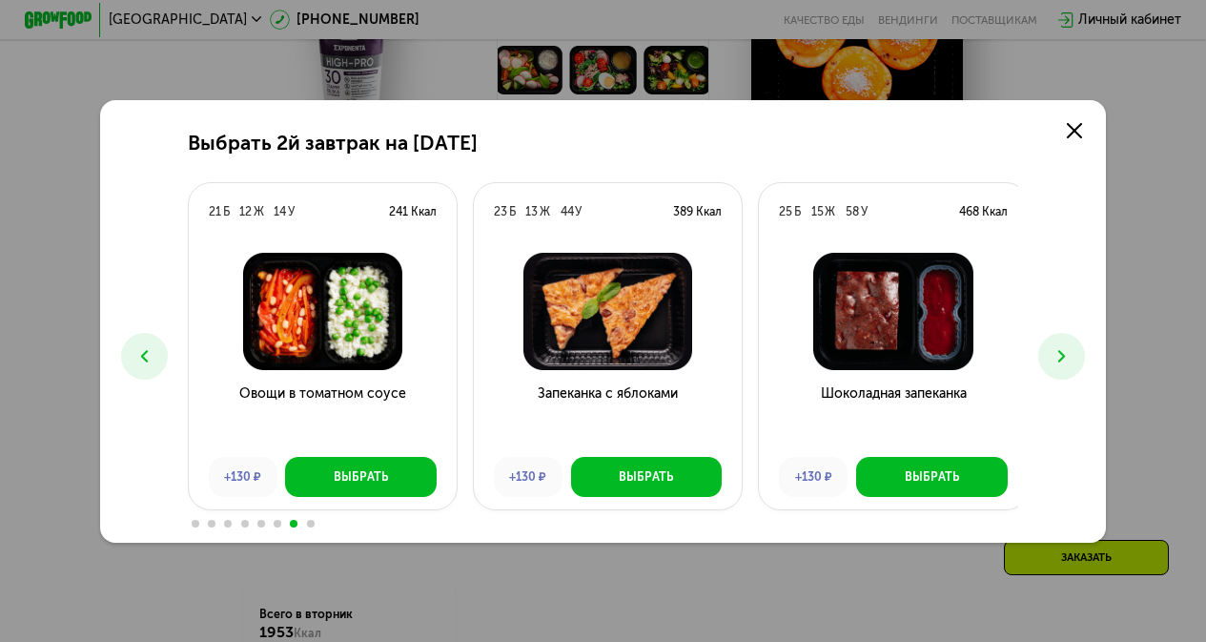
click at [146, 361] on icon at bounding box center [144, 356] width 20 height 20
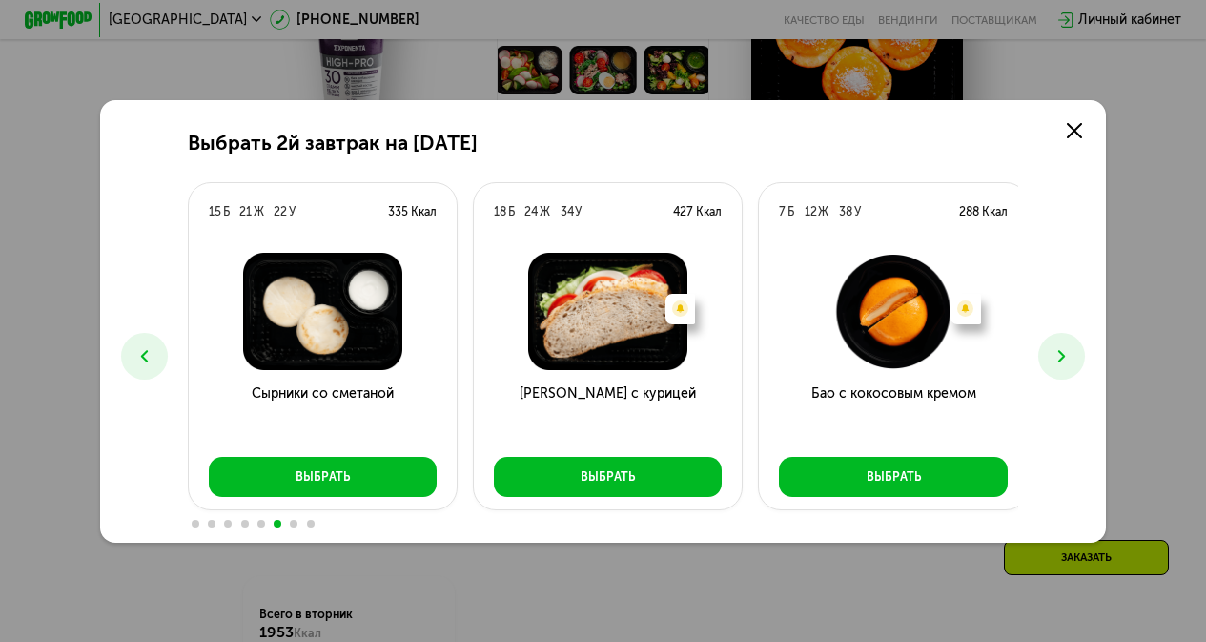
click at [146, 361] on icon at bounding box center [144, 356] width 20 height 20
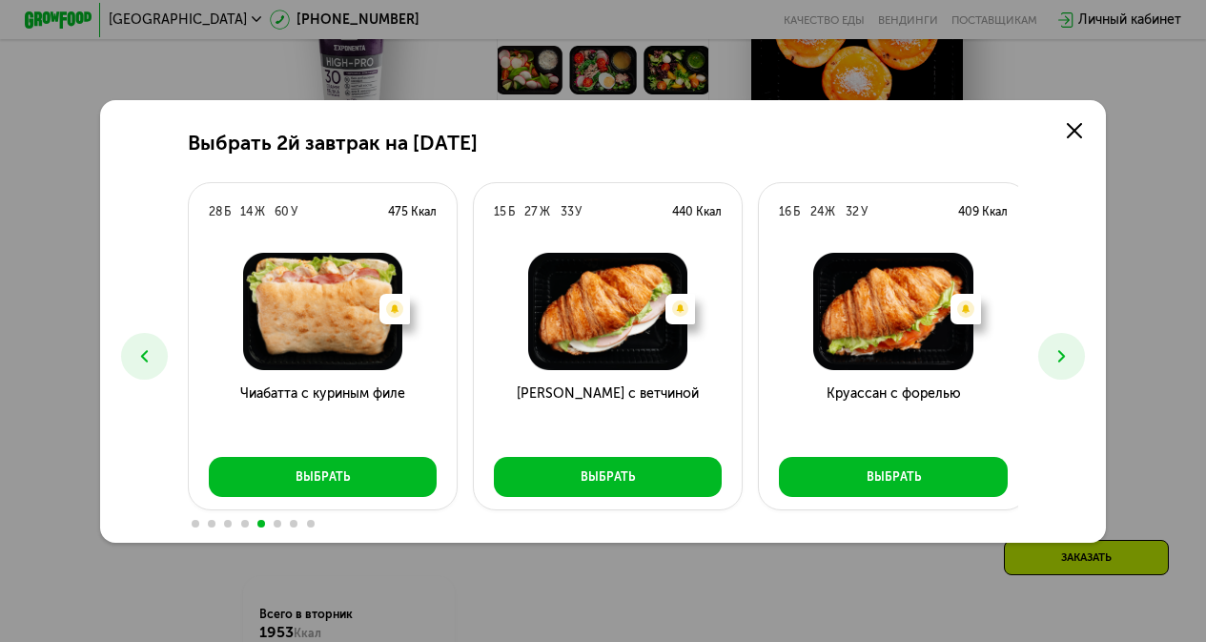
click at [146, 361] on icon at bounding box center [144, 356] width 20 height 20
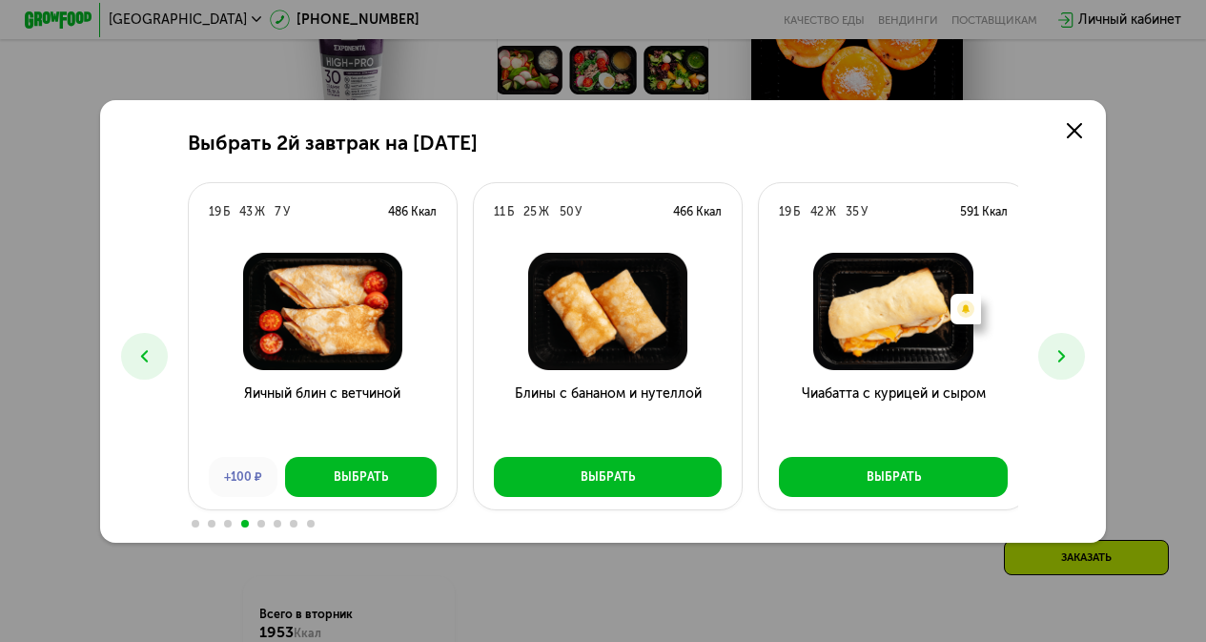
click at [146, 361] on icon at bounding box center [144, 356] width 20 height 20
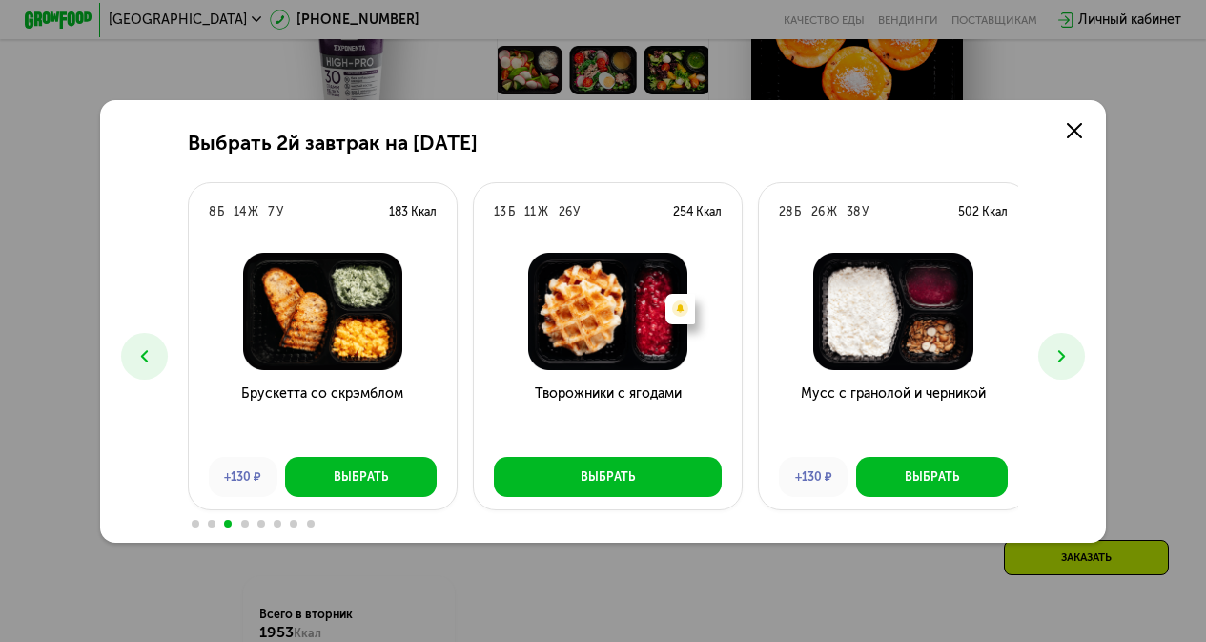
click at [146, 361] on icon at bounding box center [144, 356] width 20 height 20
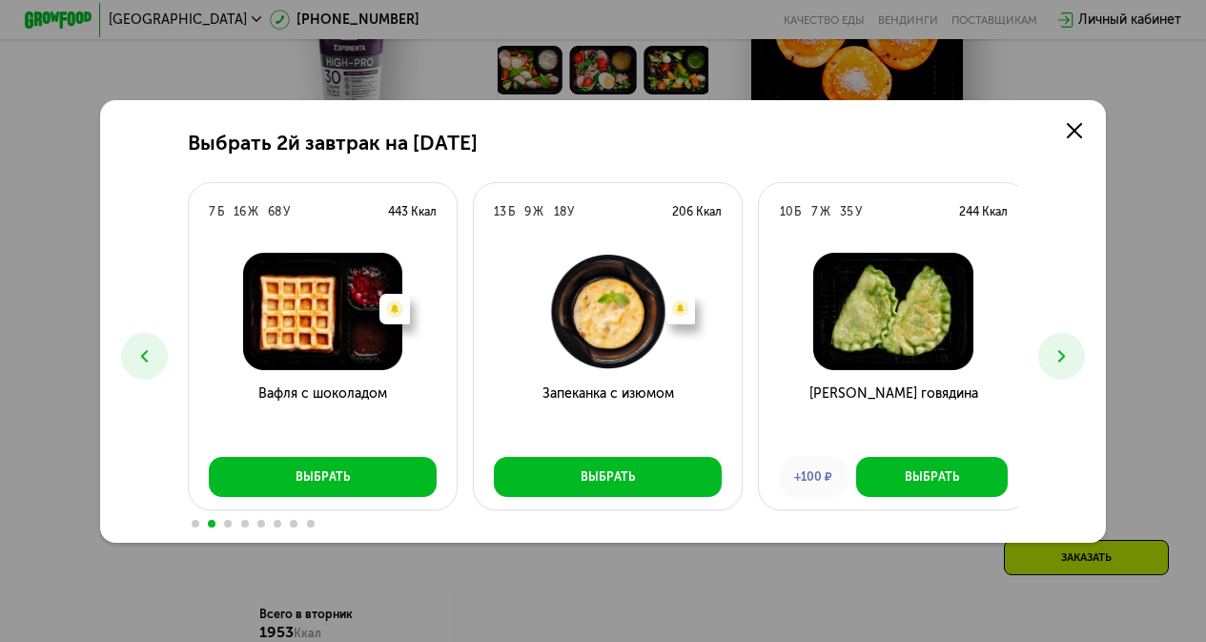
click at [146, 361] on icon at bounding box center [144, 356] width 20 height 20
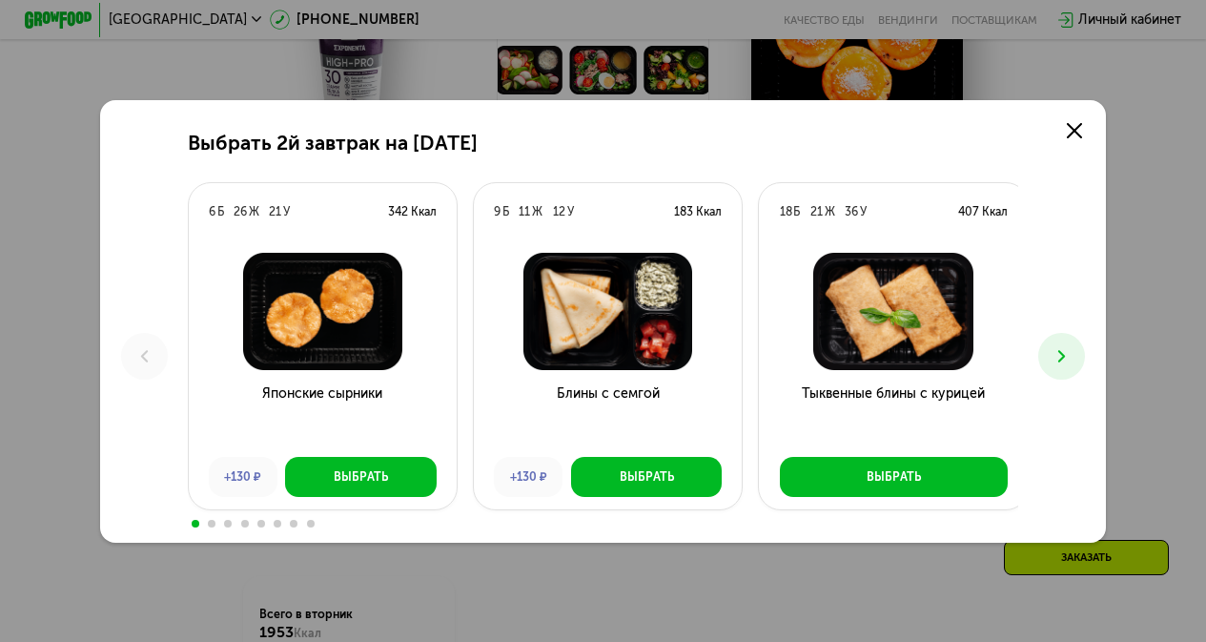
click at [1062, 353] on icon at bounding box center [1062, 356] width 20 height 20
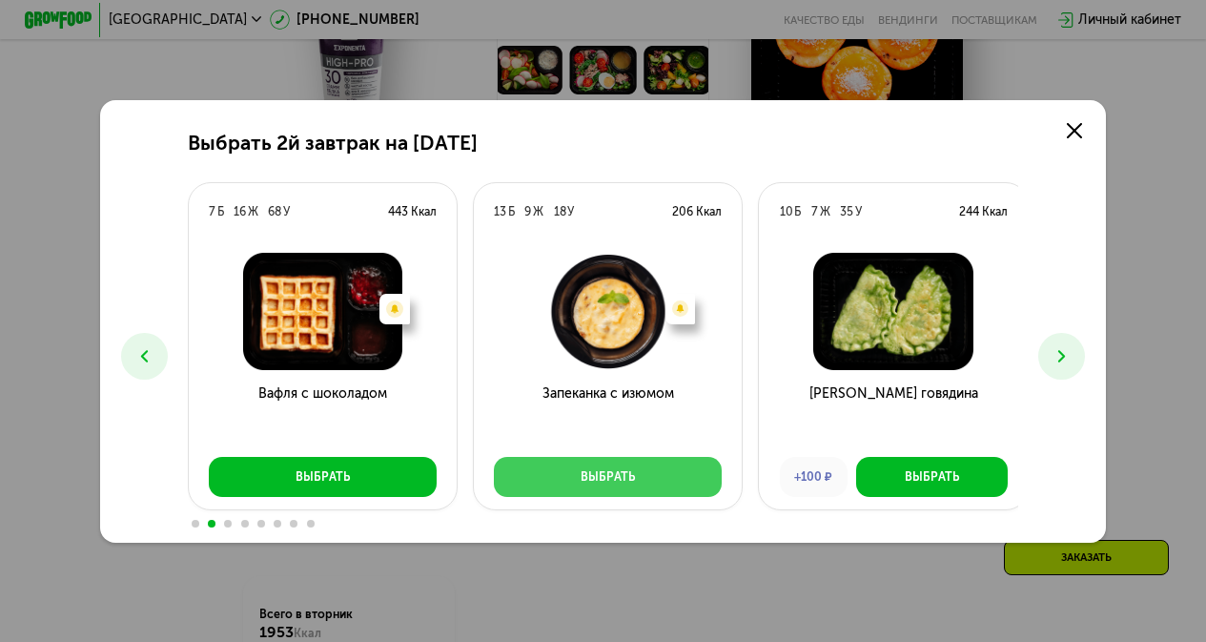
click at [636, 468] on button "Выбрать" at bounding box center [608, 477] width 228 height 40
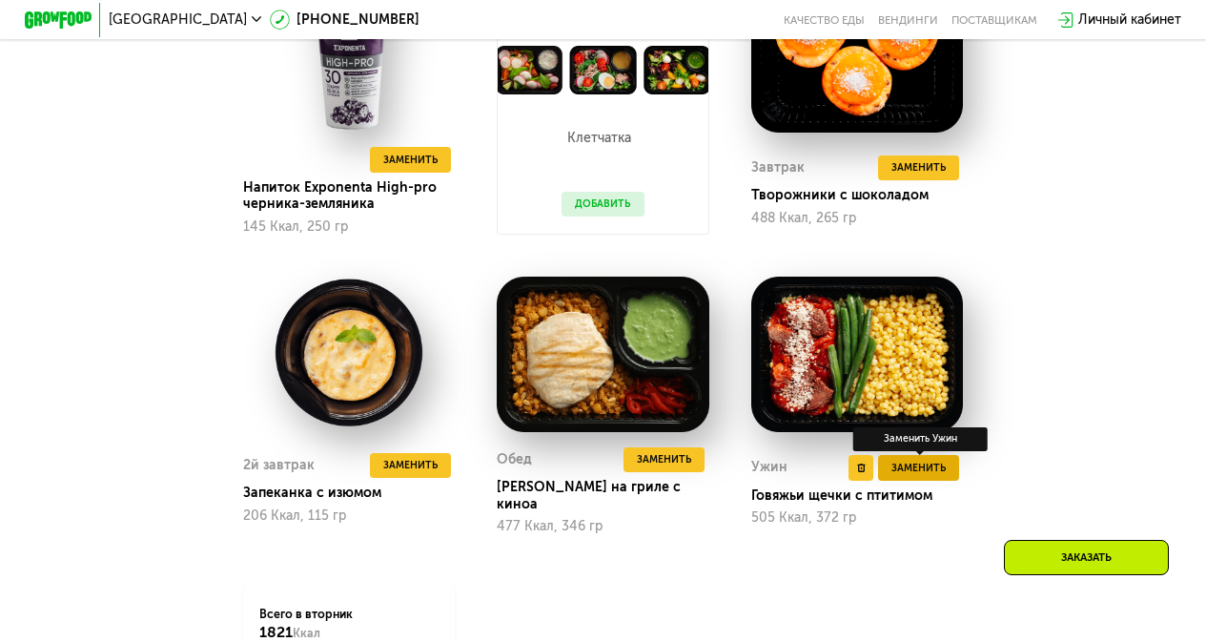
click at [912, 472] on span "Заменить" at bounding box center [919, 468] width 54 height 17
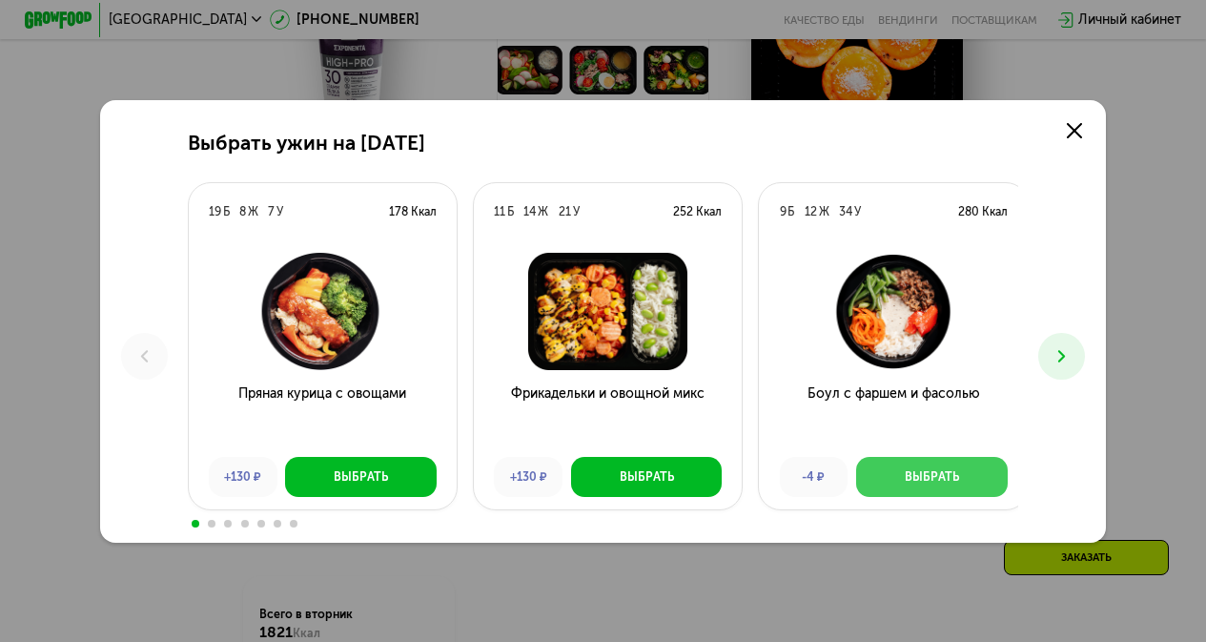
click at [885, 477] on button "Выбрать" at bounding box center [932, 477] width 152 height 40
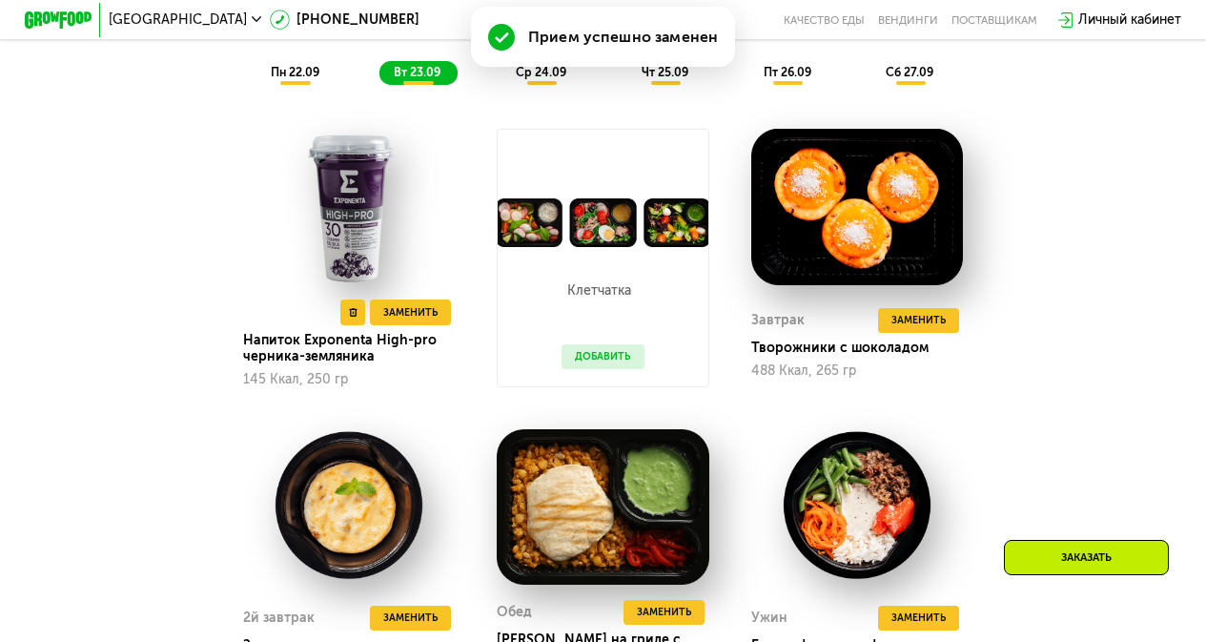
scroll to position [1365, 0]
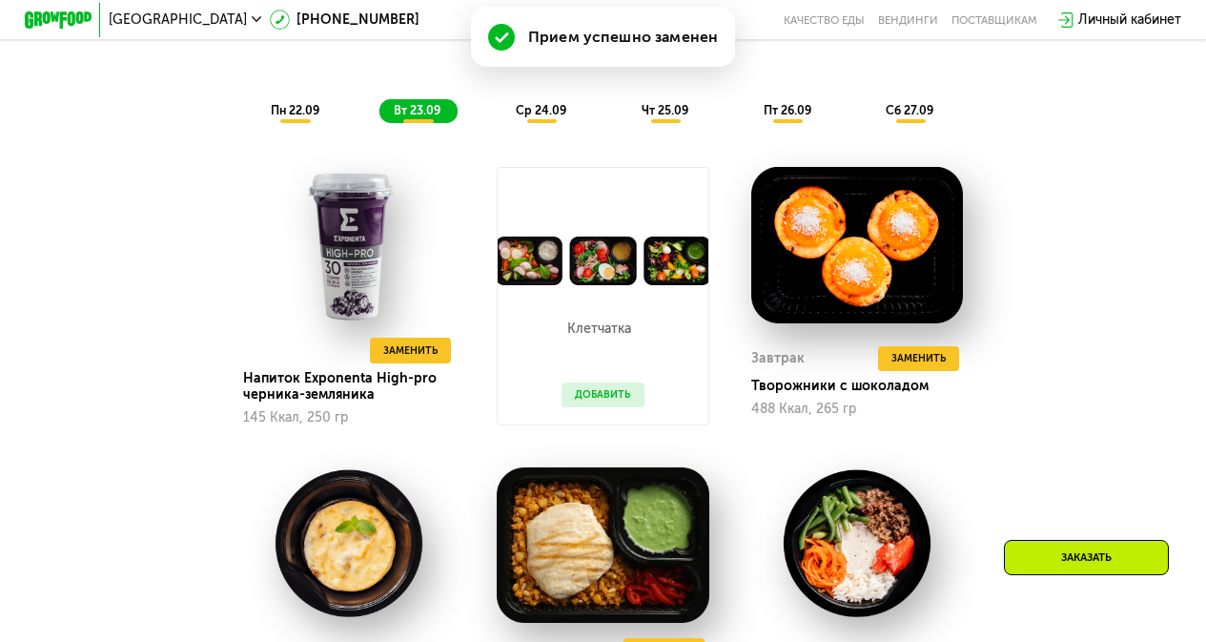
click at [560, 133] on div "Сбалансированное питание на каждый день Доставка: [DATE] Настроить меню Настрое…" at bounding box center [603, 29] width 1012 height 207
click at [546, 115] on span "ср 24.09" at bounding box center [541, 110] width 51 height 14
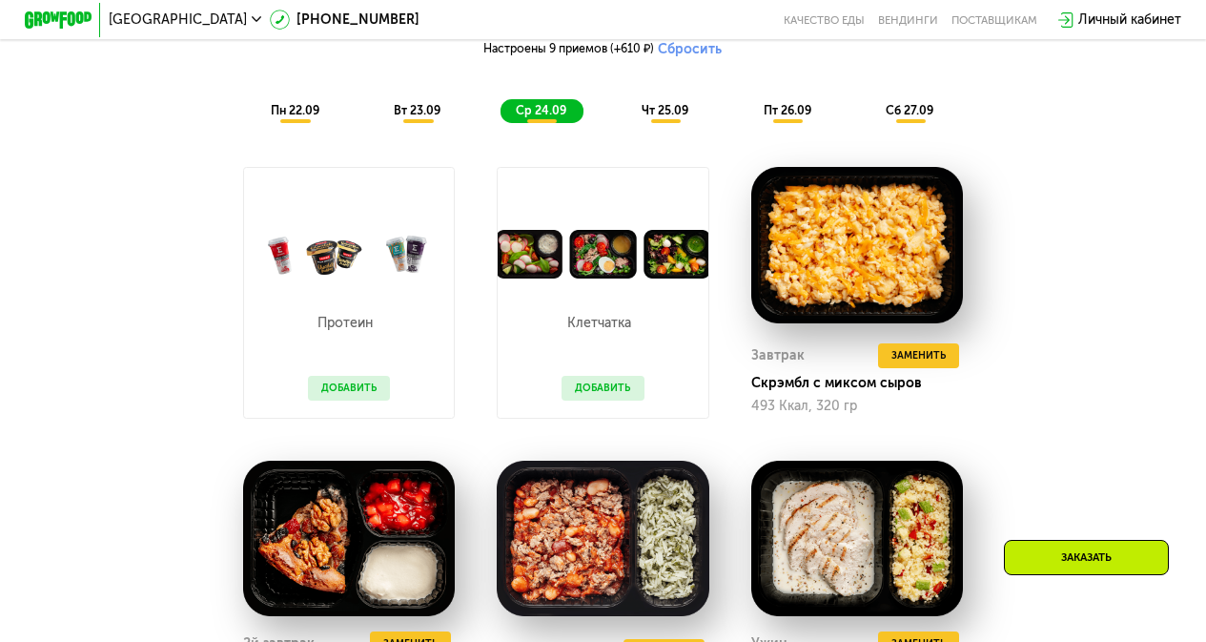
click at [355, 401] on button "Добавить" at bounding box center [349, 388] width 82 height 25
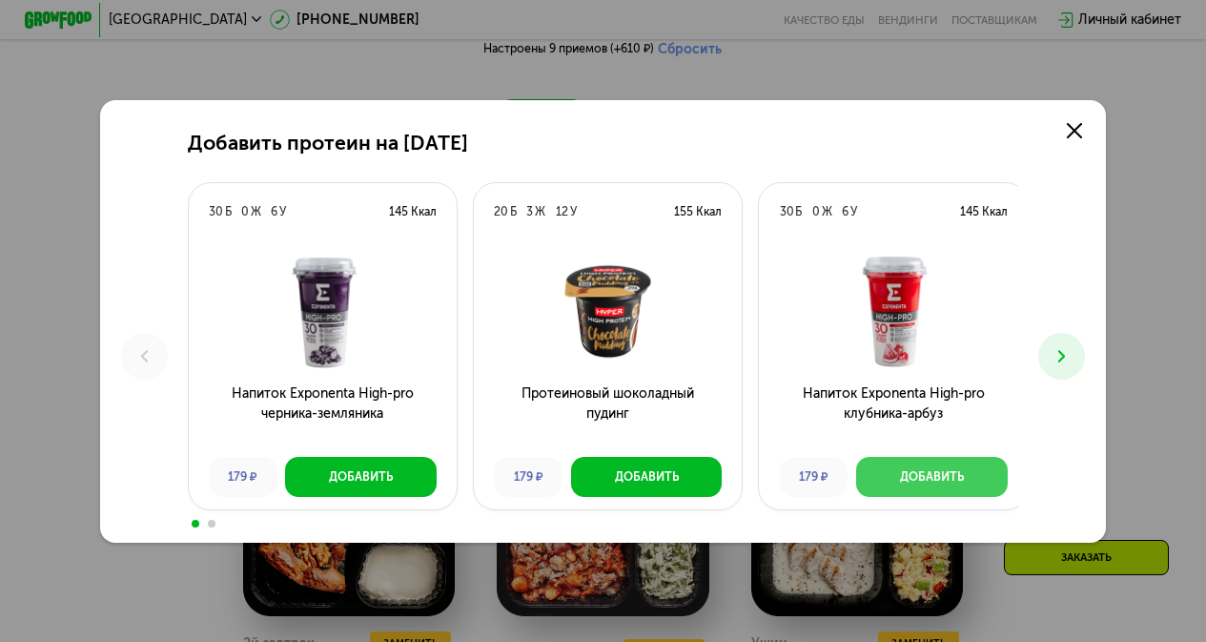
click at [919, 489] on button "Добавить" at bounding box center [932, 477] width 152 height 40
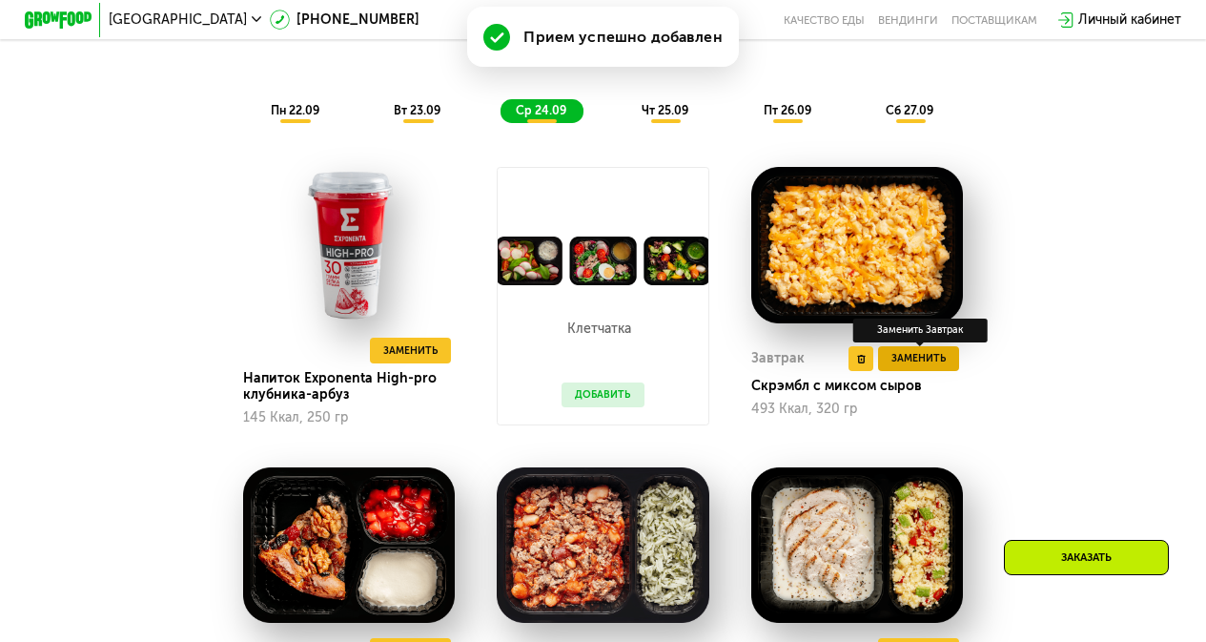
click at [929, 367] on span "Заменить" at bounding box center [919, 358] width 54 height 17
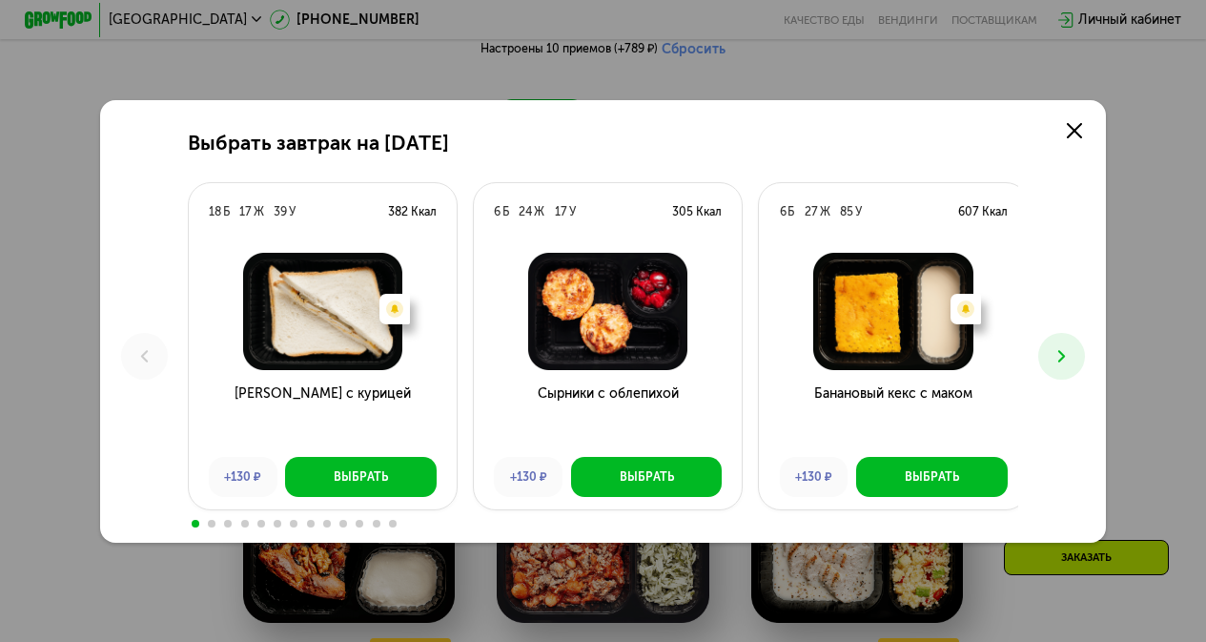
click at [1066, 366] on button at bounding box center [1062, 356] width 47 height 47
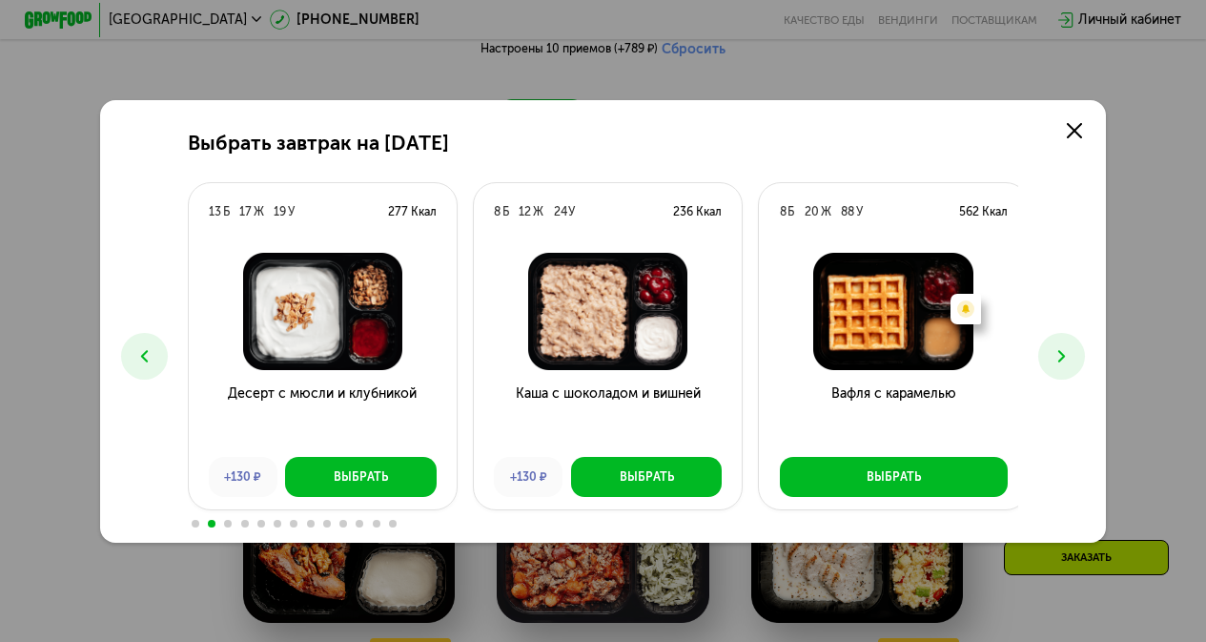
click at [1066, 366] on button at bounding box center [1062, 356] width 47 height 47
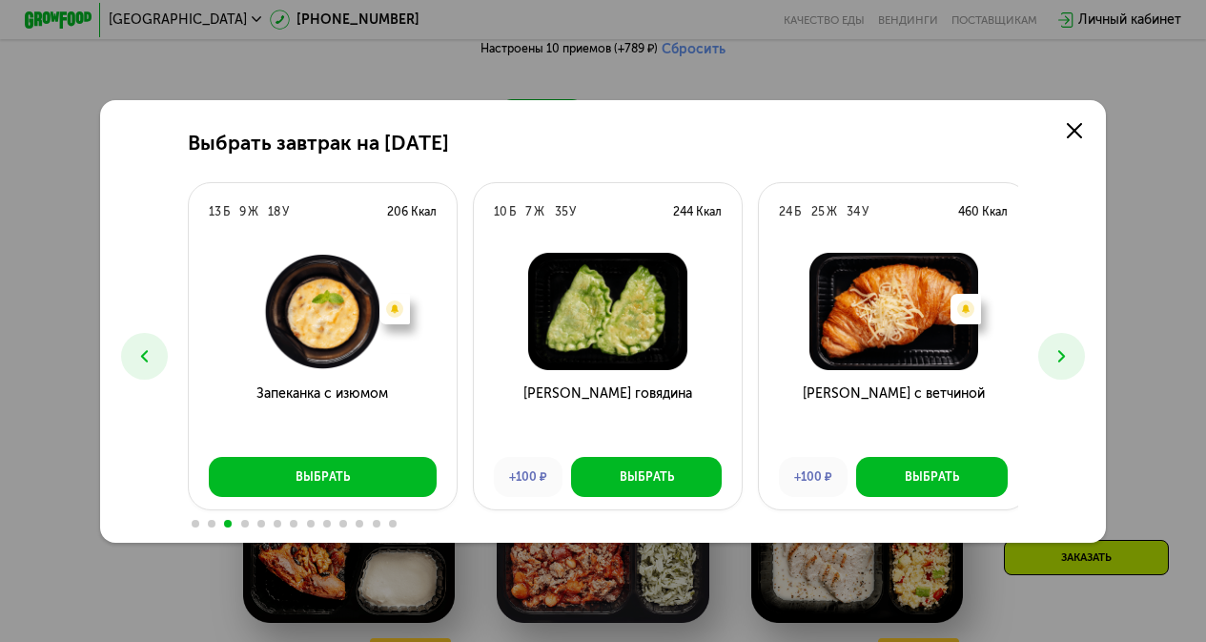
click at [1066, 366] on button at bounding box center [1062, 356] width 47 height 47
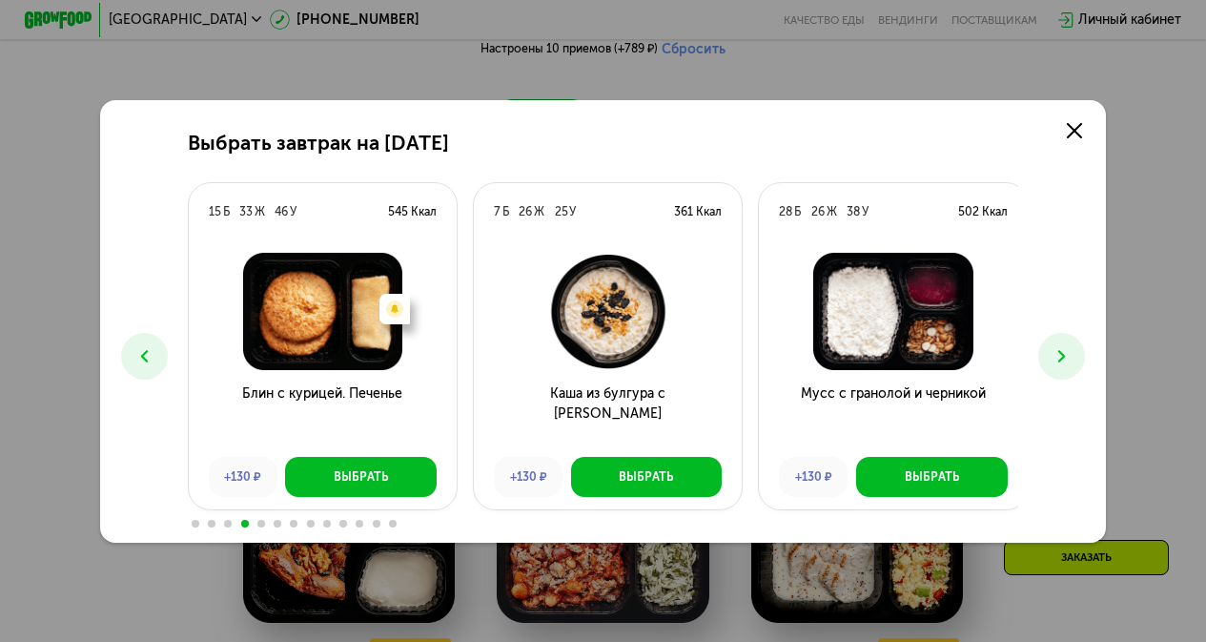
click at [1066, 366] on button at bounding box center [1062, 356] width 47 height 47
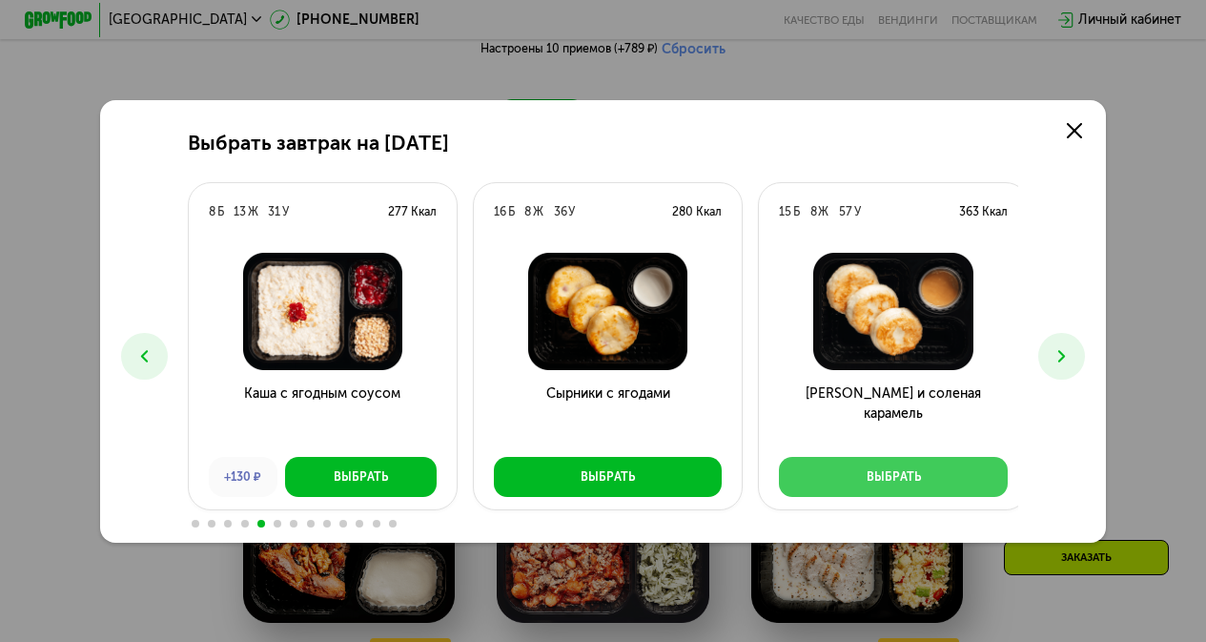
click at [917, 458] on div "[PERSON_NAME] и соленая карамель Выбрать" at bounding box center [893, 374] width 268 height 270
click at [915, 467] on button "Выбрать" at bounding box center [893, 477] width 228 height 40
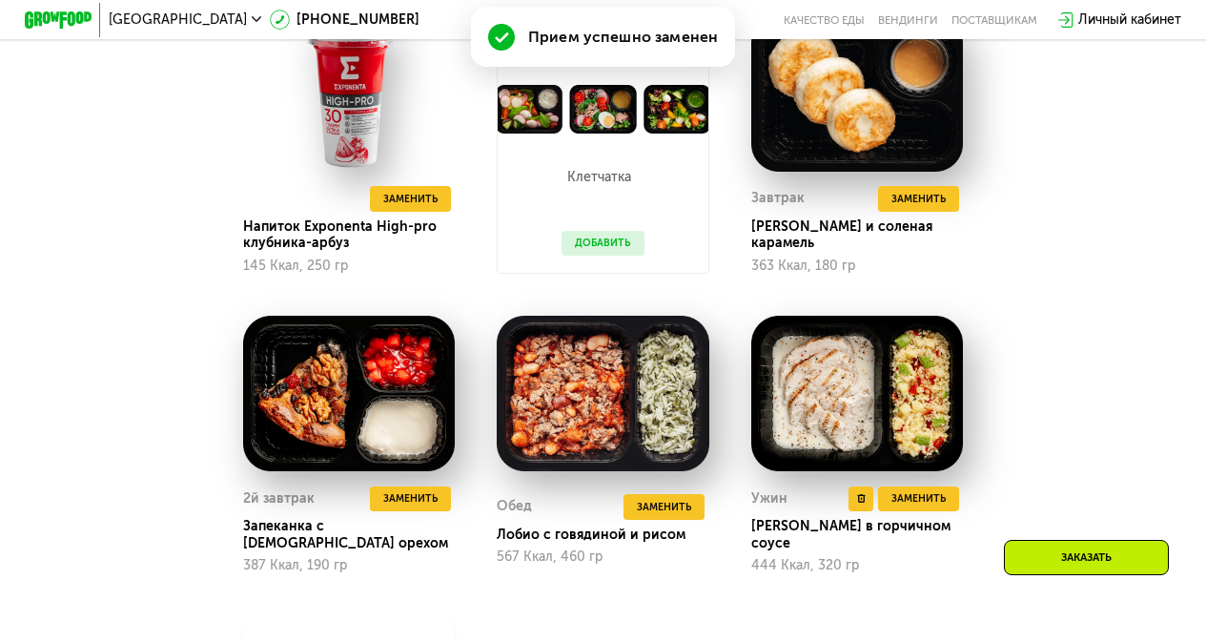
scroll to position [1556, 0]
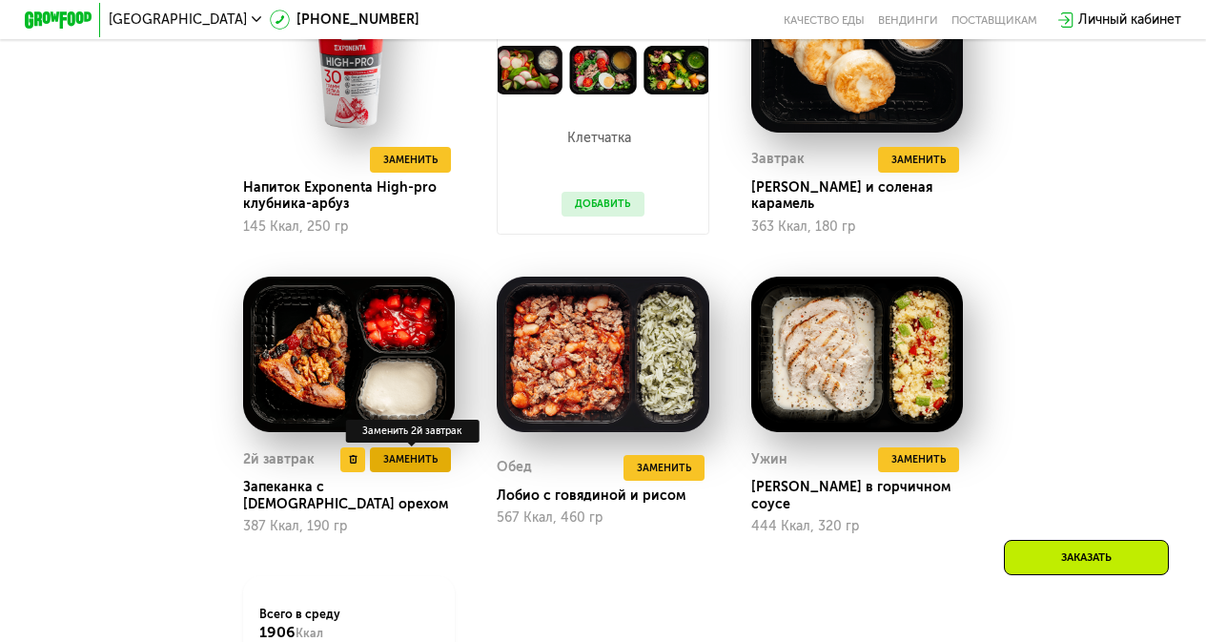
click at [421, 464] on button "Заменить" at bounding box center [410, 459] width 81 height 25
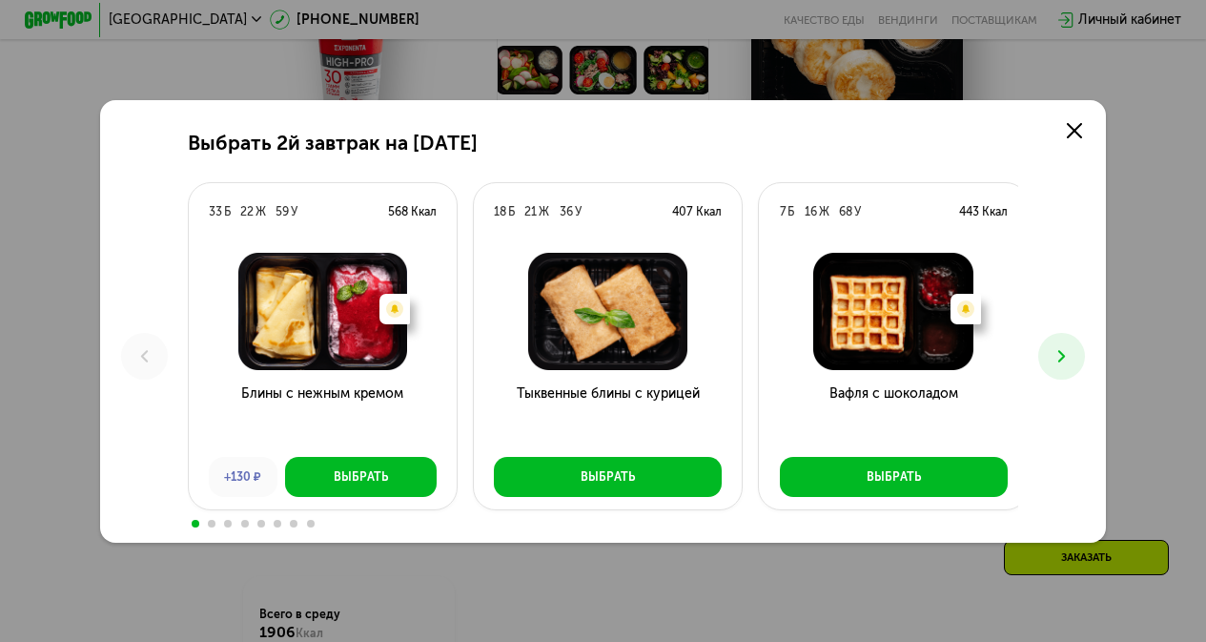
click at [1072, 359] on icon at bounding box center [1062, 356] width 20 height 20
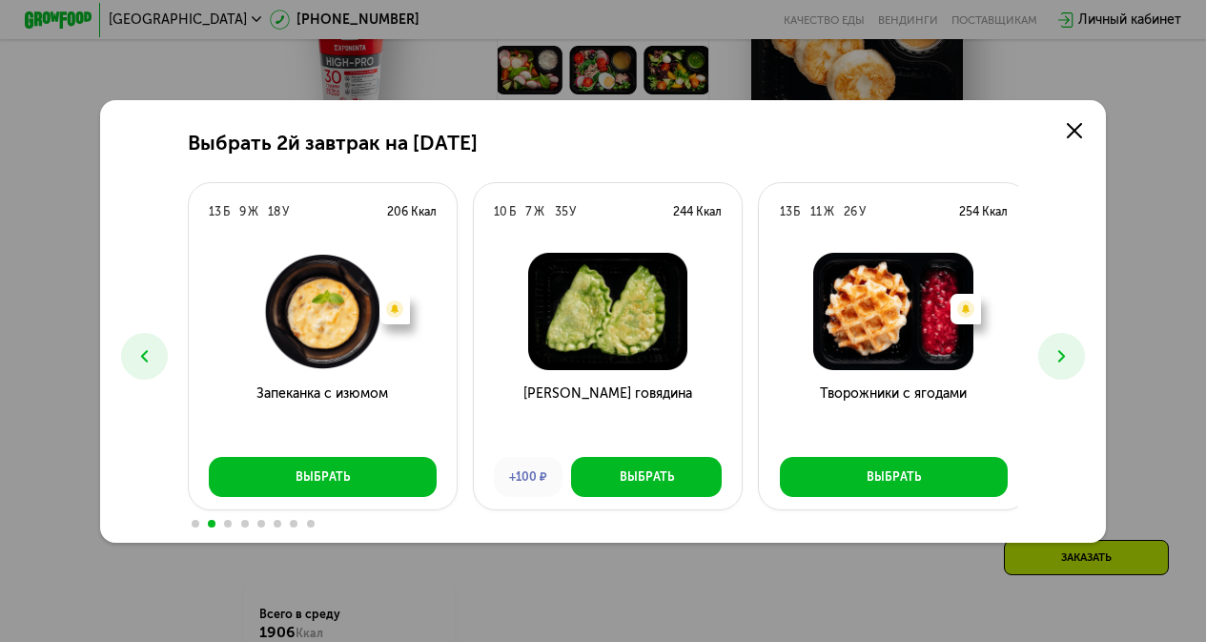
click at [1072, 359] on icon at bounding box center [1062, 356] width 20 height 20
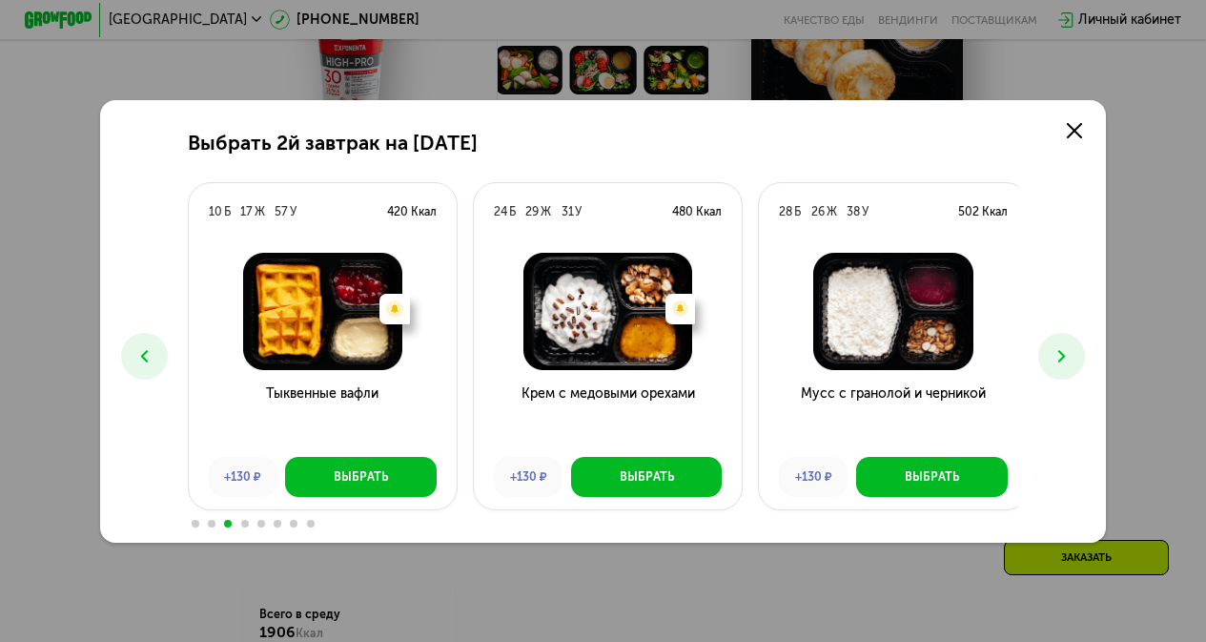
click at [1072, 359] on icon at bounding box center [1062, 356] width 20 height 20
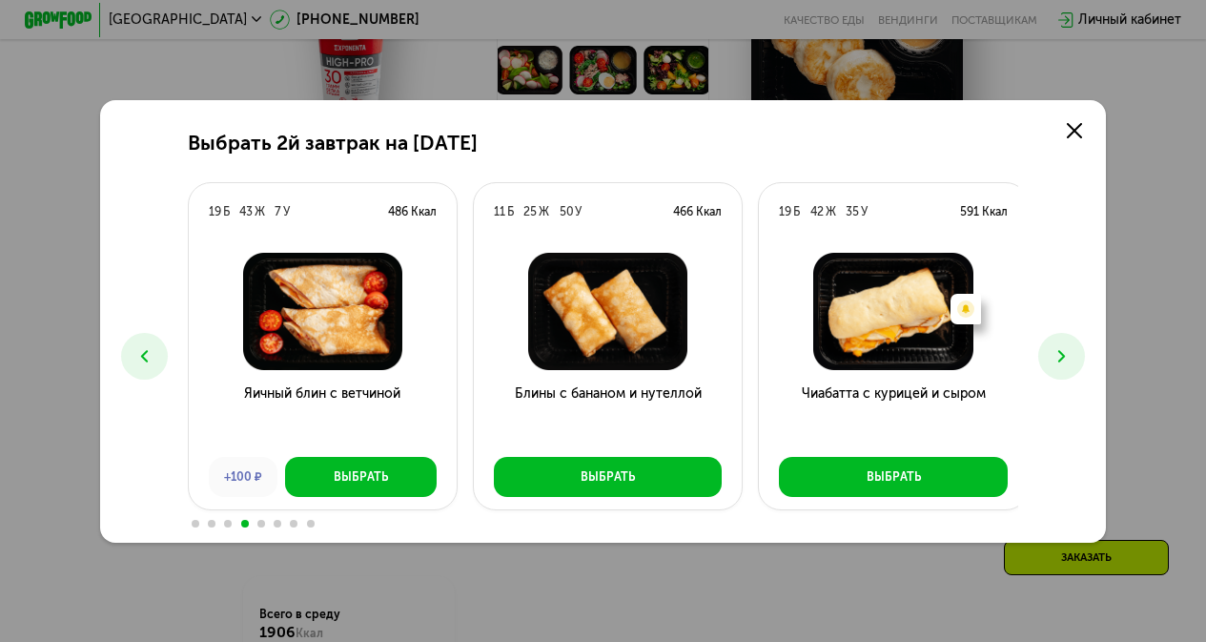
click at [1072, 359] on icon at bounding box center [1062, 356] width 20 height 20
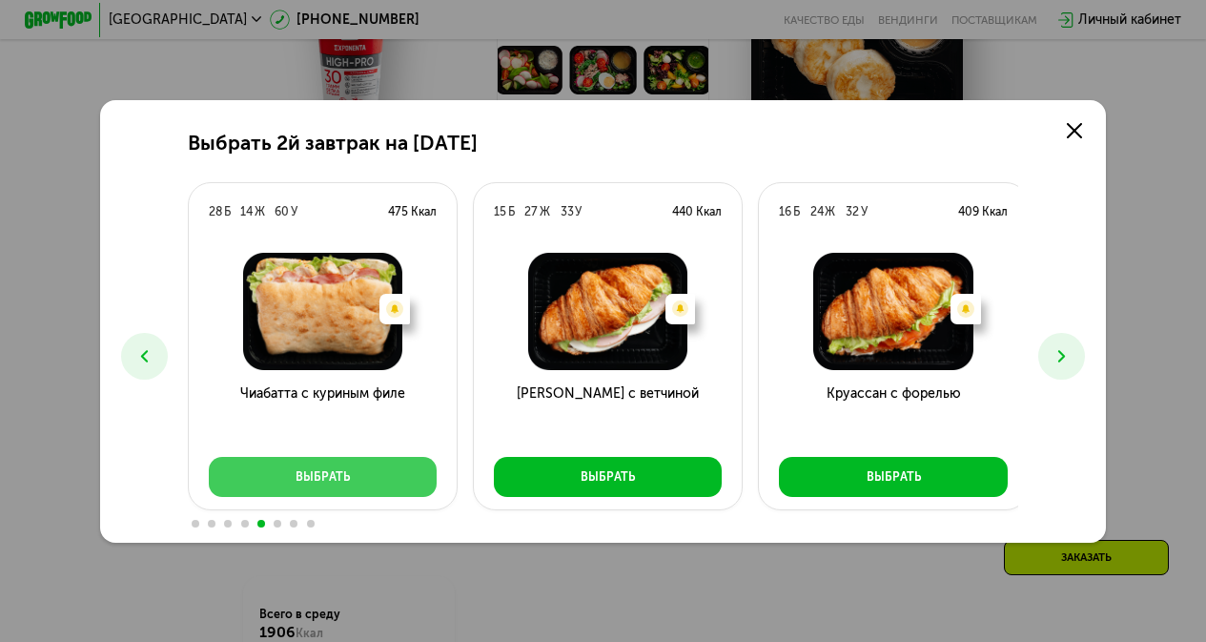
click at [362, 471] on button "Выбрать" at bounding box center [323, 477] width 228 height 40
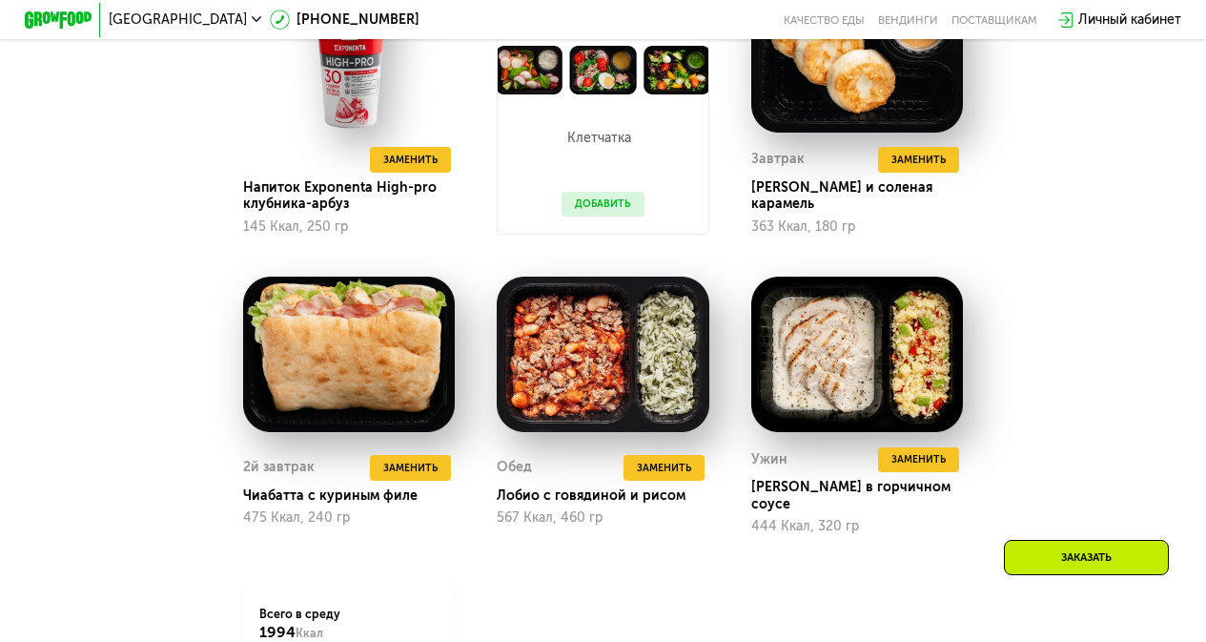
scroll to position [1269, 0]
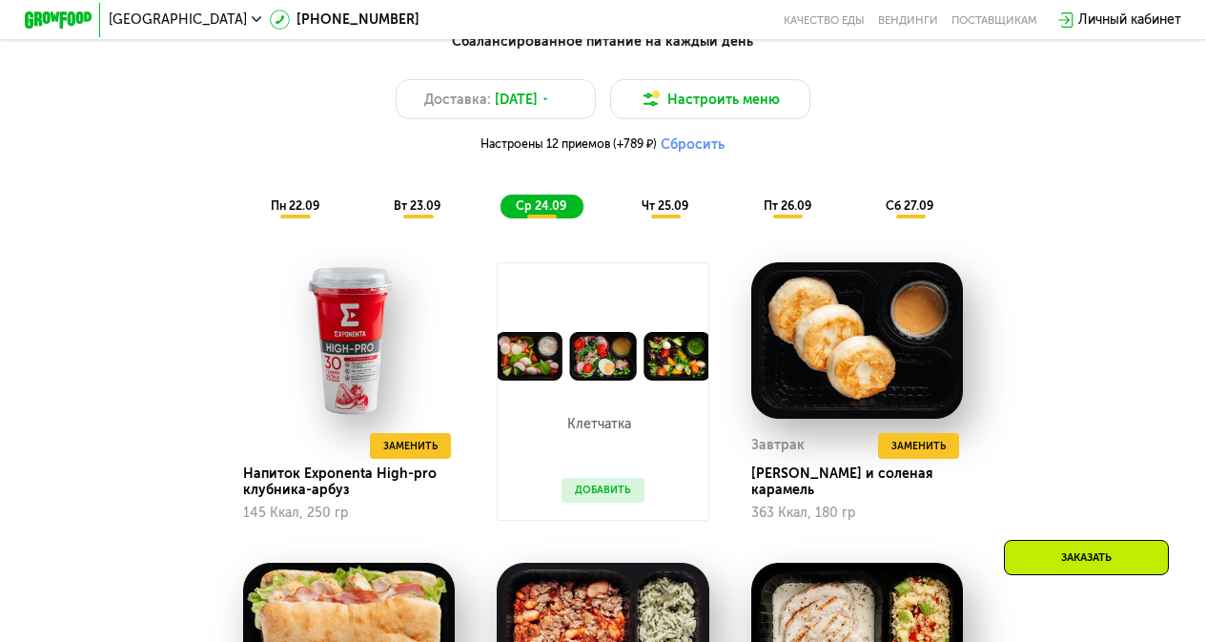
click at [685, 218] on div "чт 25.09" at bounding box center [666, 207] width 78 height 24
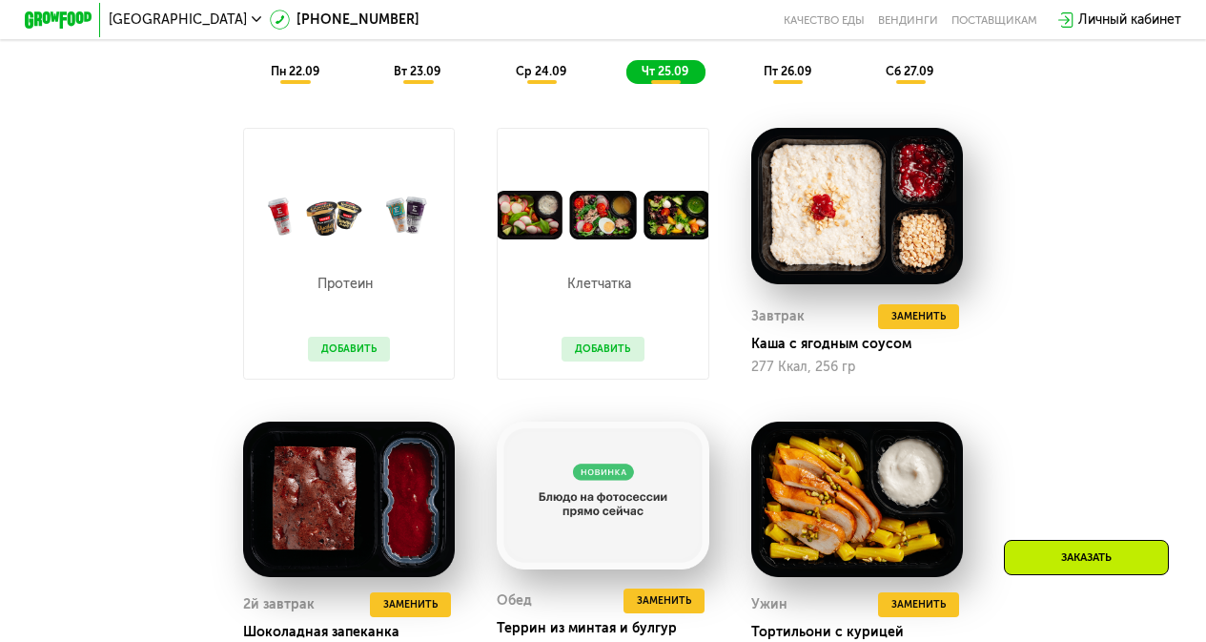
scroll to position [1460, 0]
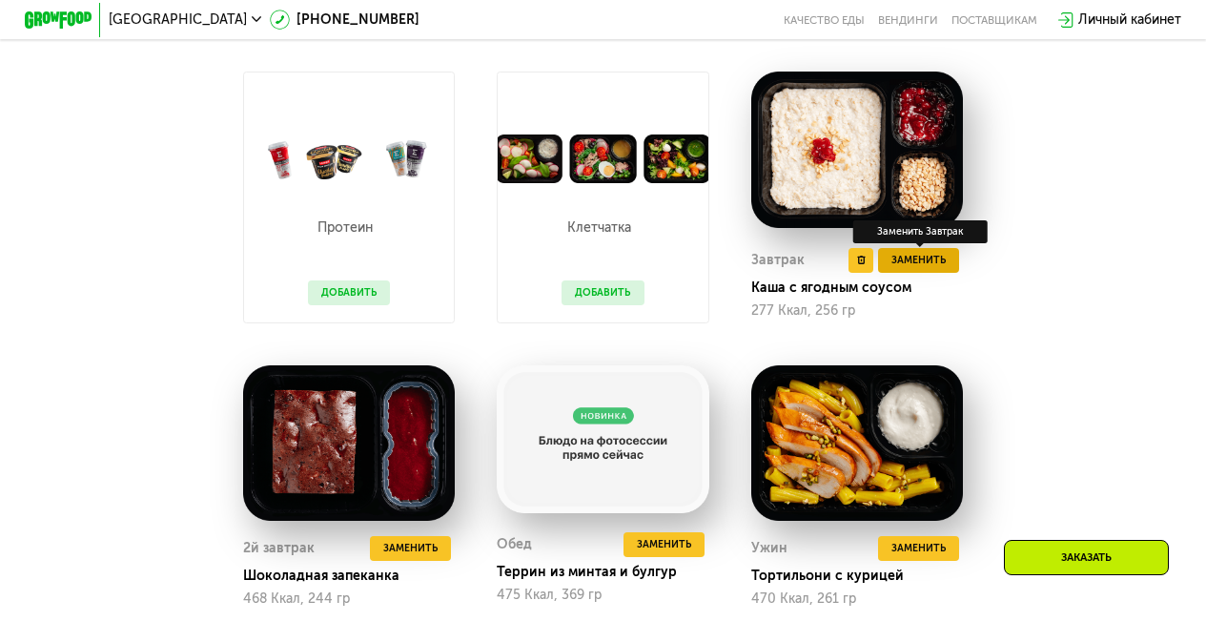
click at [933, 269] on span "Заменить" at bounding box center [919, 260] width 54 height 17
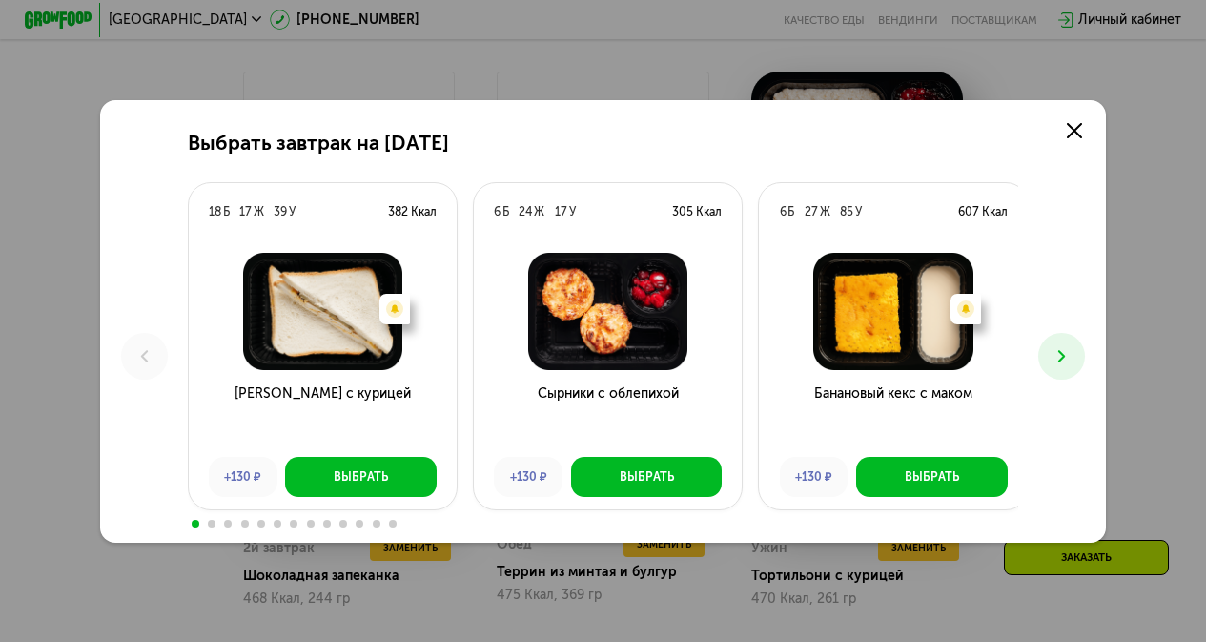
click at [1057, 347] on button at bounding box center [1062, 356] width 47 height 47
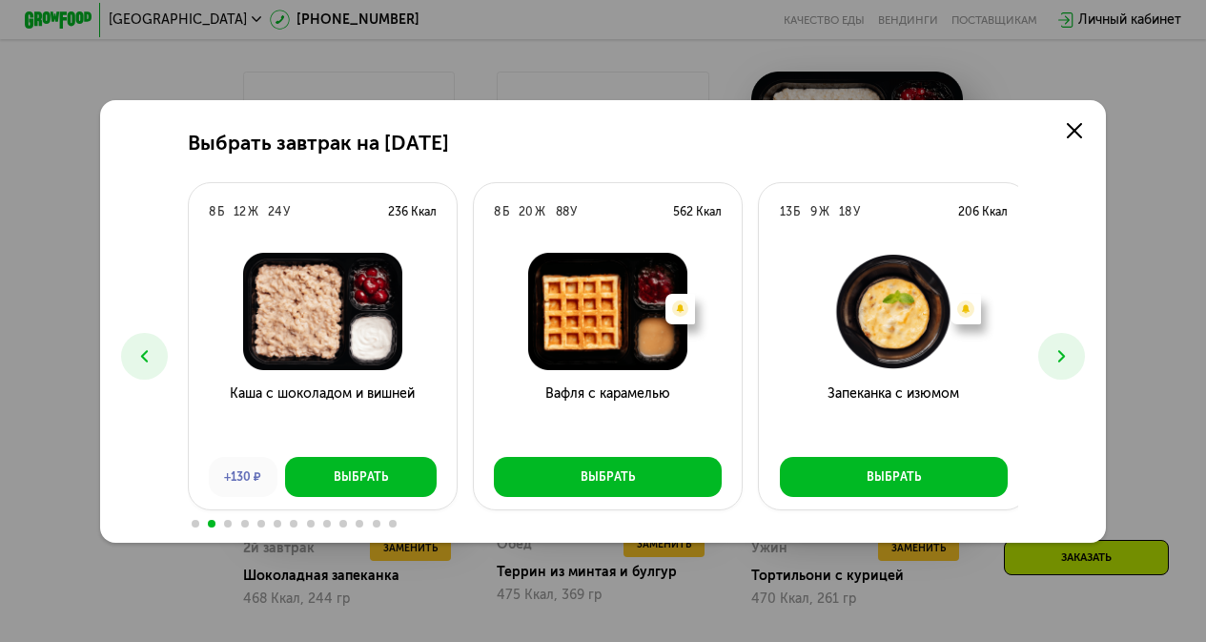
click at [1057, 347] on button at bounding box center [1062, 356] width 47 height 47
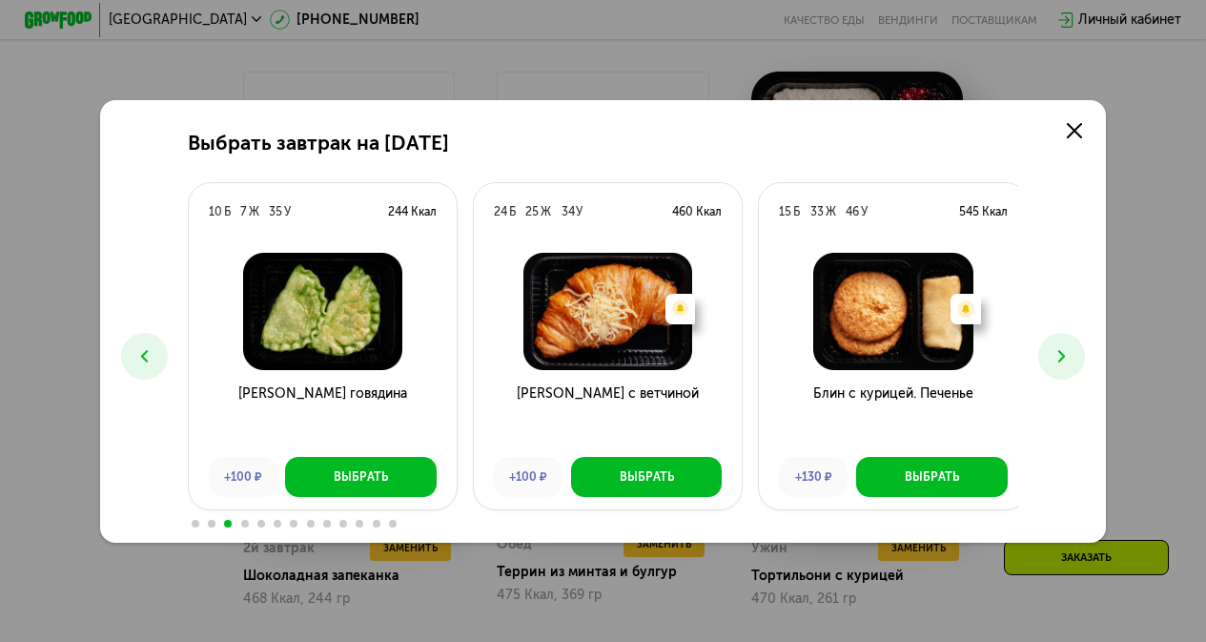
click at [1057, 347] on button at bounding box center [1062, 356] width 47 height 47
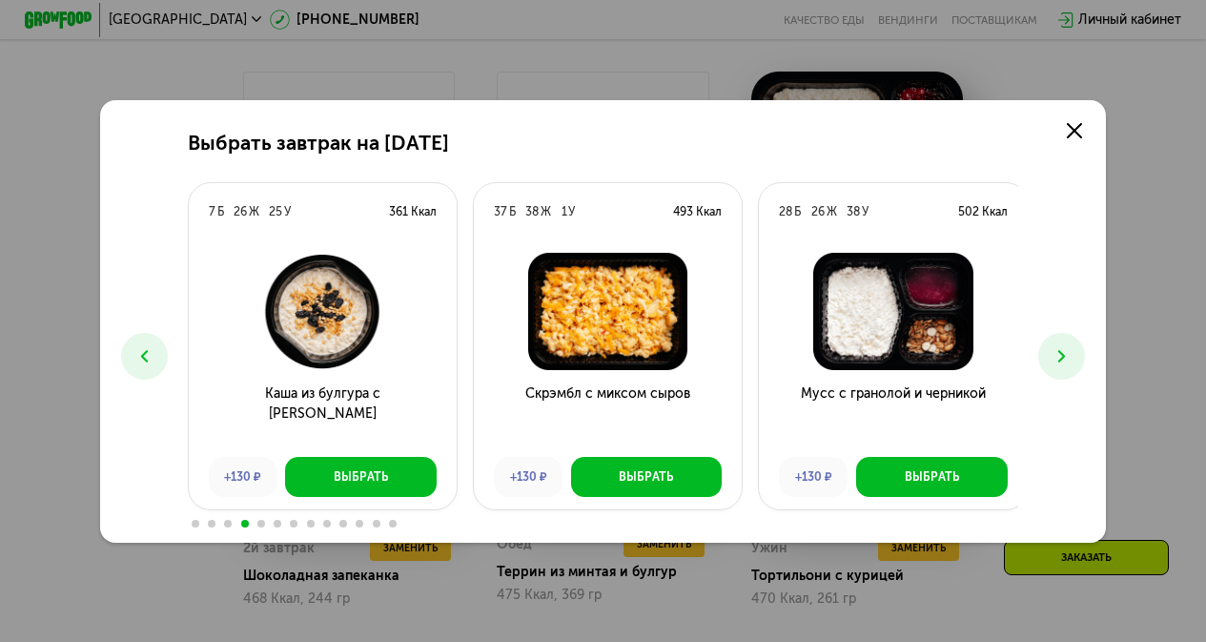
click at [1057, 347] on button at bounding box center [1062, 356] width 47 height 47
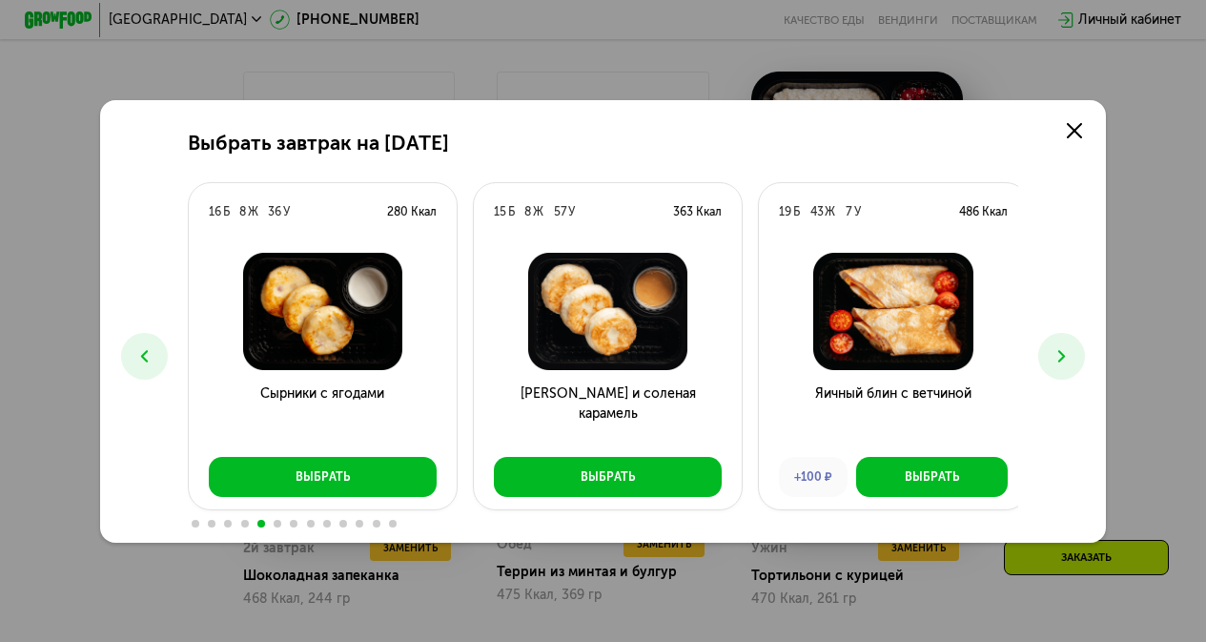
click at [1057, 347] on button at bounding box center [1062, 356] width 47 height 47
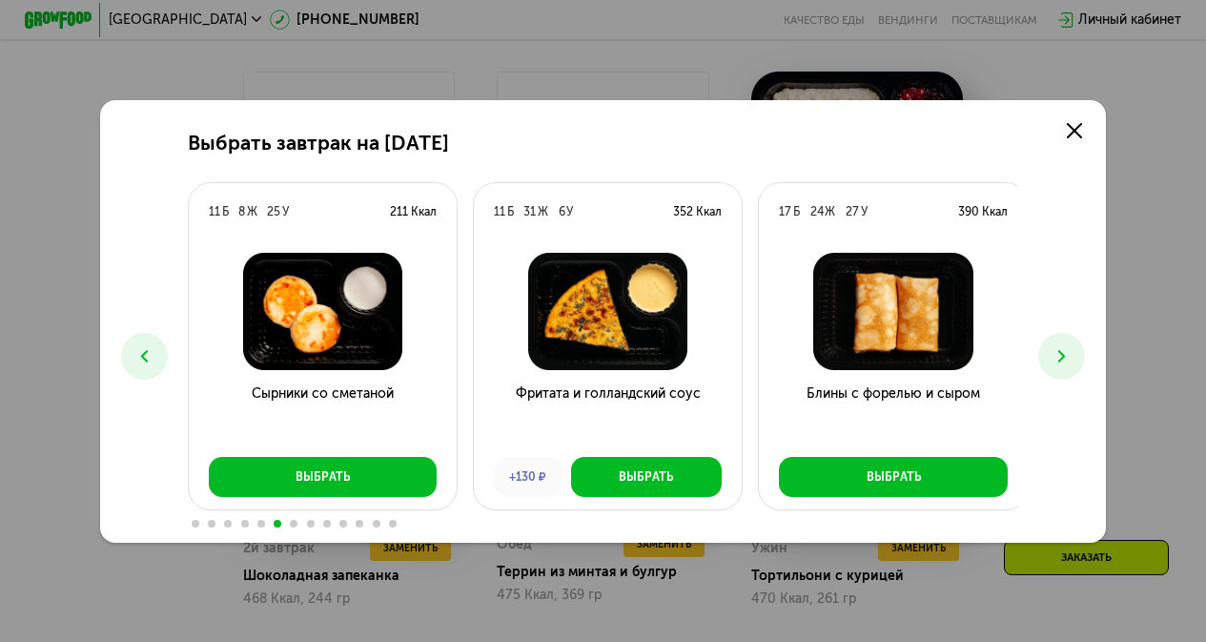
click at [1057, 347] on button at bounding box center [1062, 356] width 47 height 47
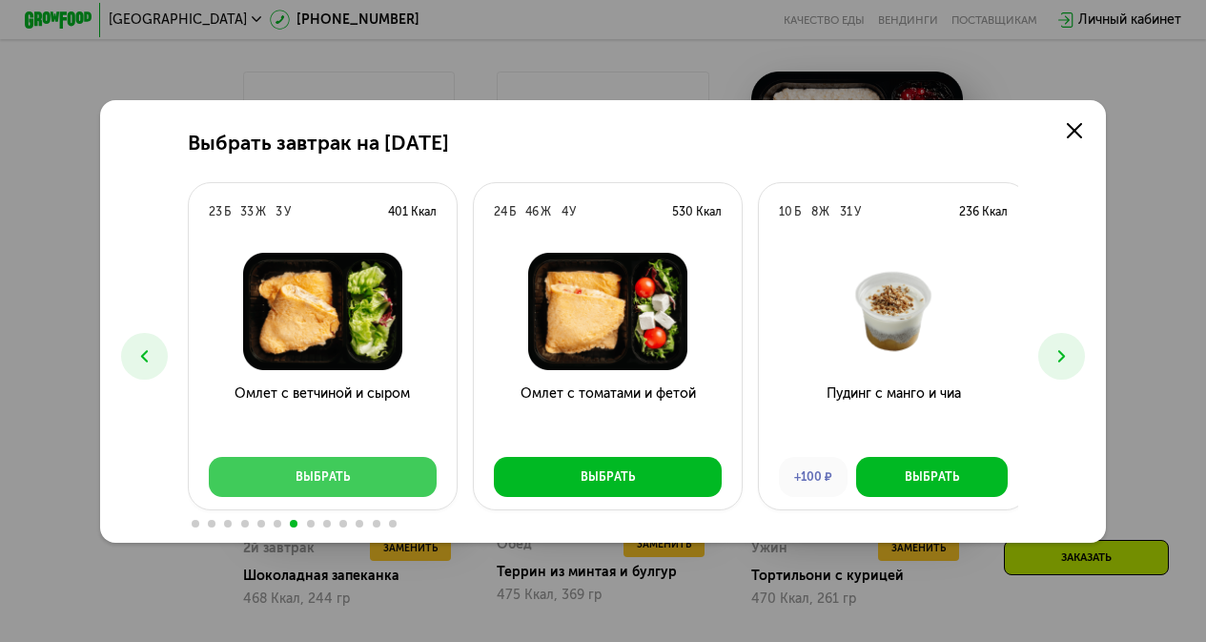
click at [358, 467] on button "Выбрать" at bounding box center [323, 477] width 228 height 40
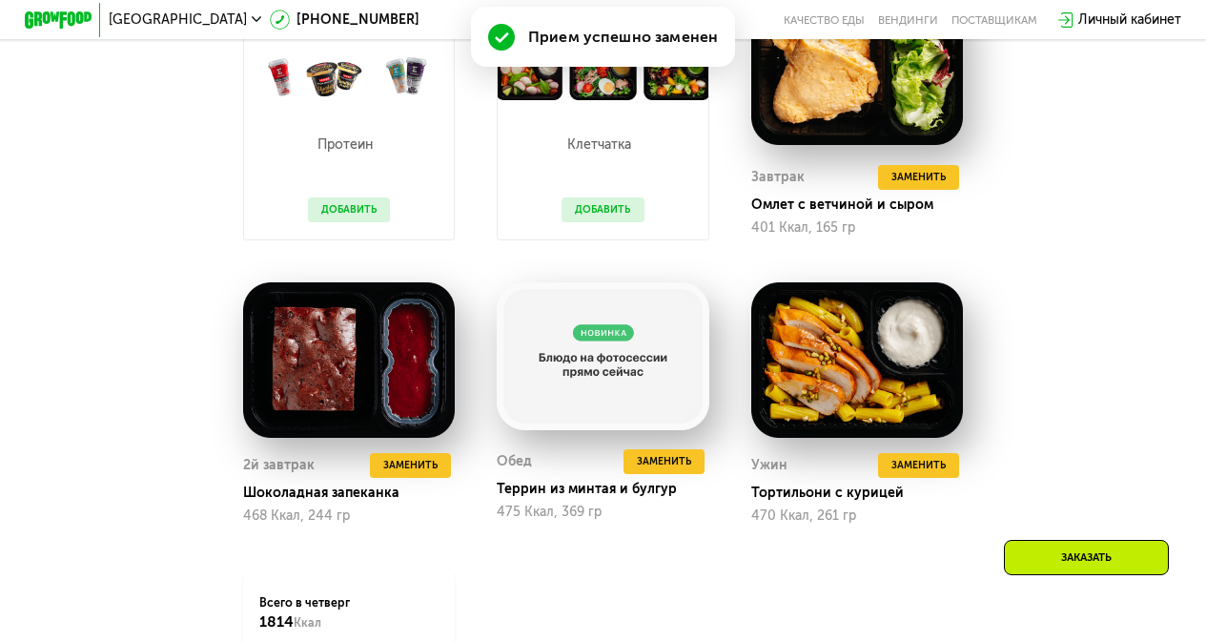
scroll to position [1651, 0]
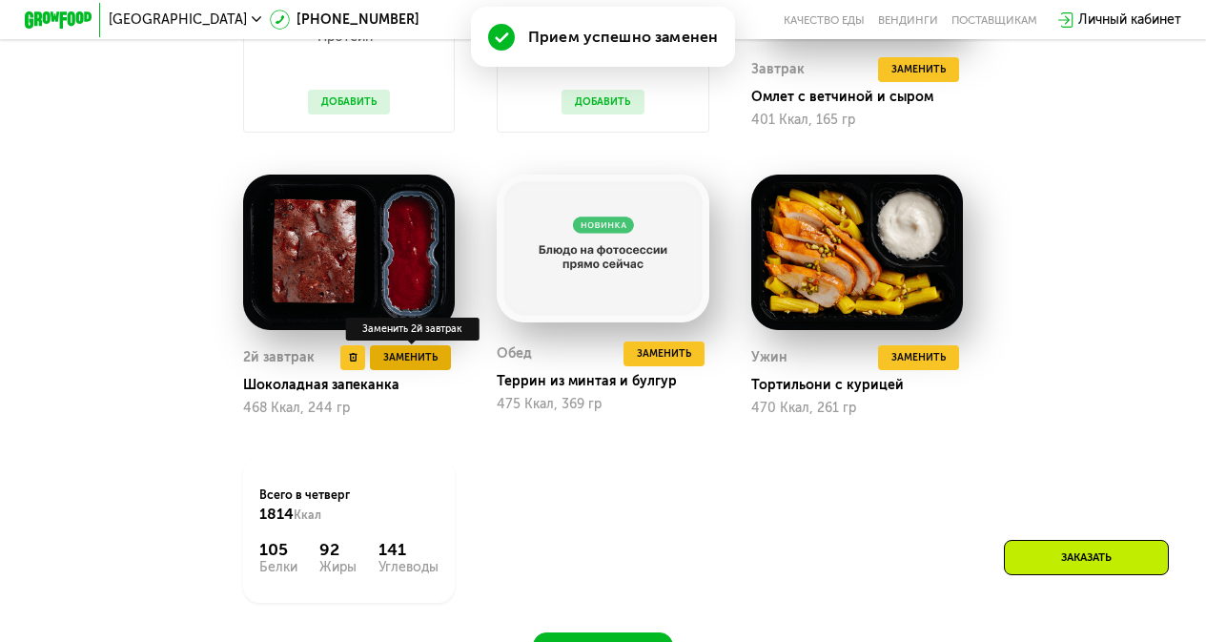
click at [435, 366] on span "Заменить" at bounding box center [410, 357] width 54 height 17
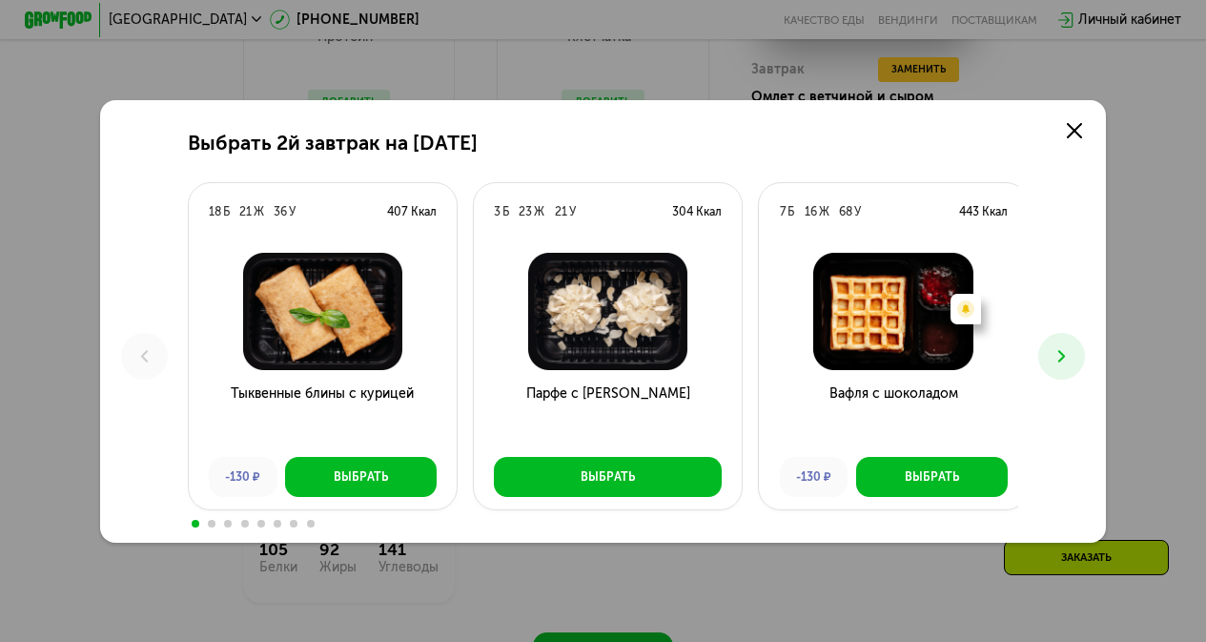
click at [1082, 343] on button at bounding box center [1062, 356] width 47 height 47
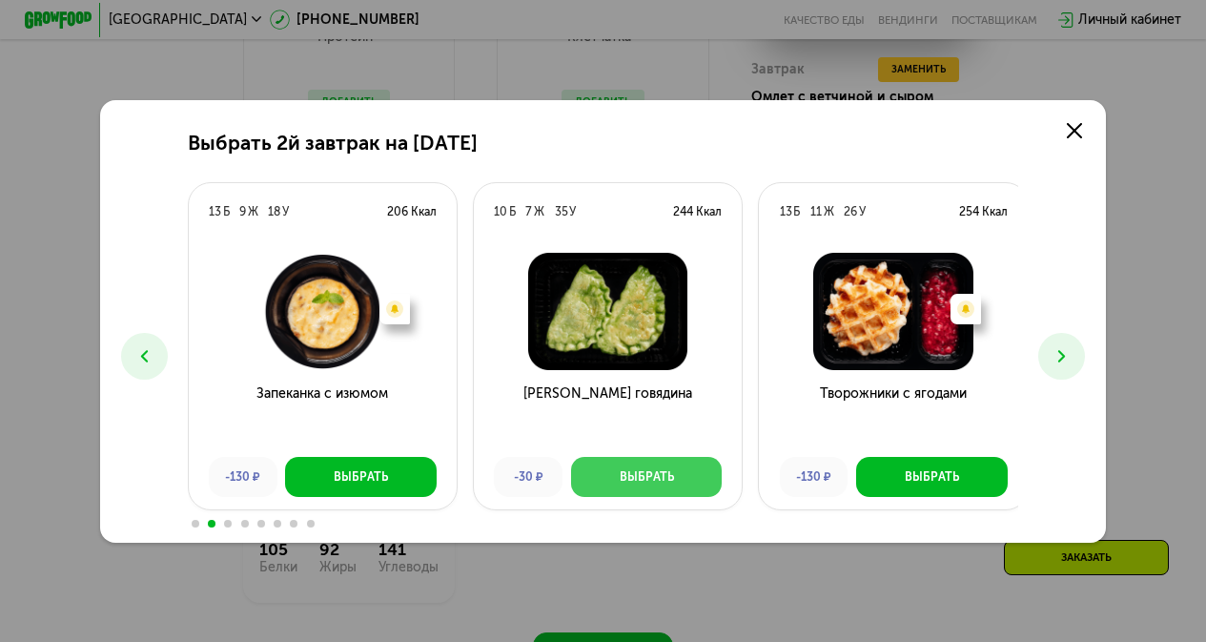
click at [633, 479] on div "Выбрать" at bounding box center [647, 476] width 54 height 17
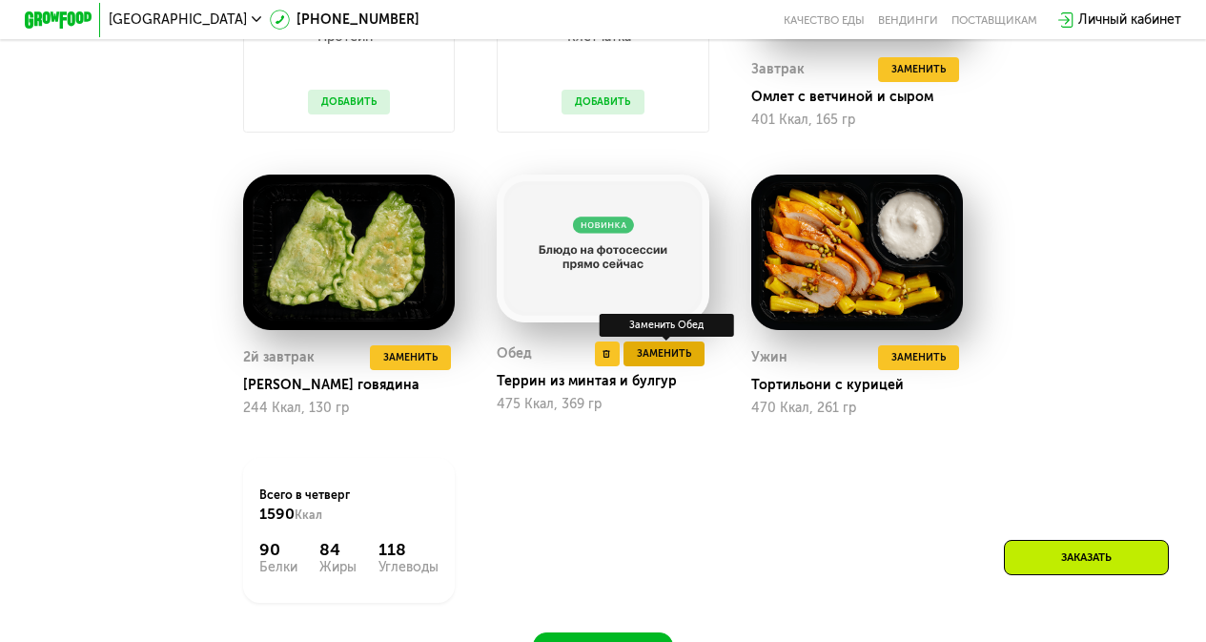
click at [660, 362] on span "Заменить" at bounding box center [664, 353] width 54 height 17
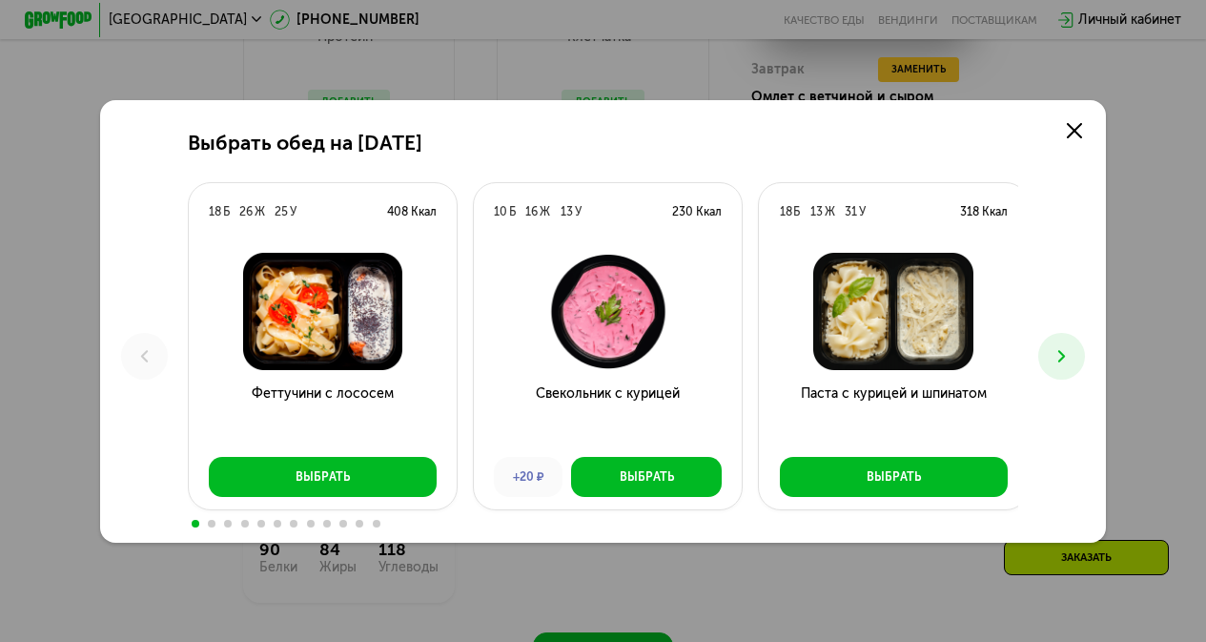
click at [1067, 356] on icon at bounding box center [1062, 356] width 20 height 20
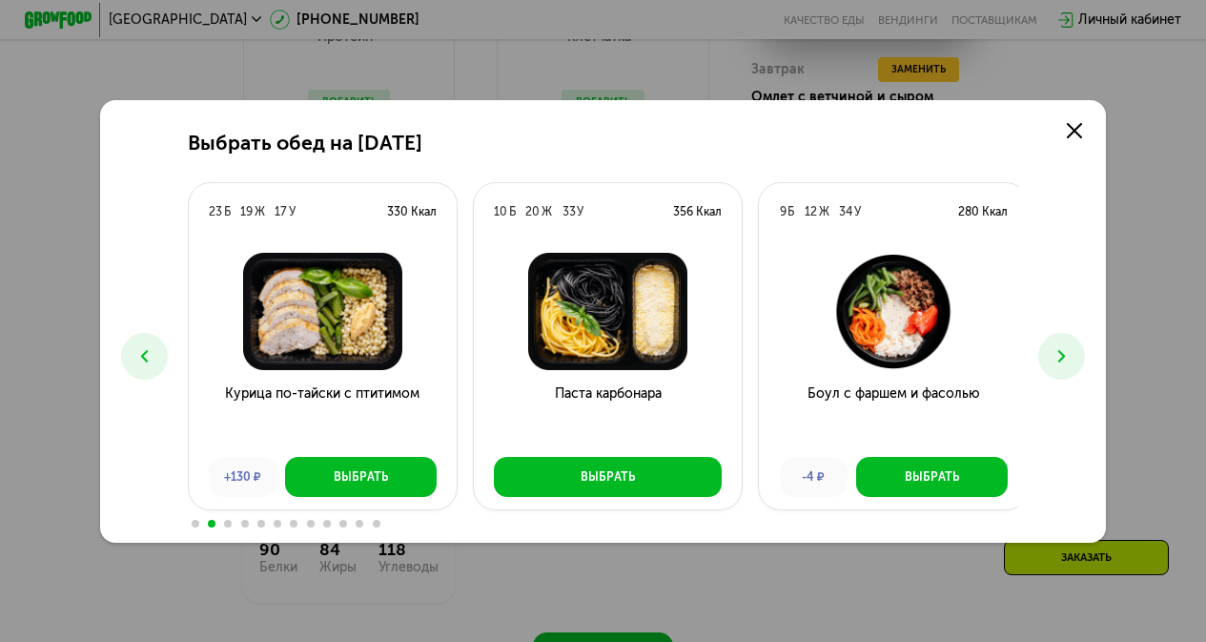
click at [1067, 356] on icon at bounding box center [1062, 356] width 20 height 20
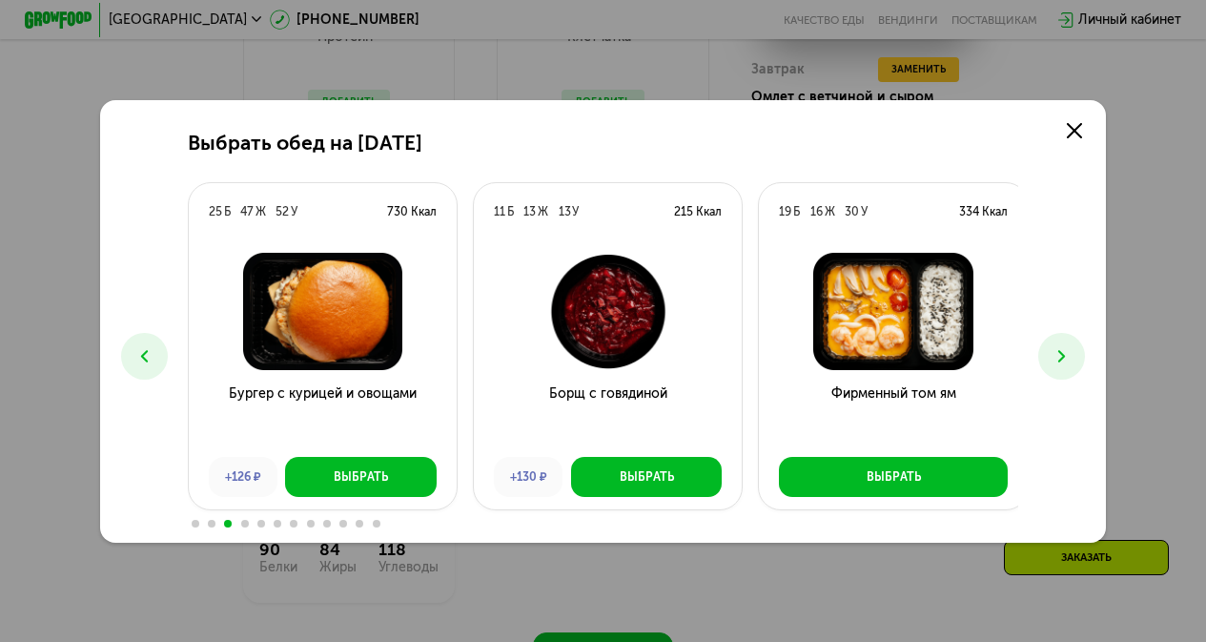
click at [1067, 356] on icon at bounding box center [1062, 356] width 20 height 20
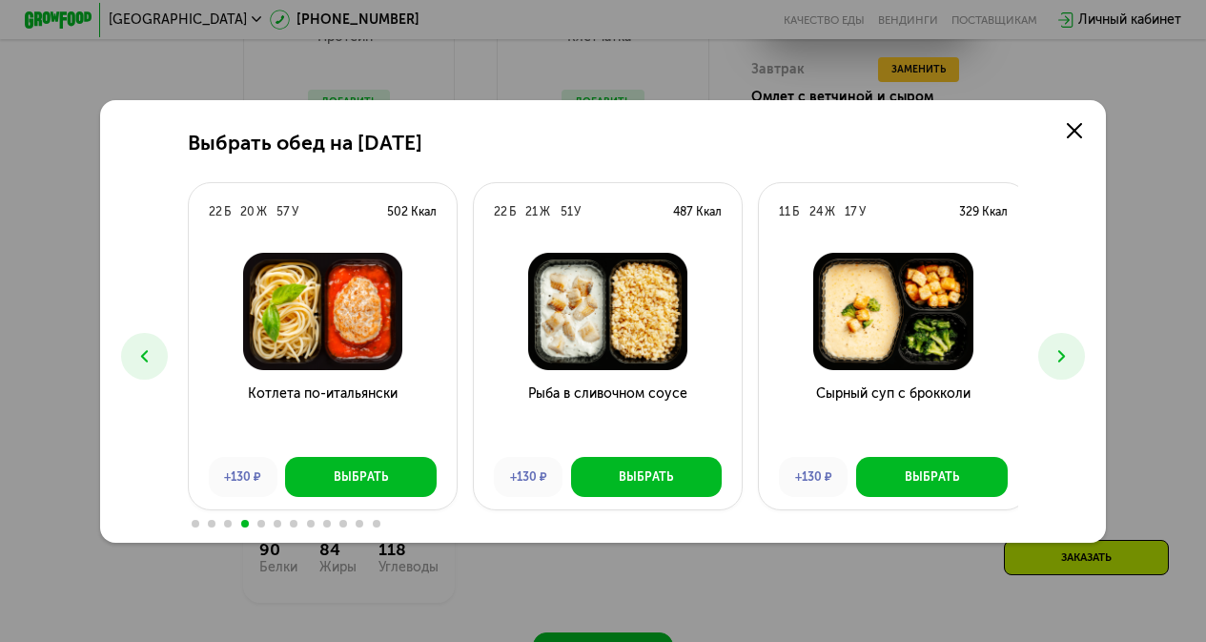
click at [1067, 356] on icon at bounding box center [1062, 356] width 20 height 20
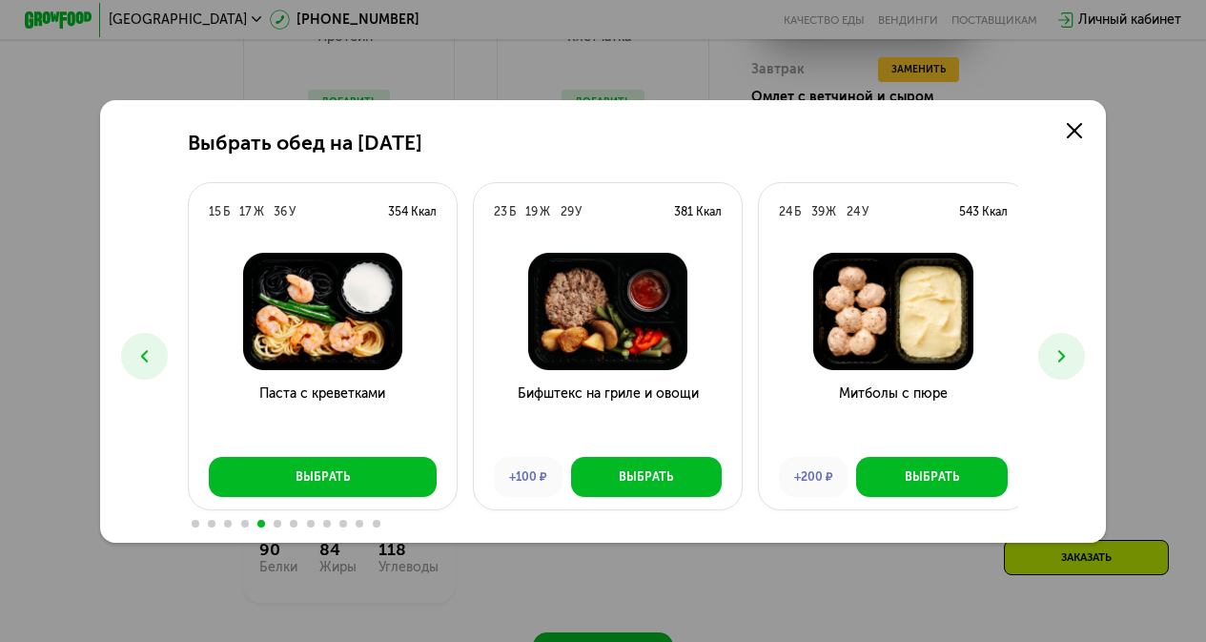
click at [1067, 356] on icon at bounding box center [1062, 356] width 20 height 20
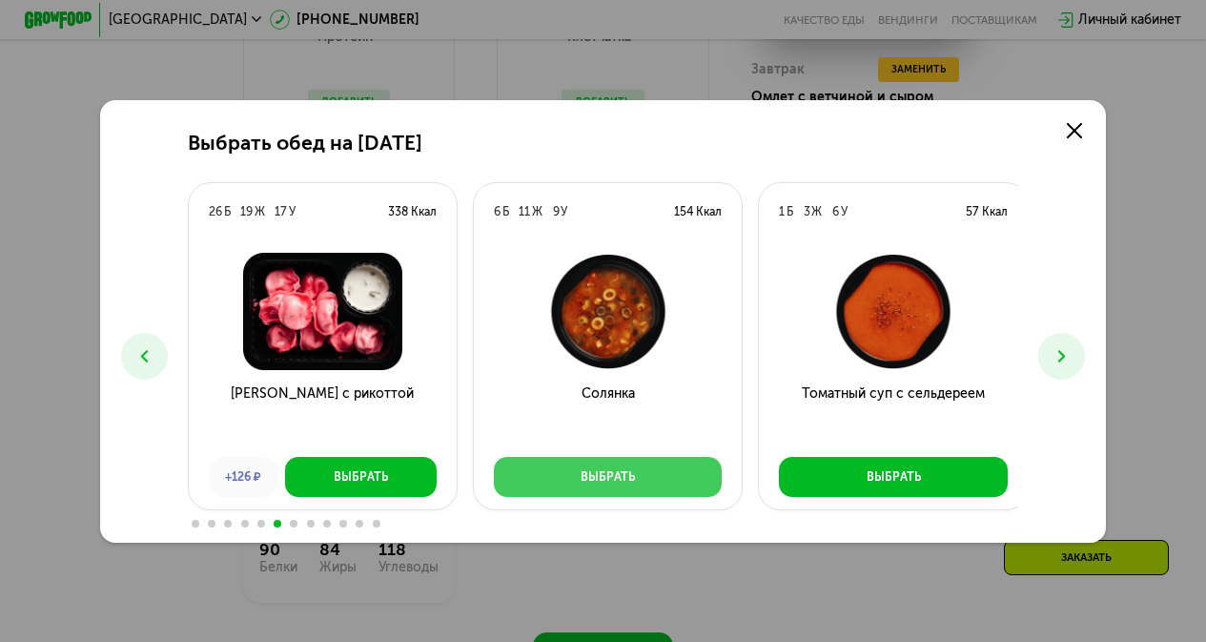
click at [628, 471] on div "Выбрать" at bounding box center [608, 476] width 54 height 17
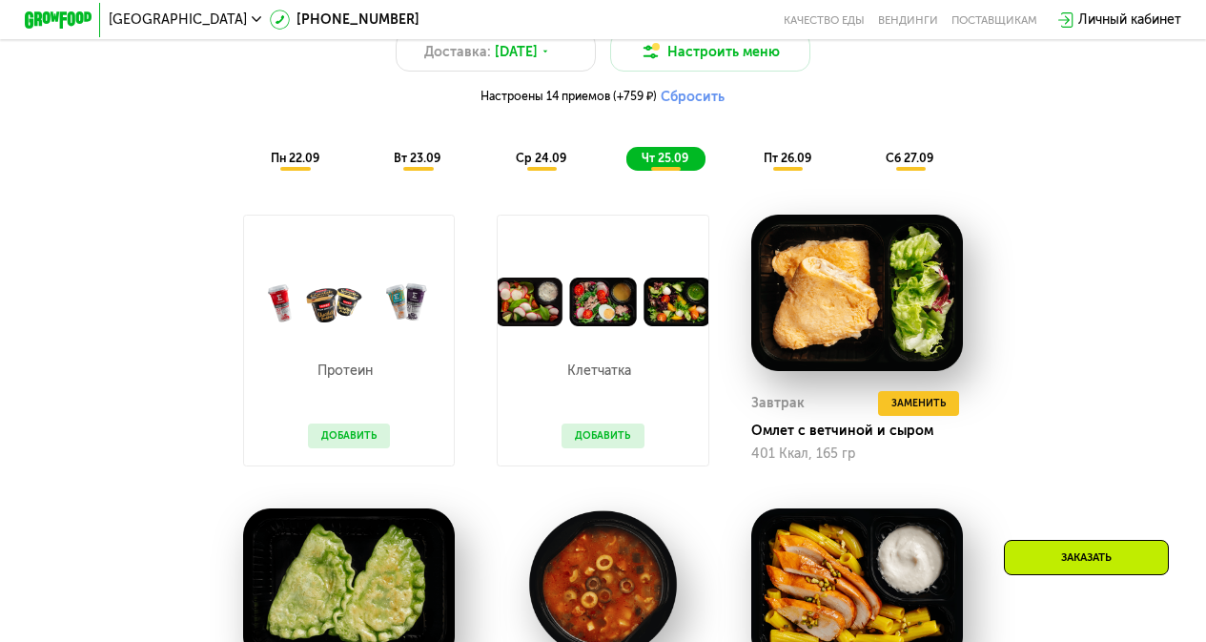
scroll to position [1174, 0]
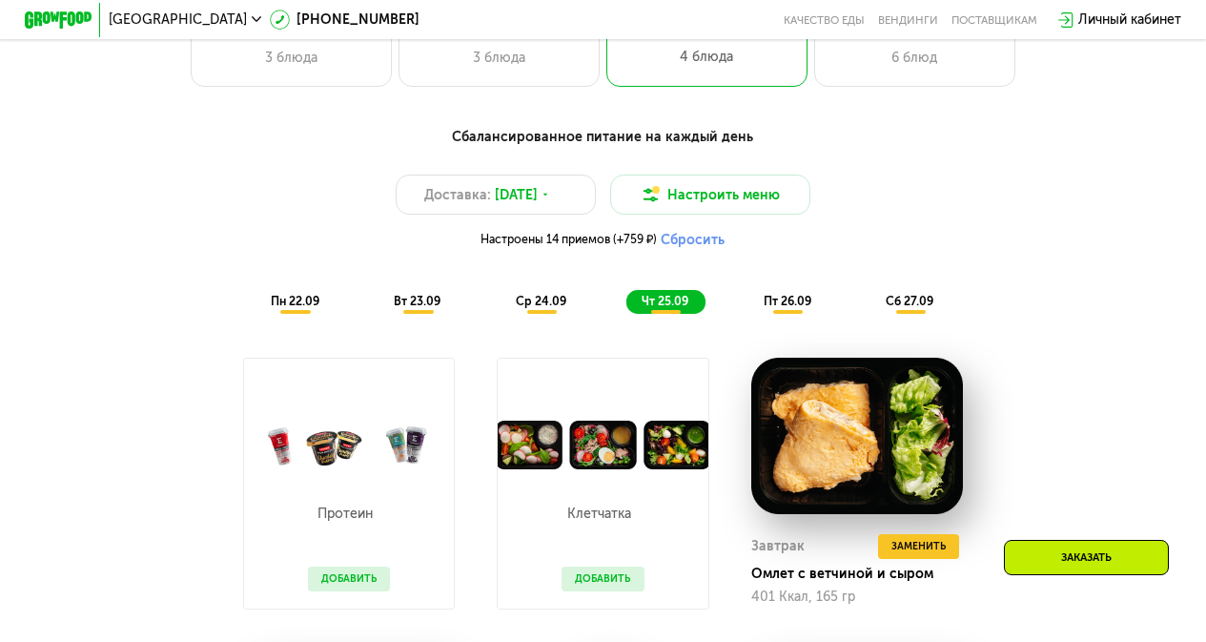
click at [776, 308] on span "пт 26.09" at bounding box center [788, 301] width 48 height 14
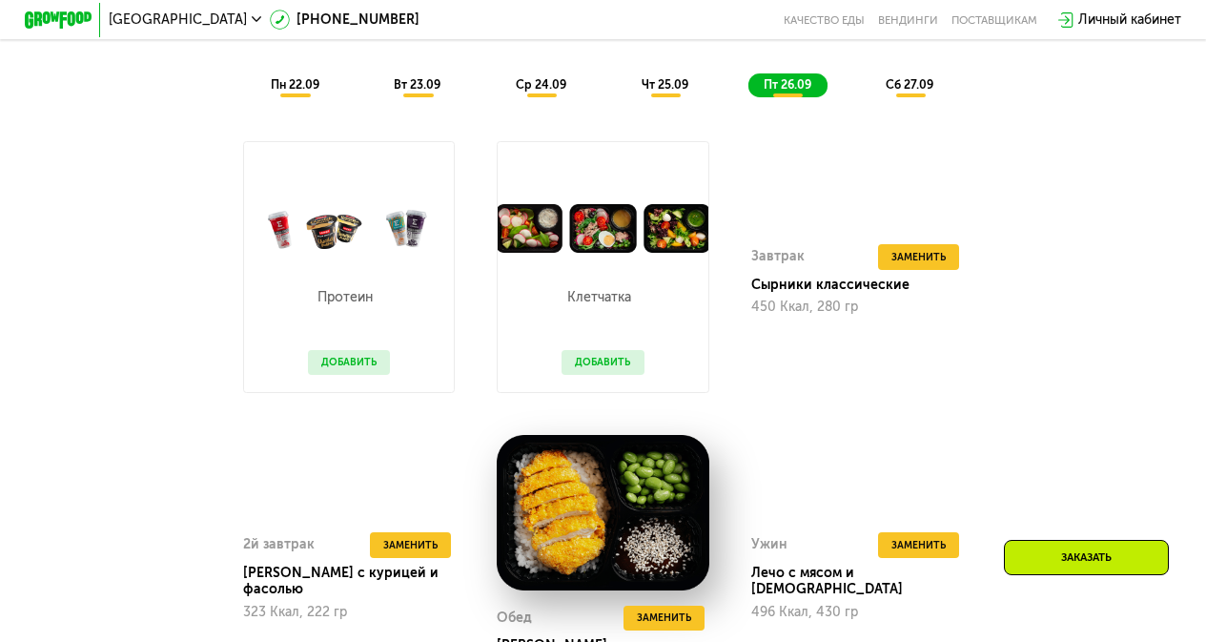
scroll to position [1365, 0]
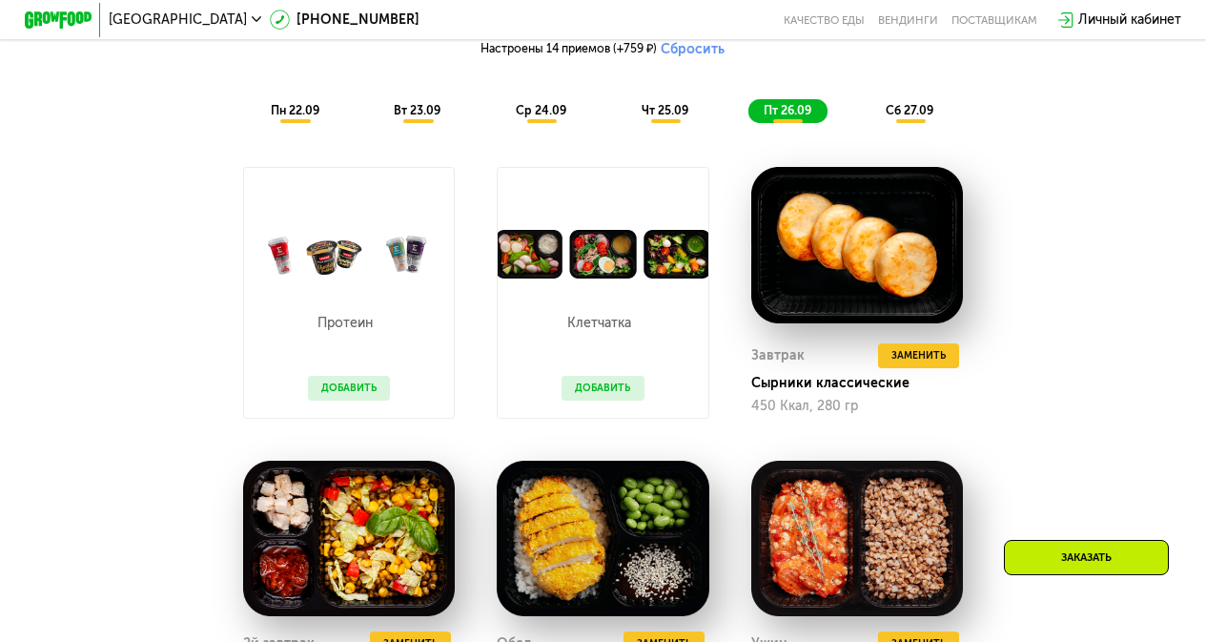
click at [381, 400] on button "Добавить" at bounding box center [349, 388] width 82 height 25
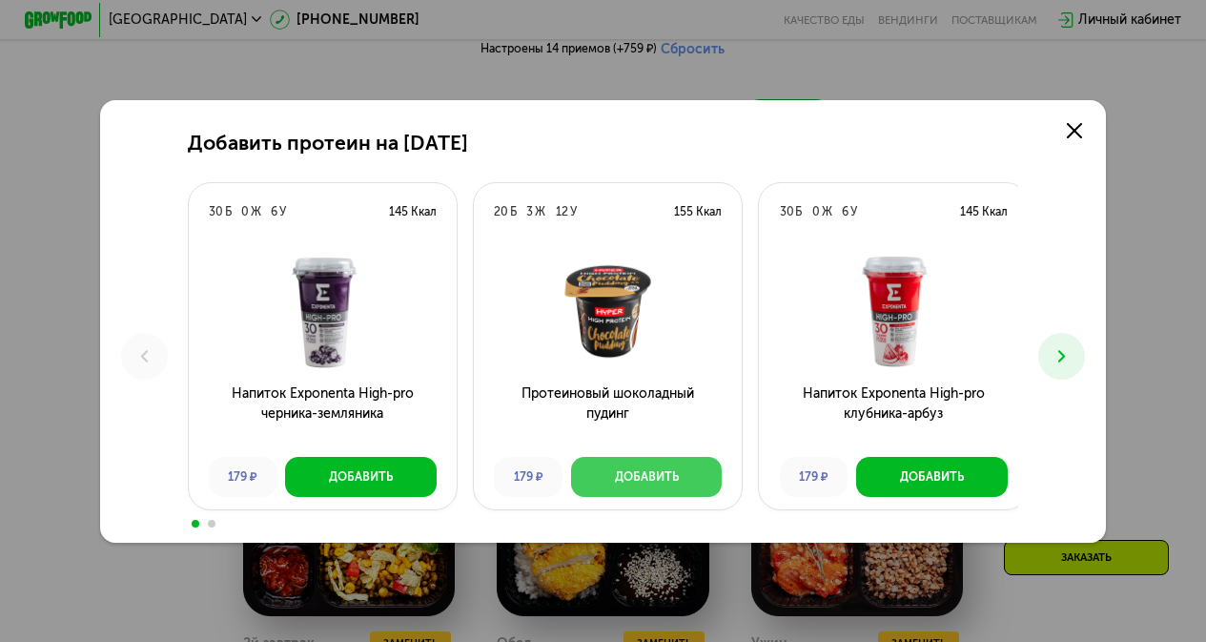
click at [629, 478] on div "Добавить" at bounding box center [647, 476] width 64 height 17
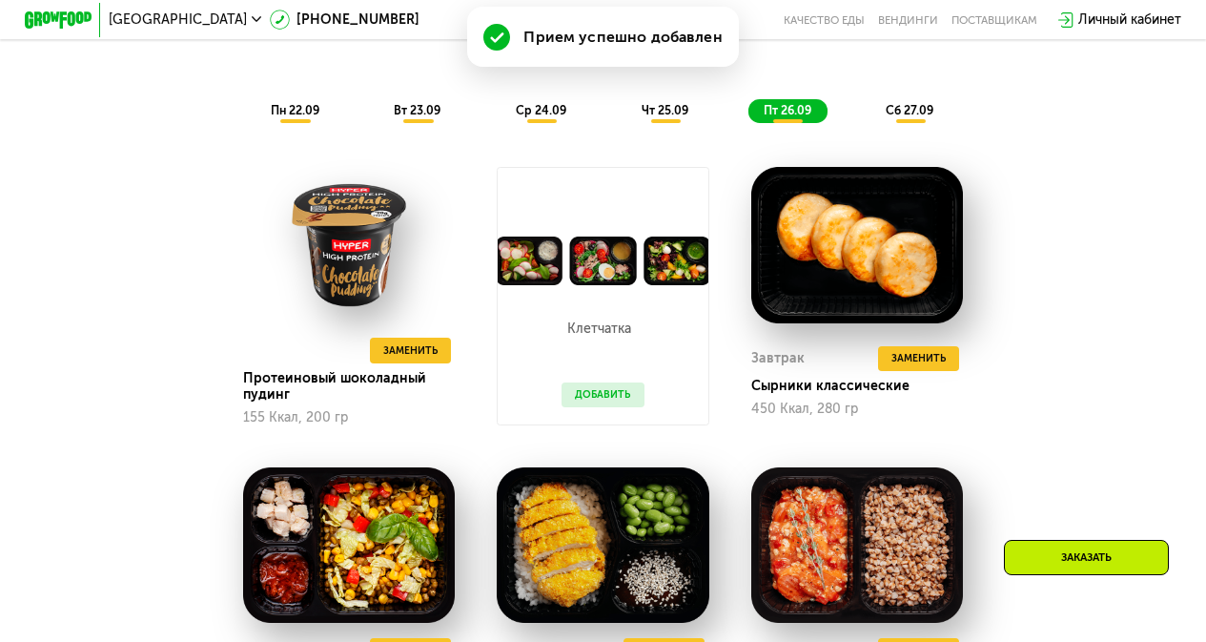
click at [926, 117] on span "сб 27.09" at bounding box center [910, 110] width 48 height 14
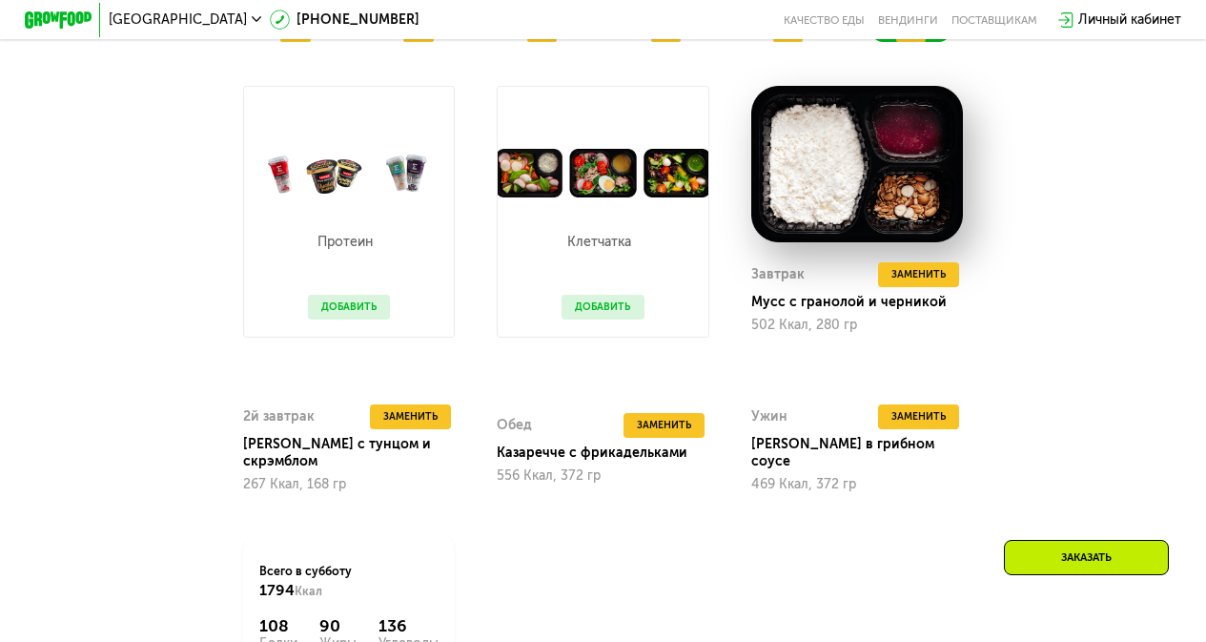
scroll to position [1556, 0]
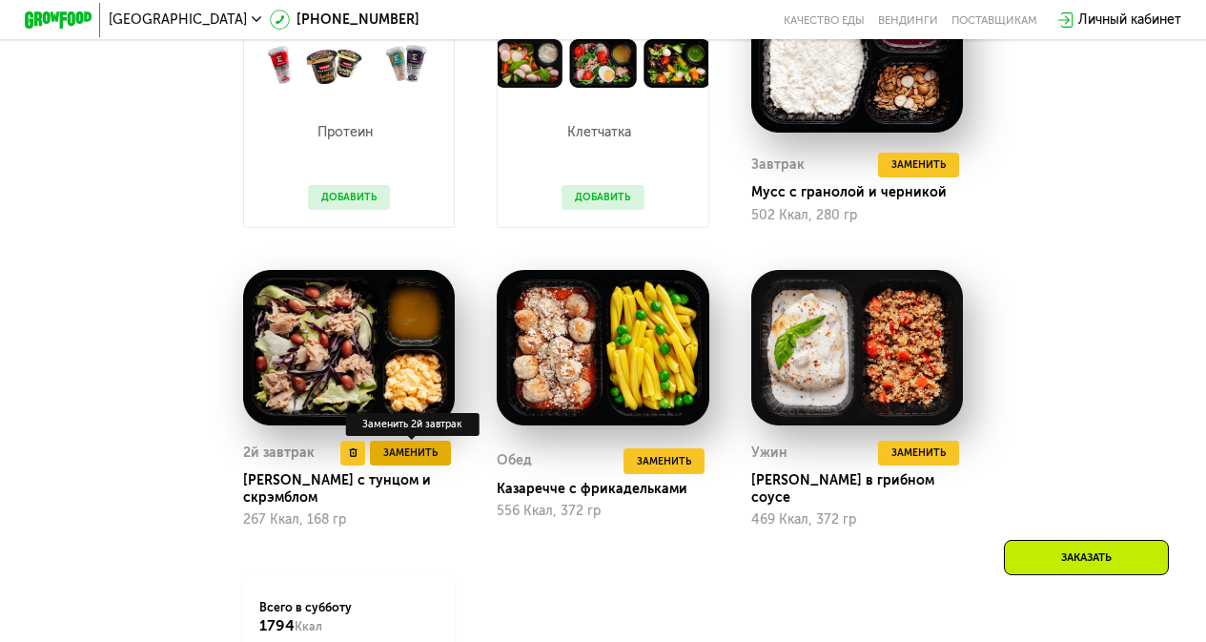
click at [405, 462] on span "Заменить" at bounding box center [410, 452] width 54 height 17
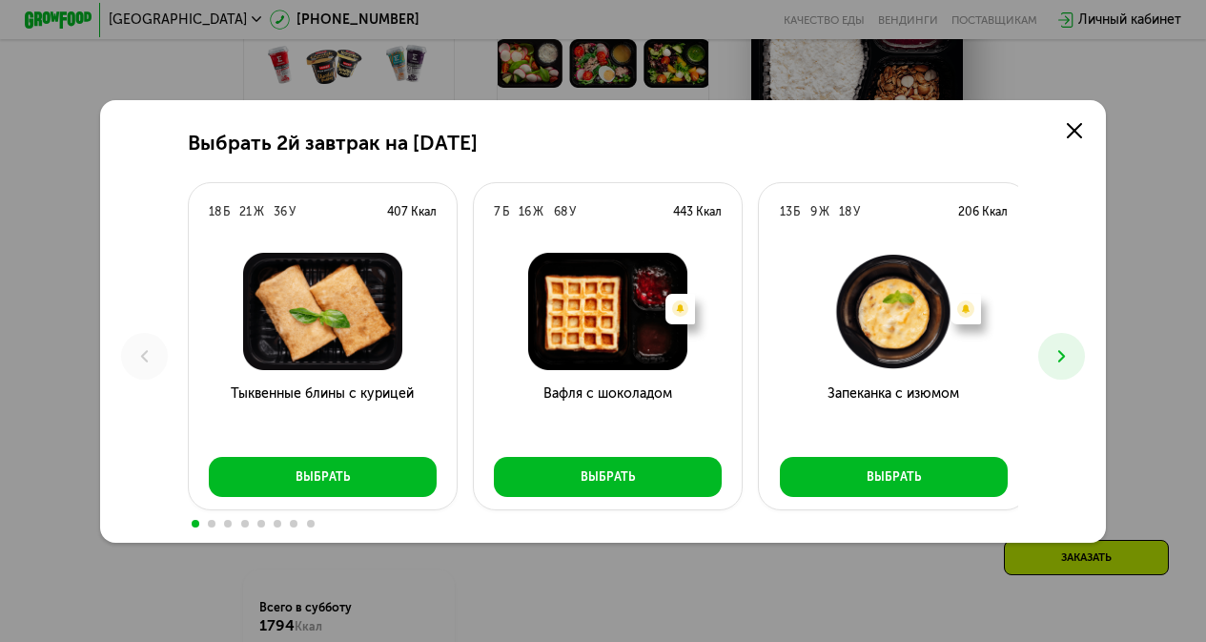
click at [1071, 367] on button at bounding box center [1062, 356] width 47 height 47
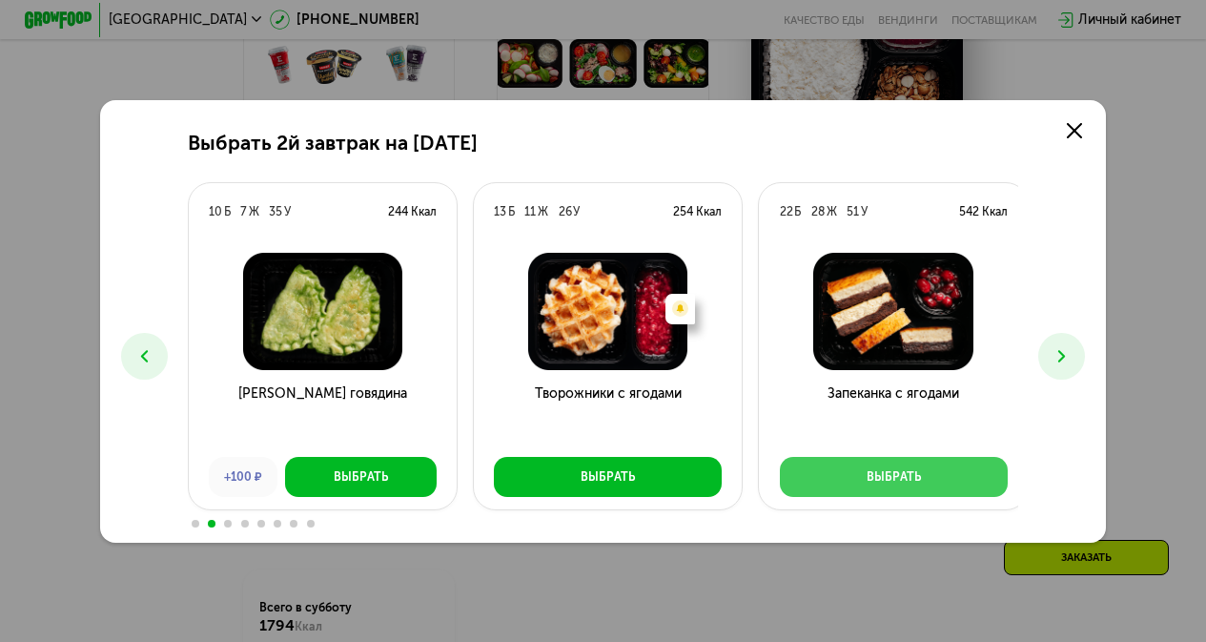
click at [907, 476] on div "Выбрать" at bounding box center [894, 476] width 54 height 17
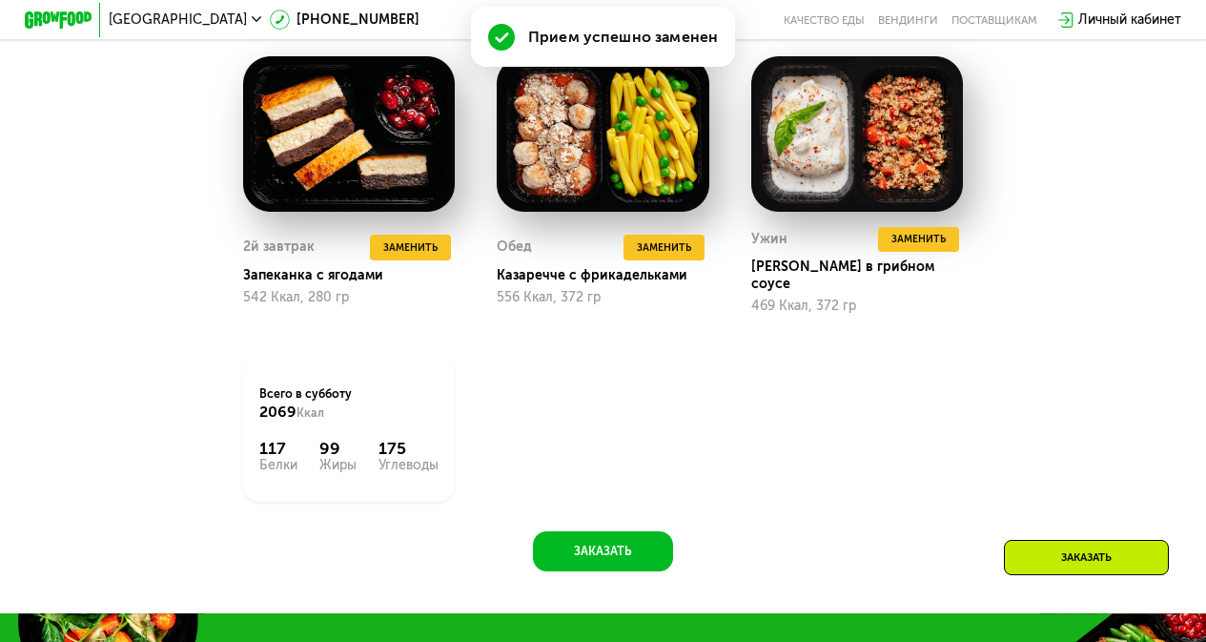
scroll to position [1937, 0]
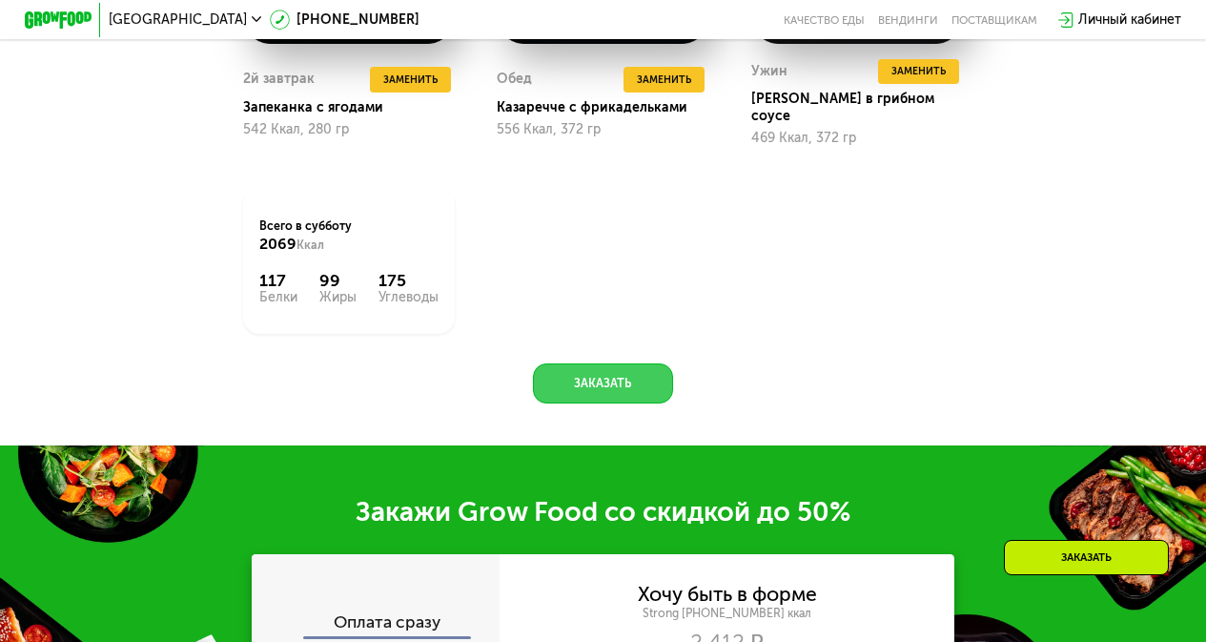
click at [620, 386] on button "Заказать" at bounding box center [602, 383] width 139 height 40
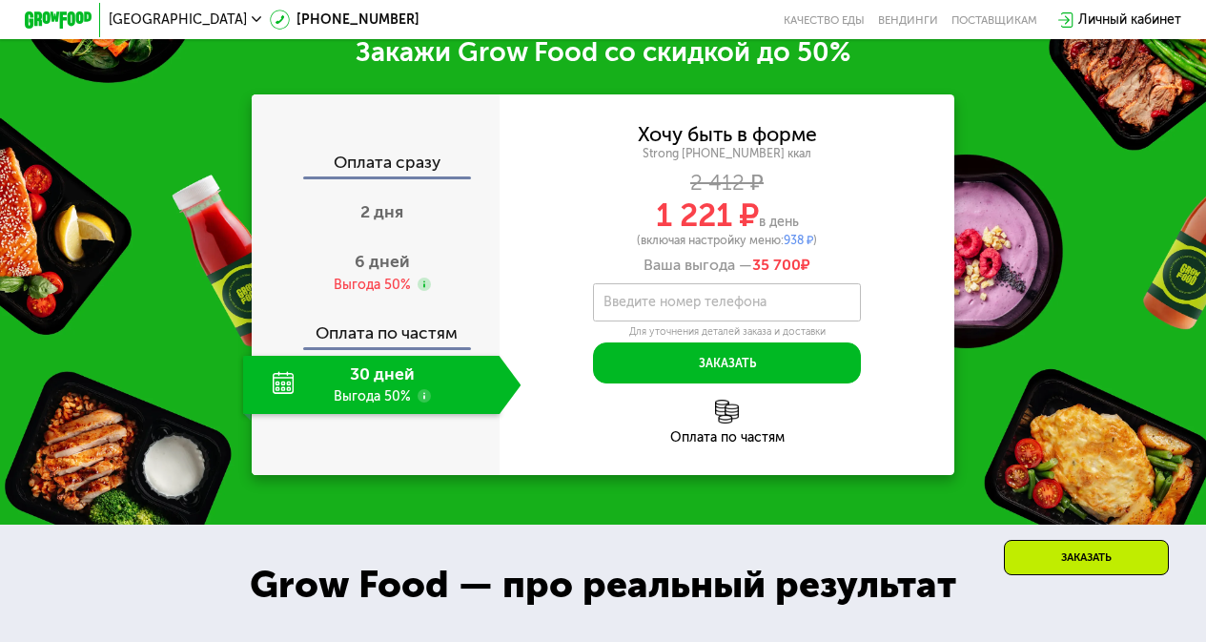
scroll to position [2385, 0]
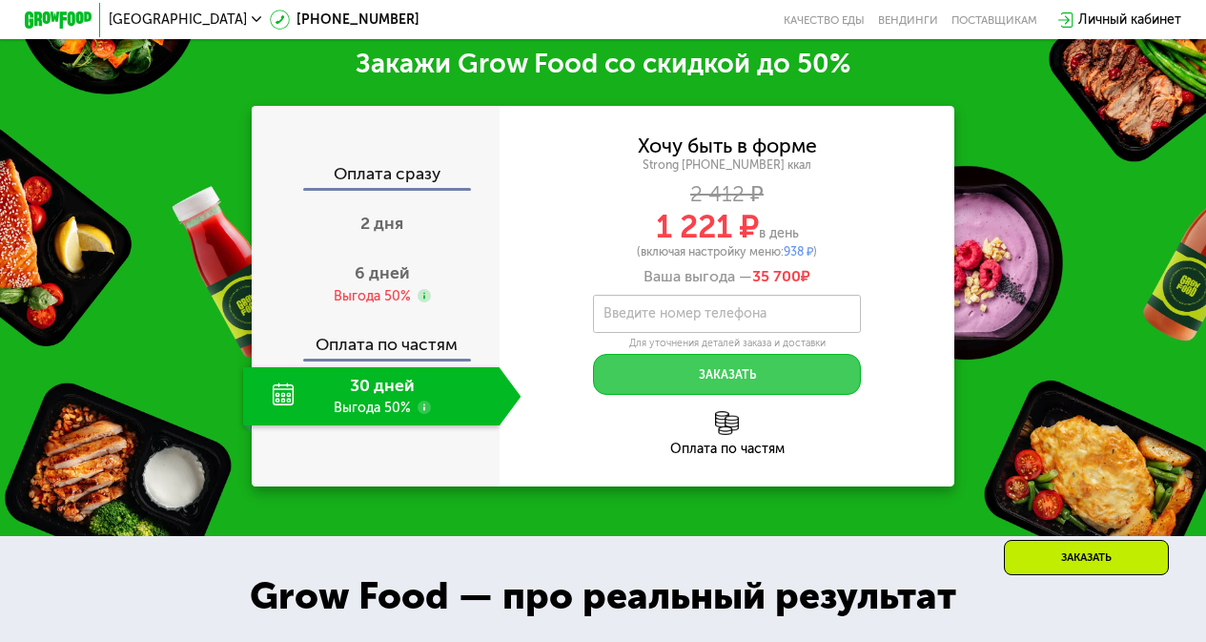
click at [687, 380] on button "Заказать" at bounding box center [727, 374] width 268 height 40
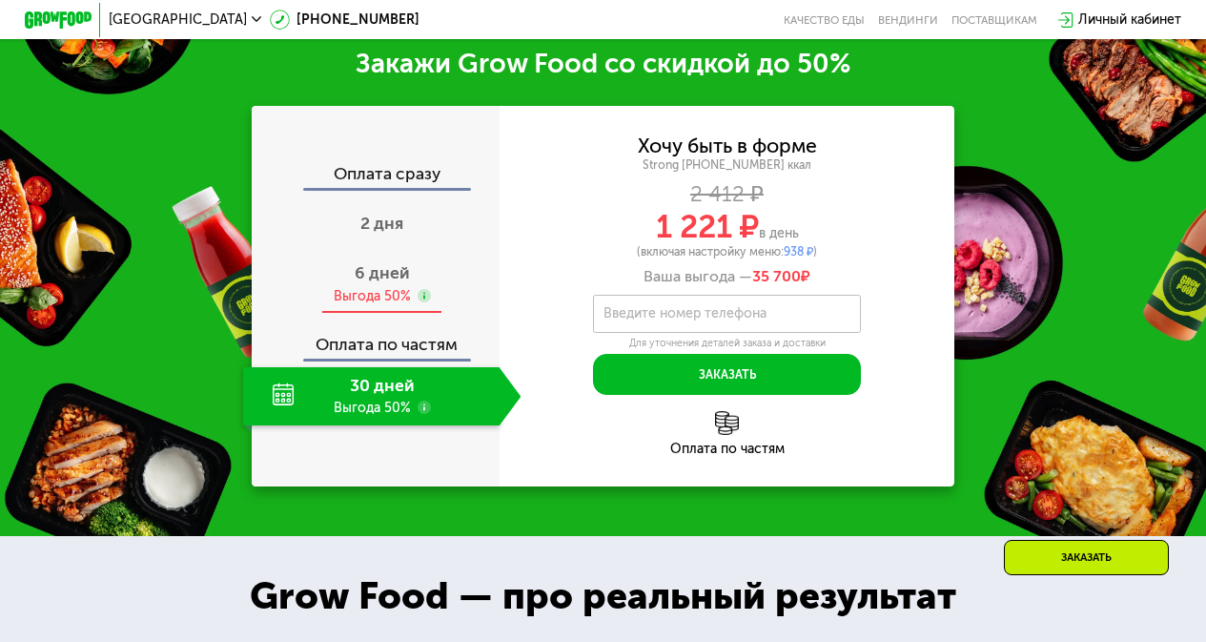
click at [423, 297] on use at bounding box center [424, 295] width 13 height 13
